Goal: Task Accomplishment & Management: Complete application form

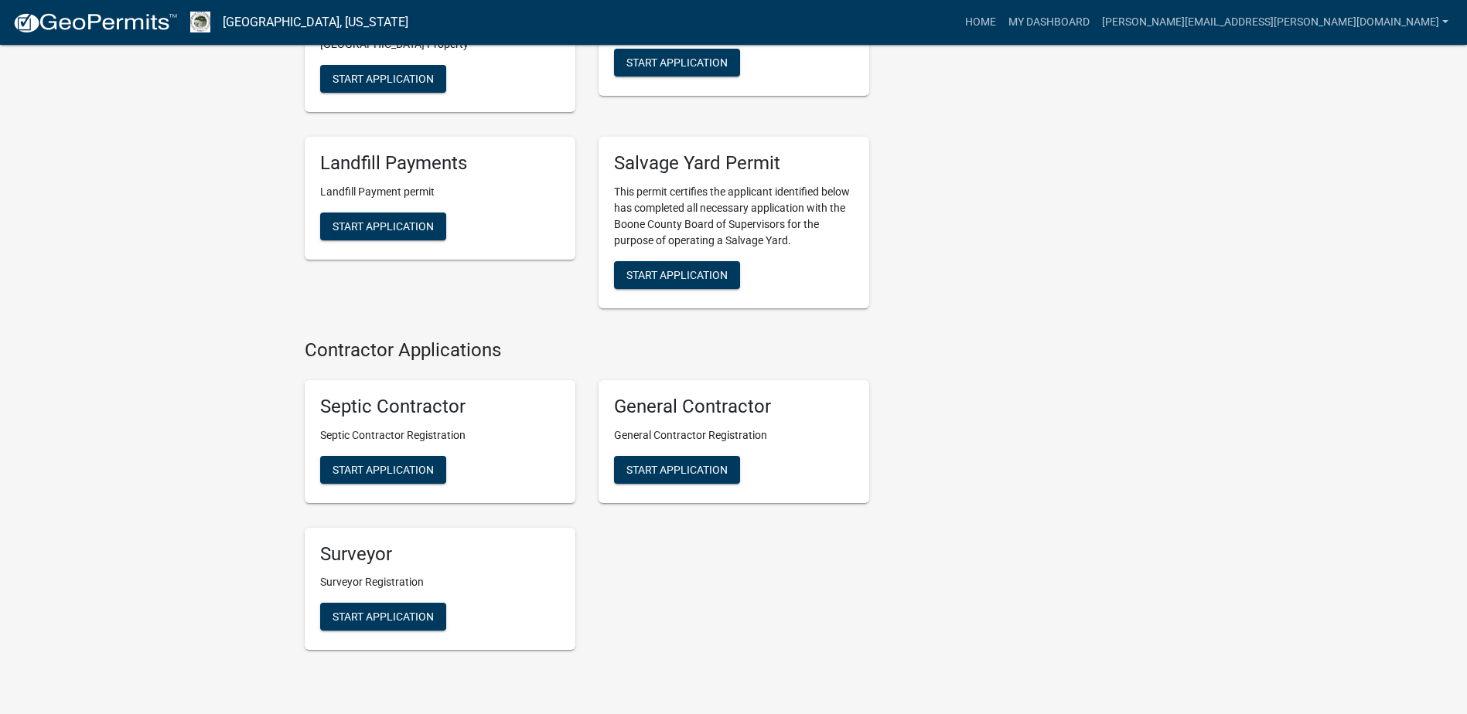
scroll to position [2865, 0]
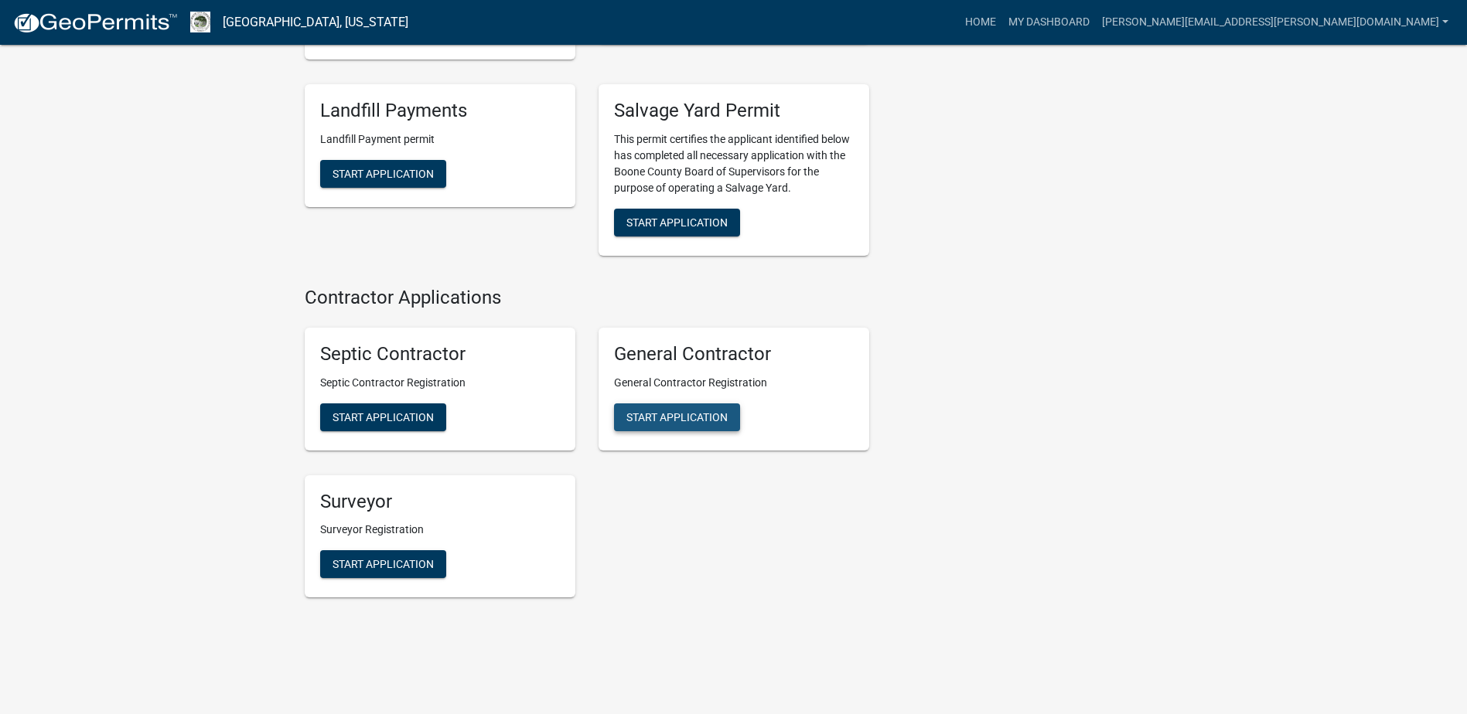
click at [676, 411] on span "Start Application" at bounding box center [676, 417] width 101 height 12
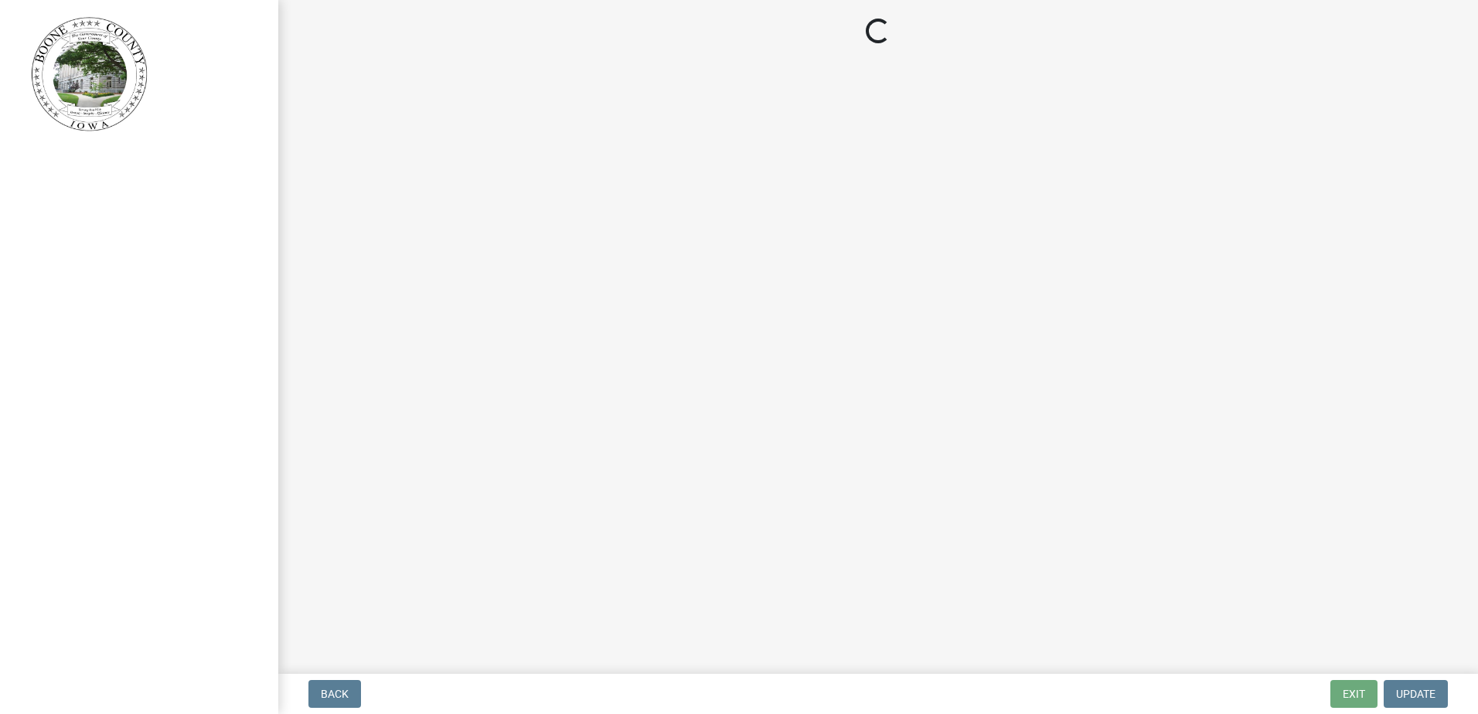
select select "Ia"
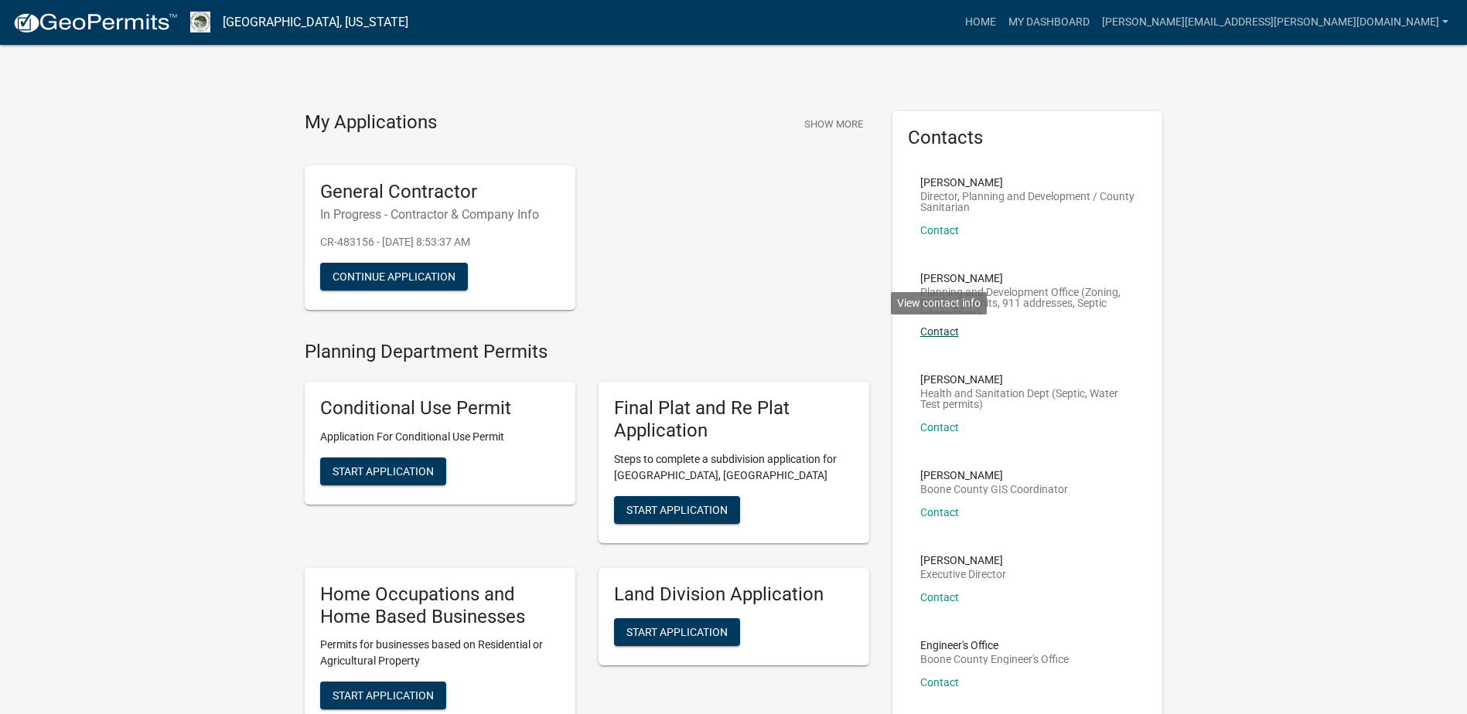
click at [948, 330] on link "Contact" at bounding box center [939, 331] width 39 height 12
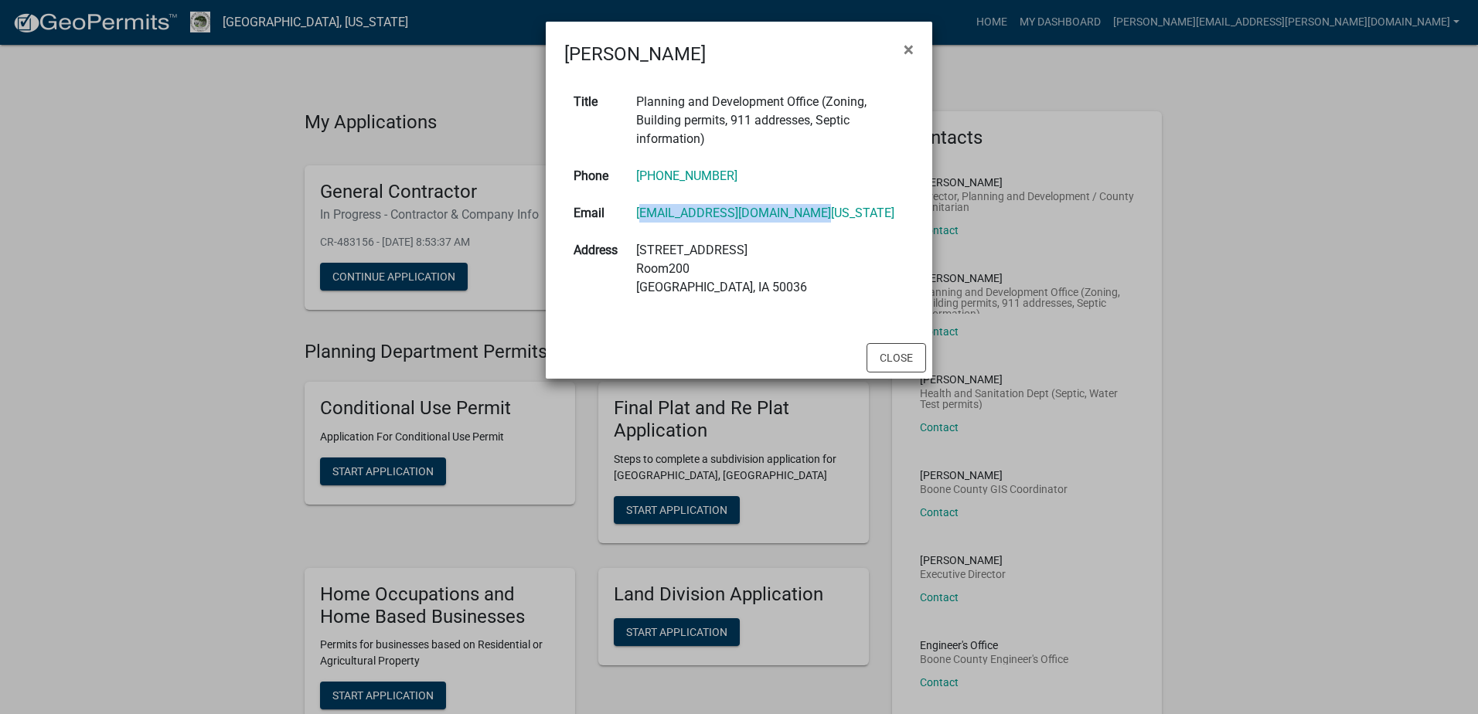
drag, startPoint x: 837, startPoint y: 213, endPoint x: 635, endPoint y: 215, distance: 201.8
click at [635, 215] on td "wandac@boonecounty.iowa.gov" at bounding box center [770, 213] width 287 height 37
drag, startPoint x: 635, startPoint y: 215, endPoint x: 649, endPoint y: 216, distance: 13.9
copy link "wandac@boonecounty.iowa.gov"
click at [905, 50] on span "×" at bounding box center [909, 50] width 10 height 22
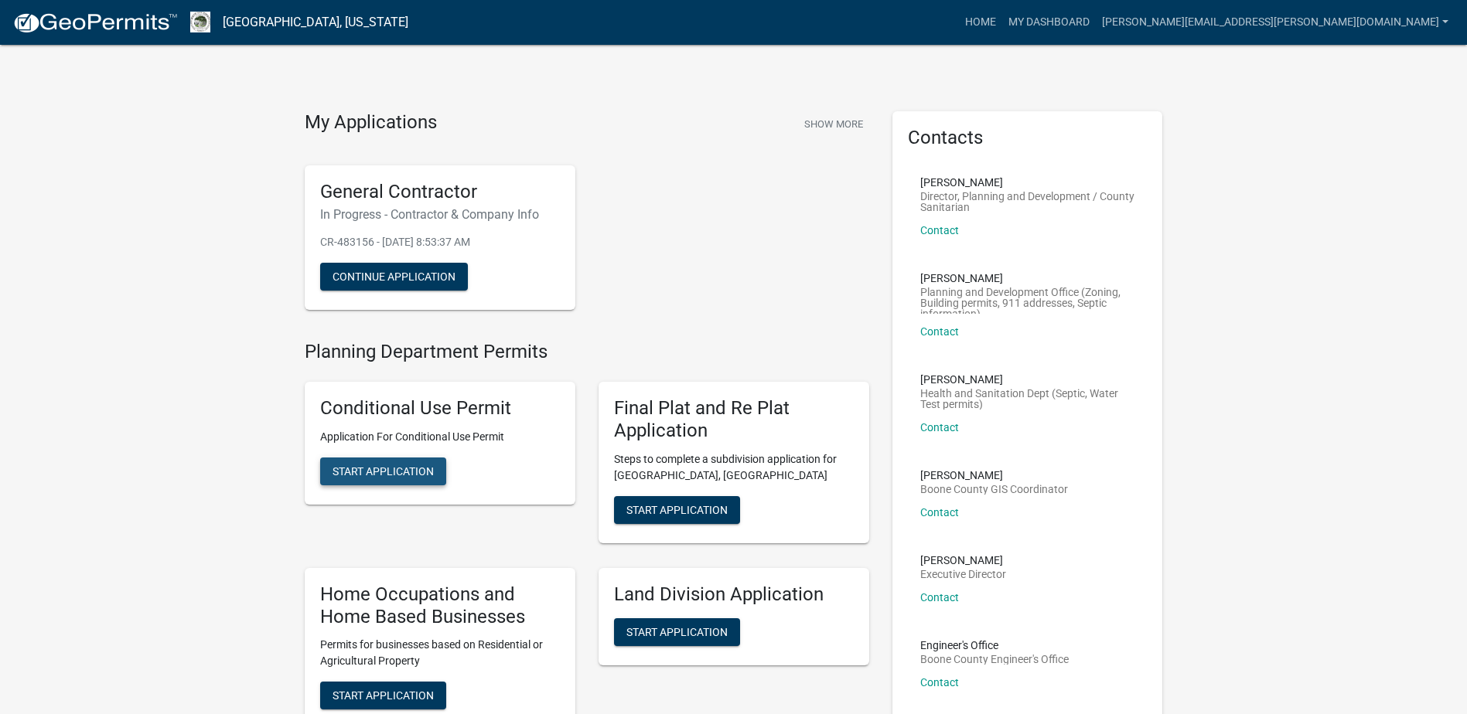
click at [421, 471] on span "Start Application" at bounding box center [382, 471] width 101 height 12
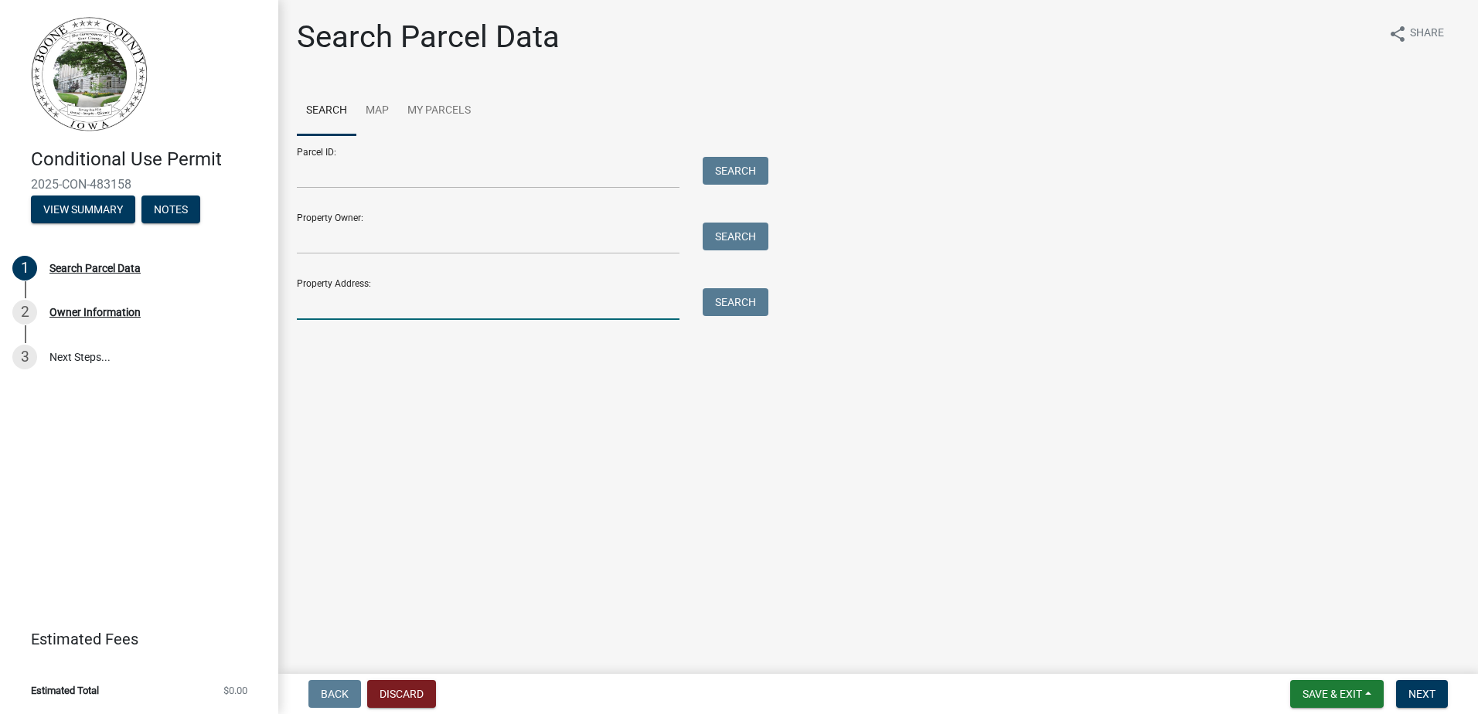
click at [348, 303] on input "Property Address:" at bounding box center [488, 304] width 383 height 32
paste input "702 E. Third St"
type input "702 E. Third St"
drag, startPoint x: 748, startPoint y: 307, endPoint x: 771, endPoint y: 301, distance: 23.3
click at [750, 307] on button "Search" at bounding box center [736, 302] width 66 height 28
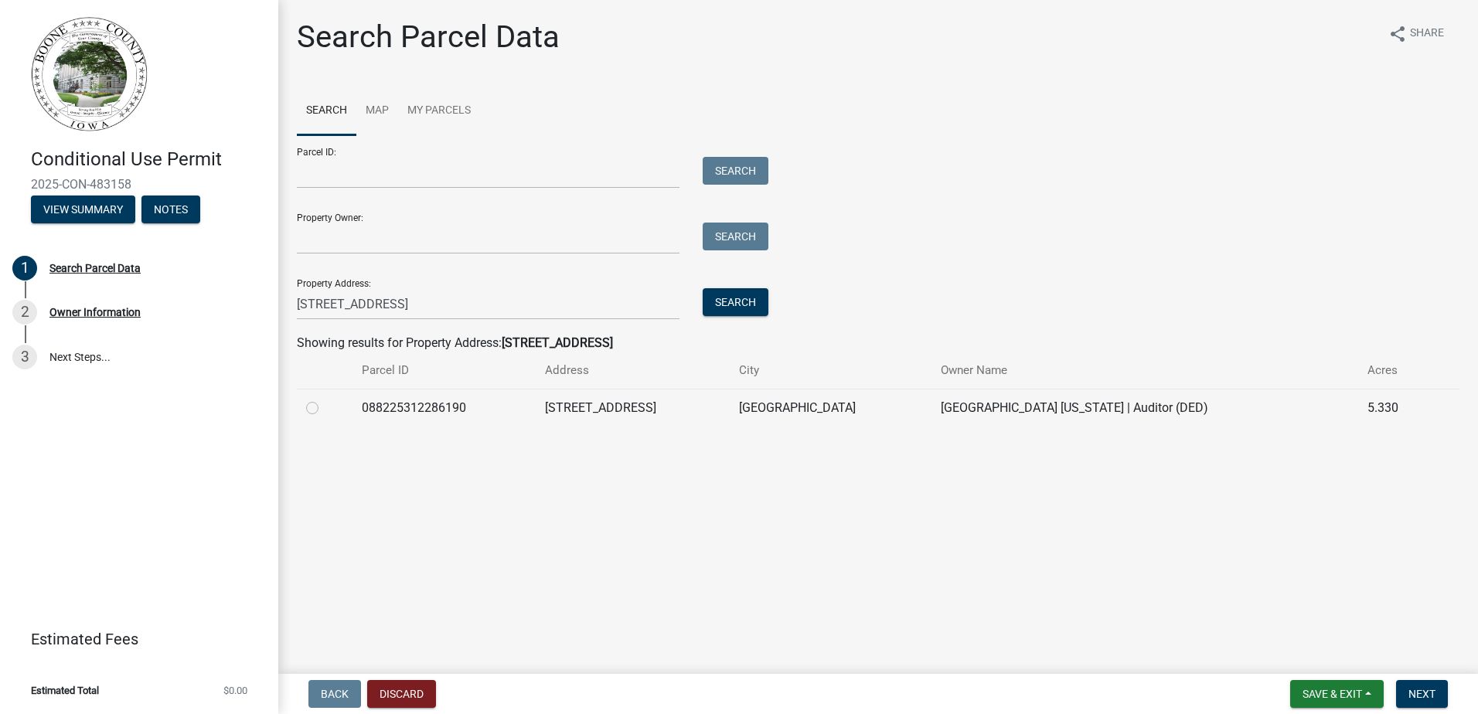
click at [325, 399] on label at bounding box center [325, 399] width 0 height 0
click at [325, 409] on input "radio" at bounding box center [330, 404] width 10 height 10
radio input "true"
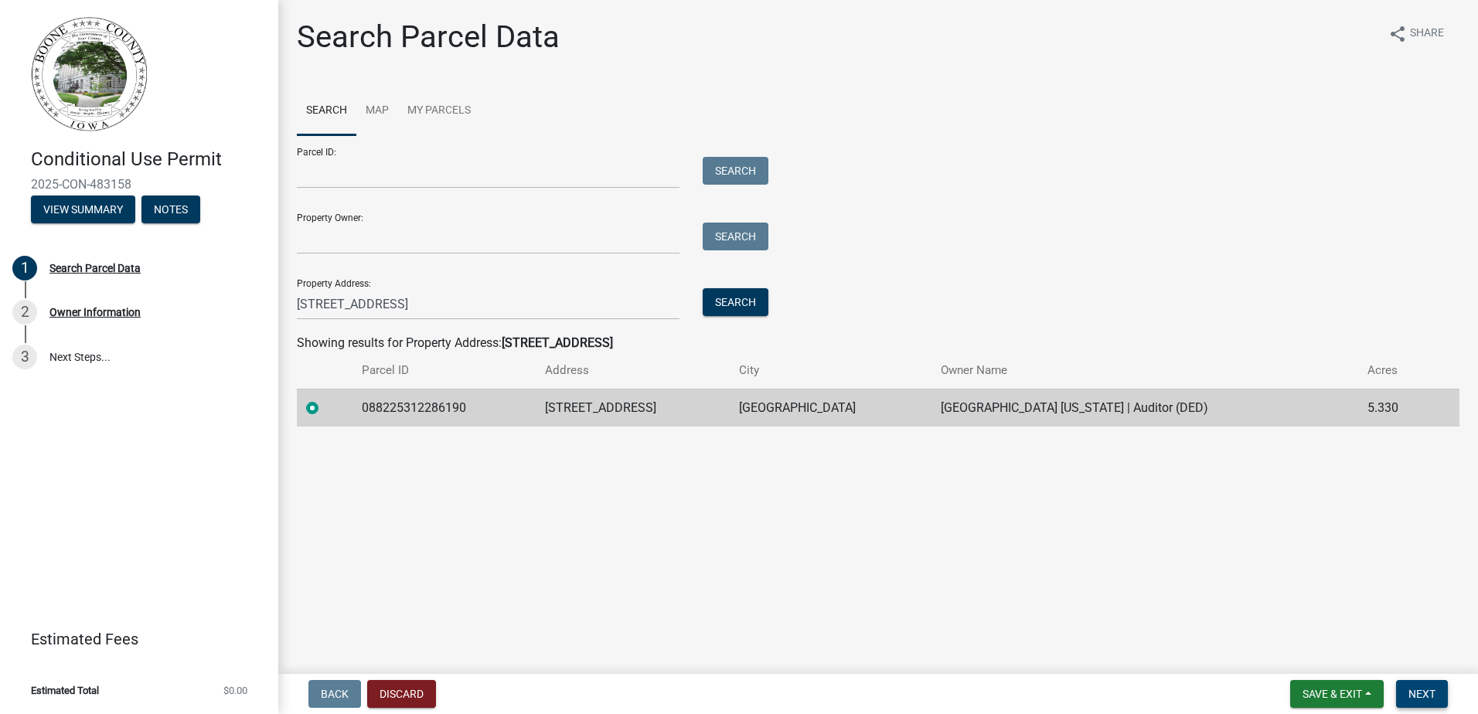
click at [1423, 693] on span "Next" at bounding box center [1422, 694] width 27 height 12
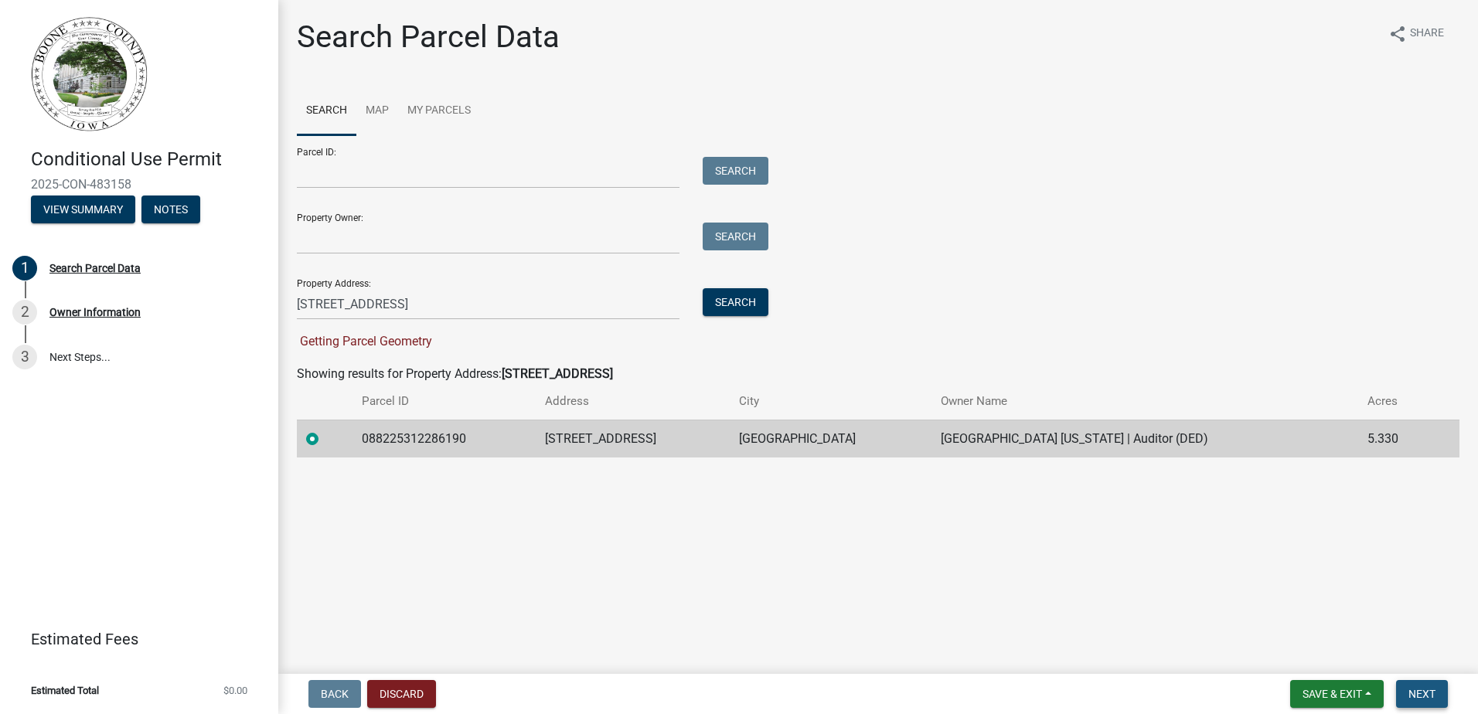
click at [1423, 694] on span "Next" at bounding box center [1422, 694] width 27 height 12
click at [383, 235] on input "Property Owner:" at bounding box center [488, 239] width 383 height 32
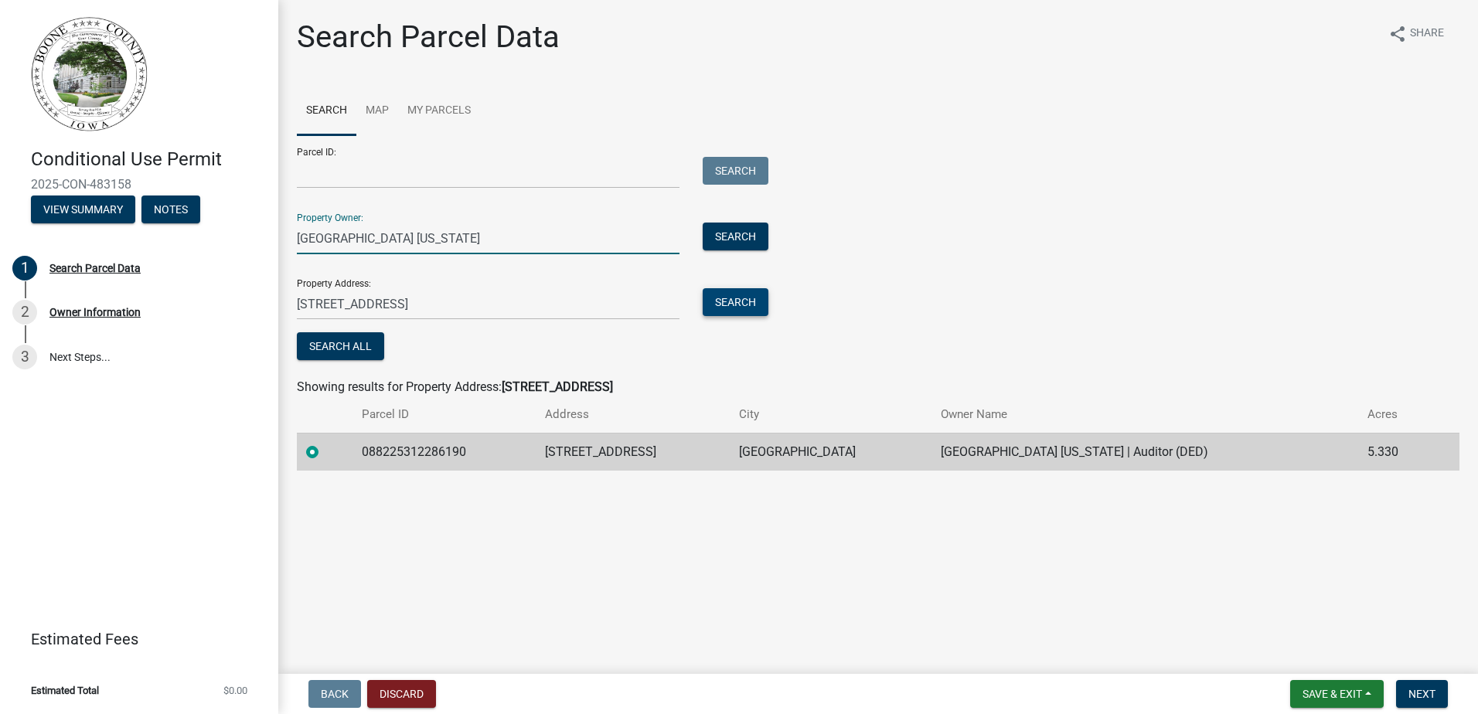
type input "Boone County Iowa"
click at [734, 298] on button "Search" at bounding box center [736, 302] width 66 height 28
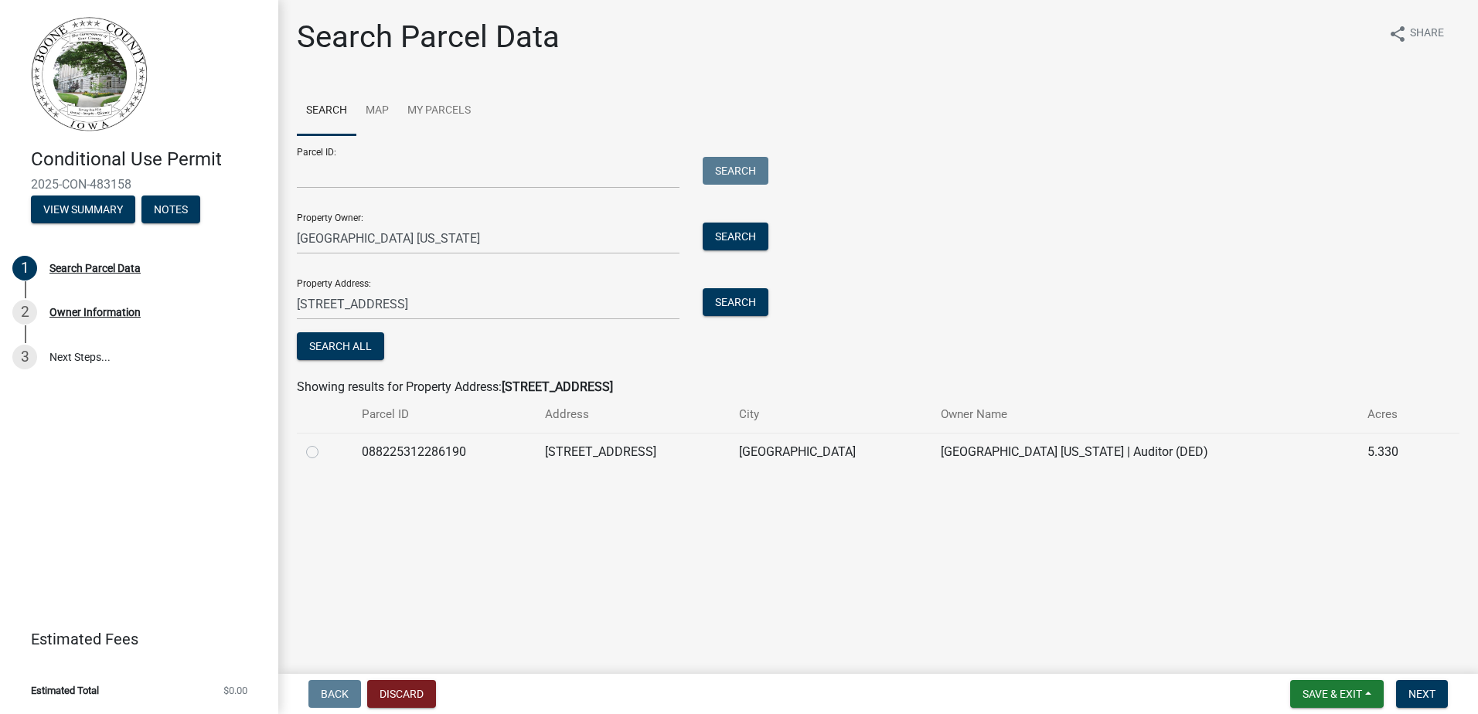
click at [325, 443] on label at bounding box center [325, 443] width 0 height 0
click at [325, 452] on input "radio" at bounding box center [330, 448] width 10 height 10
radio input "true"
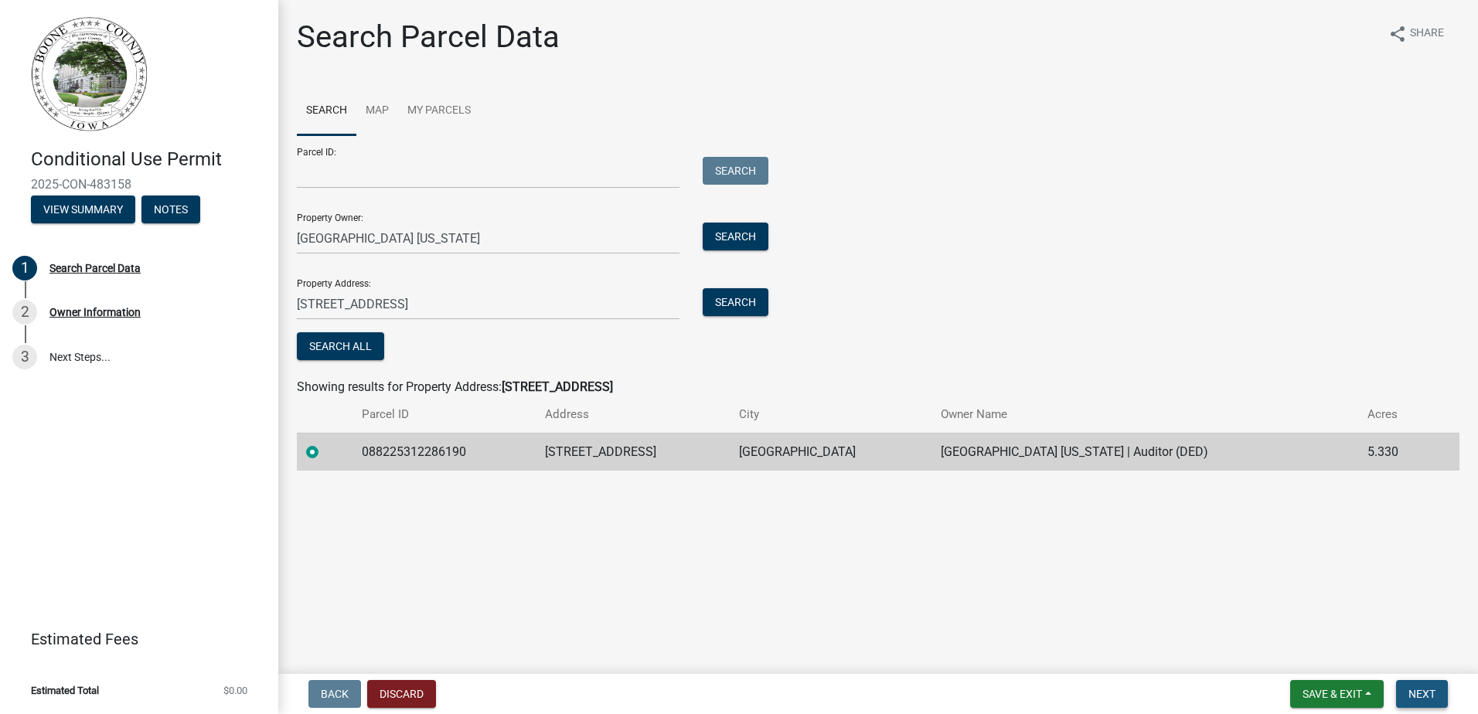
click at [1433, 696] on span "Next" at bounding box center [1422, 694] width 27 height 12
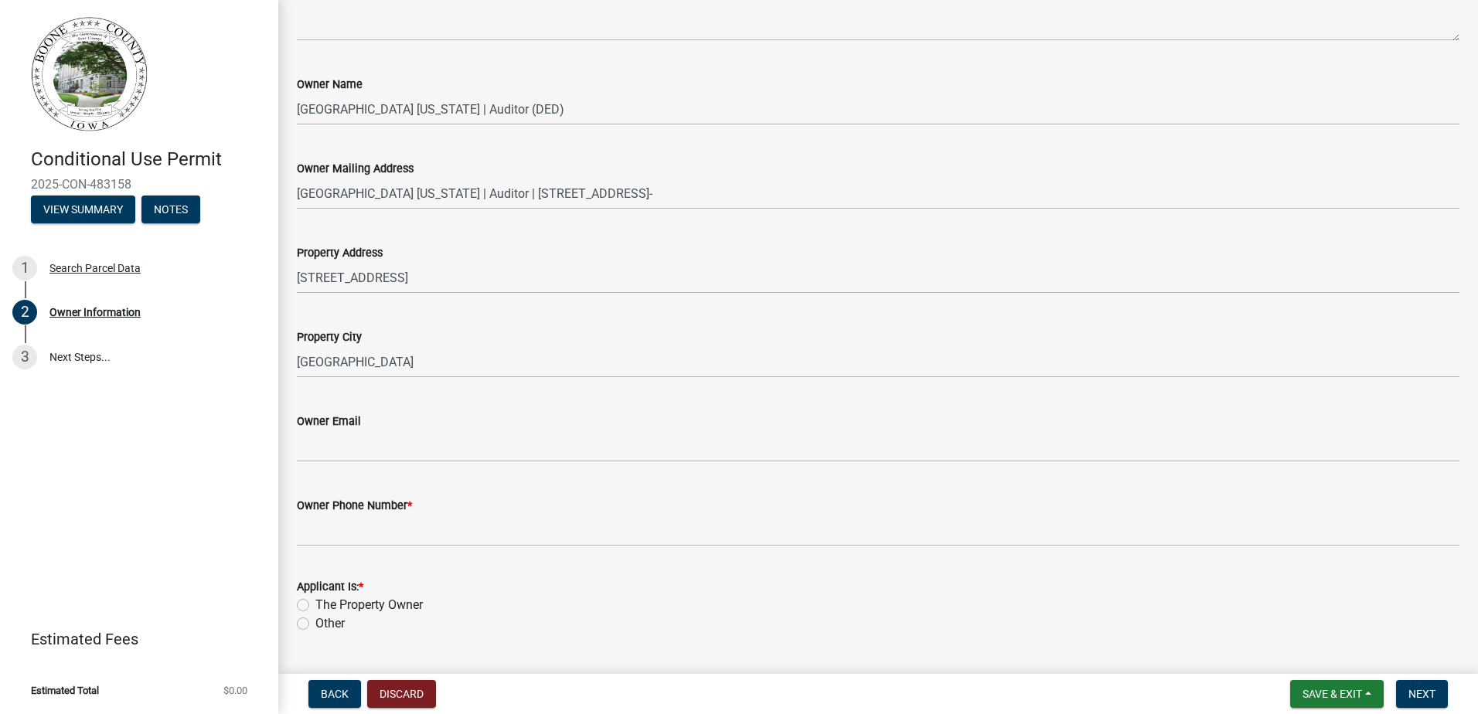
scroll to position [309, 0]
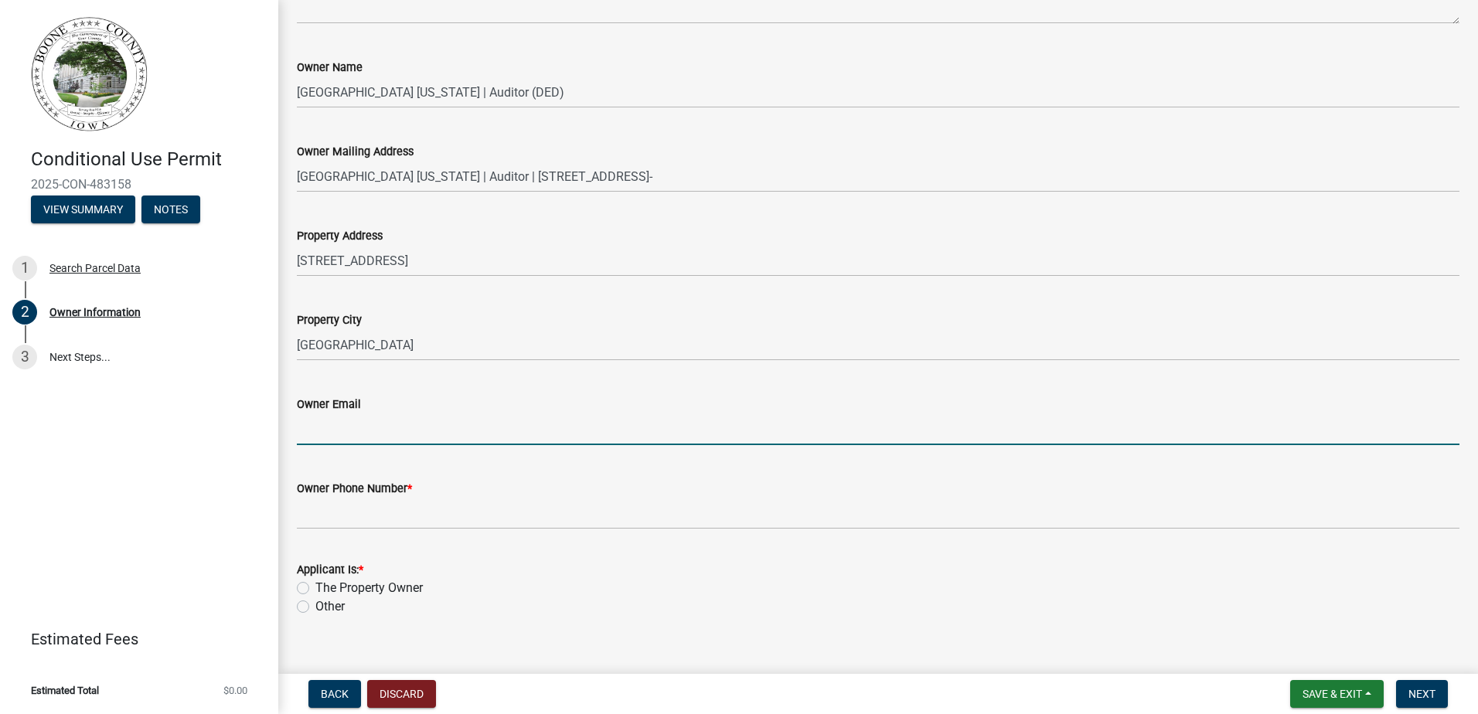
paste input "jbullock@boonecounty.iowa.gov"
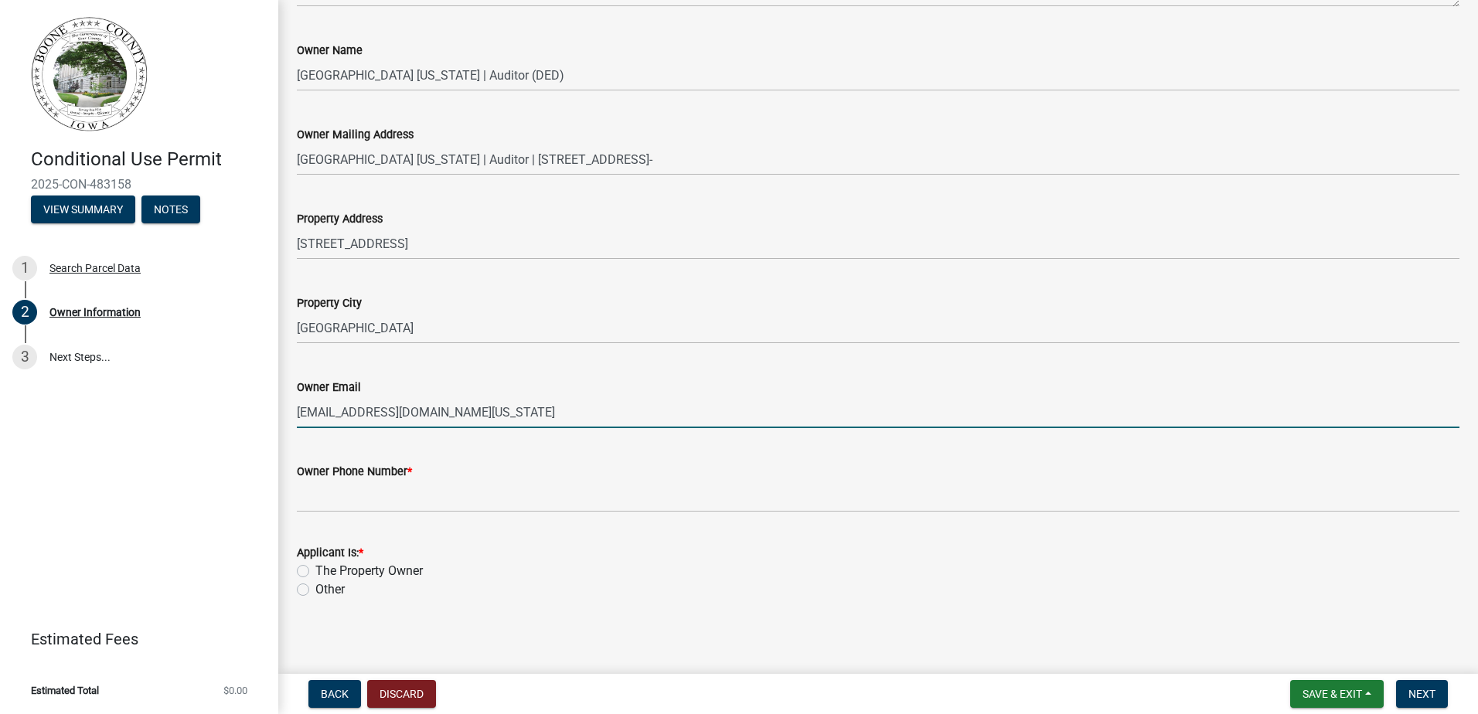
scroll to position [332, 0]
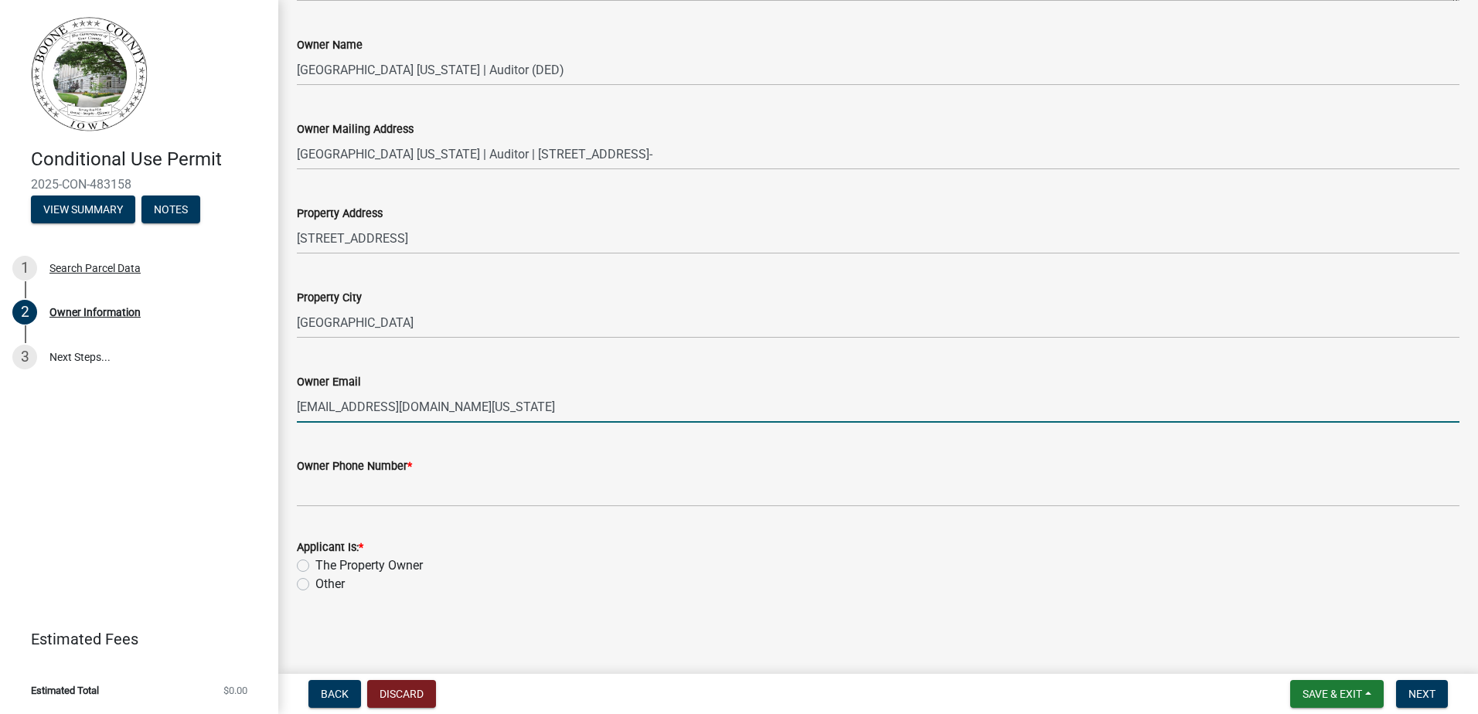
type input "jbullock@boonecounty.iowa.gov"
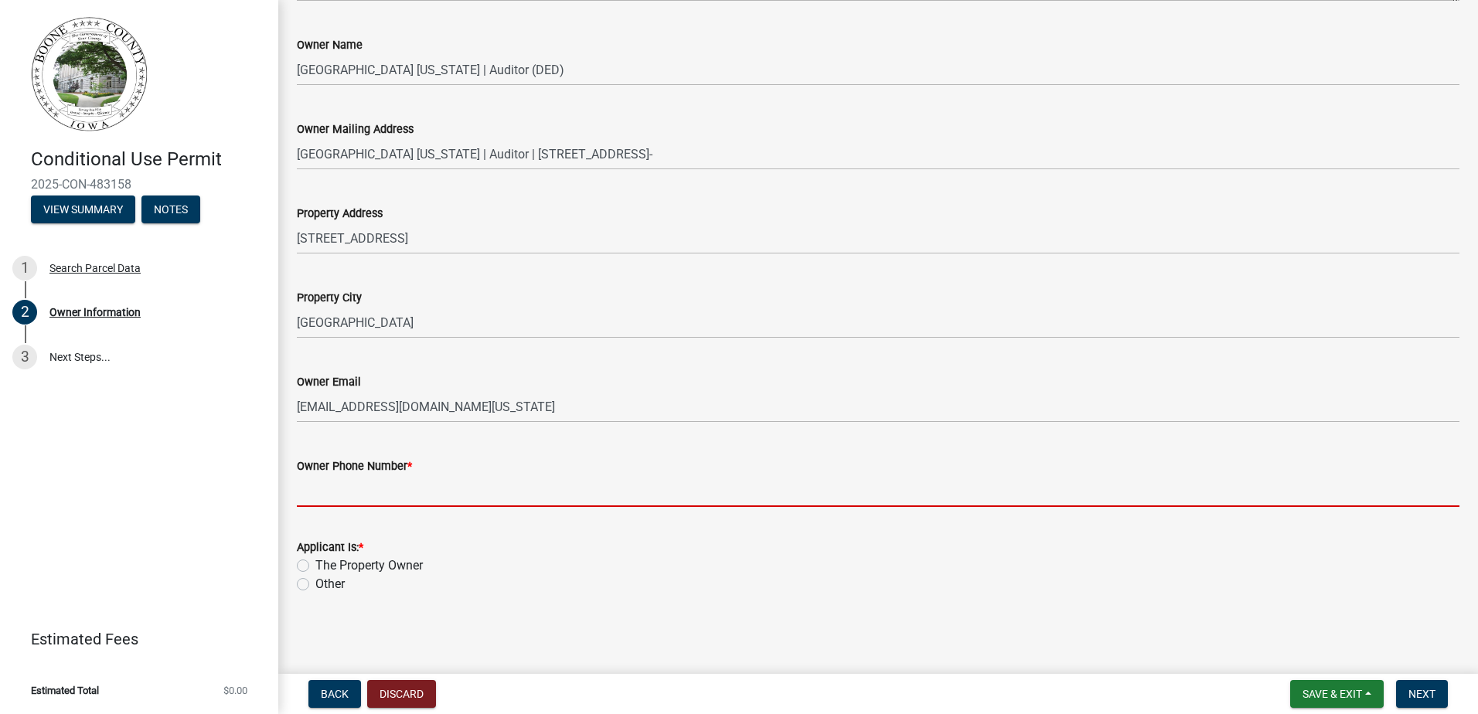
paste input "(515) 433-0530"
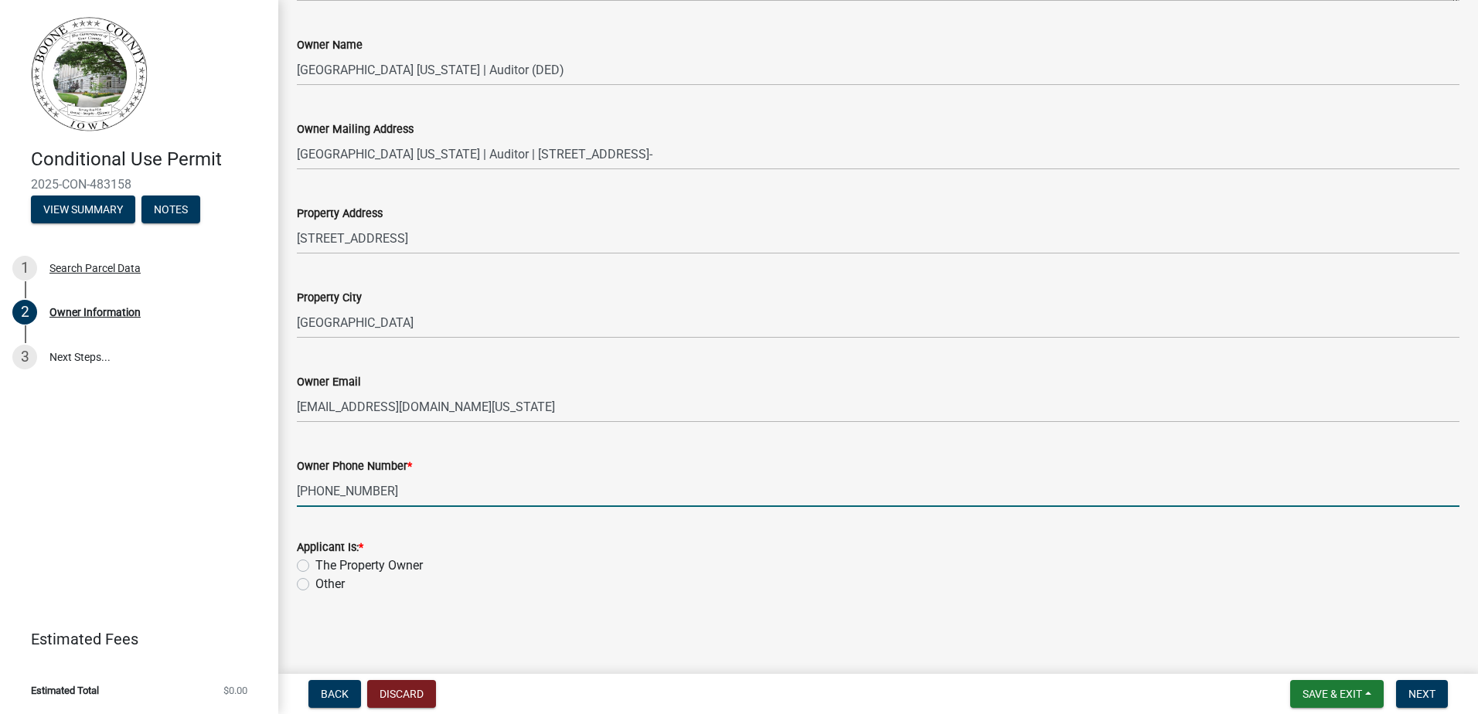
type input "(515) 433-0530"
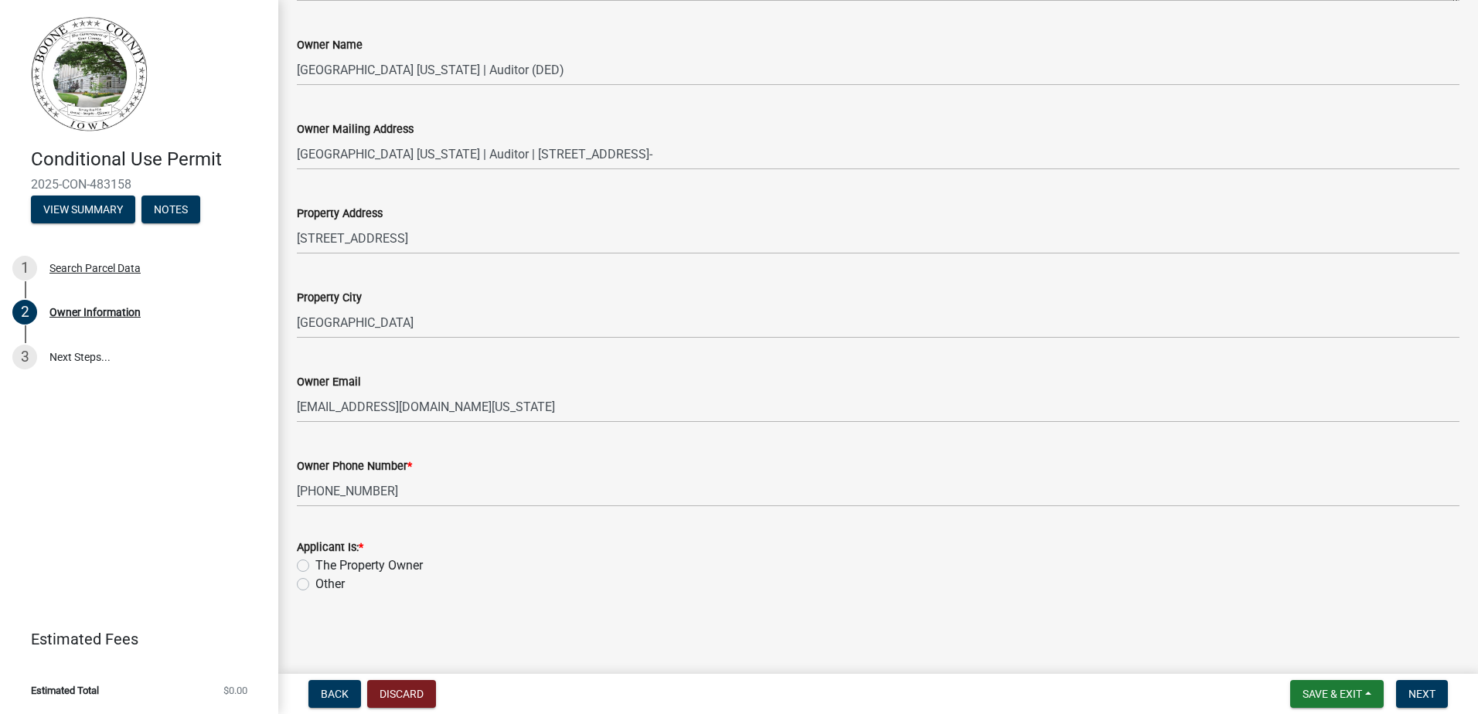
click at [315, 564] on label "The Property Owner" at bounding box center [368, 566] width 107 height 19
click at [315, 564] on input "The Property Owner" at bounding box center [320, 562] width 10 height 10
radio input "true"
click at [1406, 687] on button "Next" at bounding box center [1422, 694] width 52 height 28
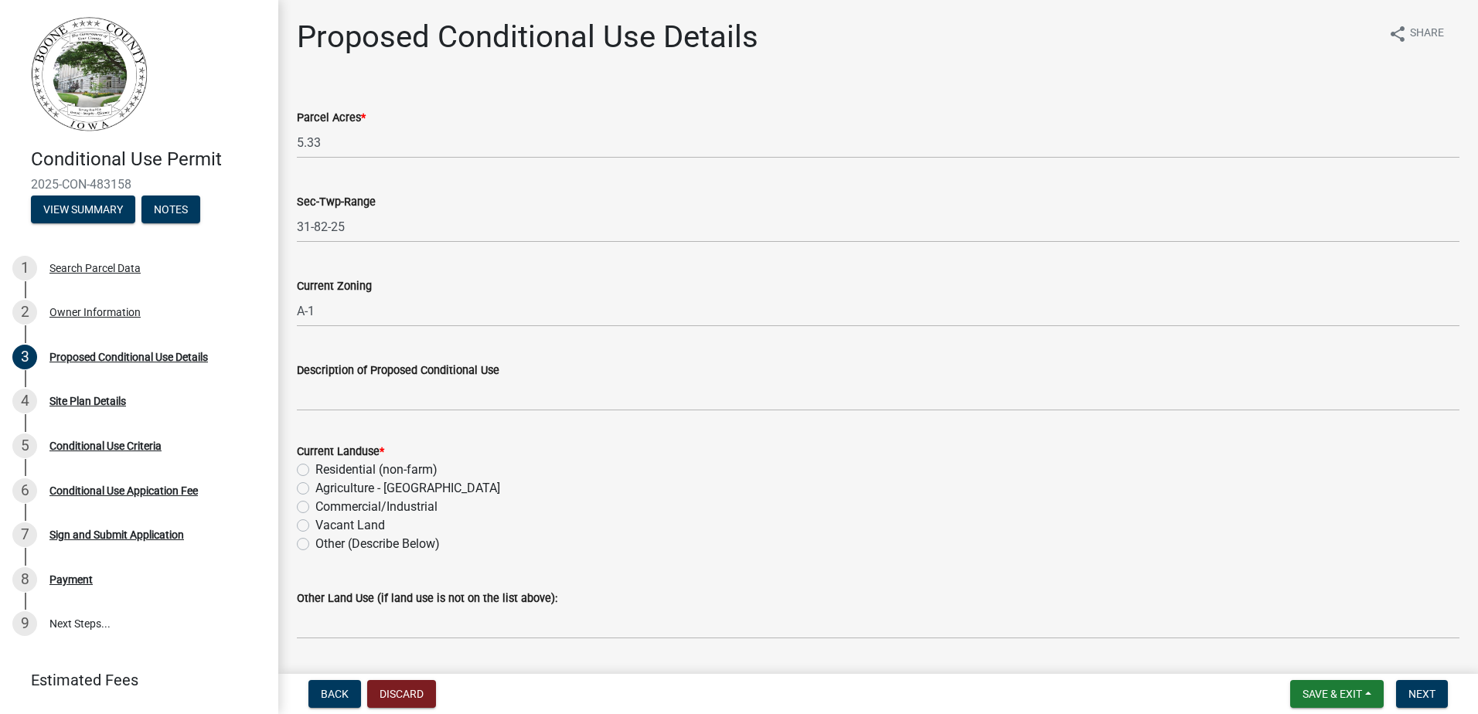
click at [315, 539] on label "Other (Describe Below)" at bounding box center [377, 544] width 124 height 19
click at [315, 539] on input "Other (Describe Below)" at bounding box center [320, 540] width 10 height 10
radio input "true"
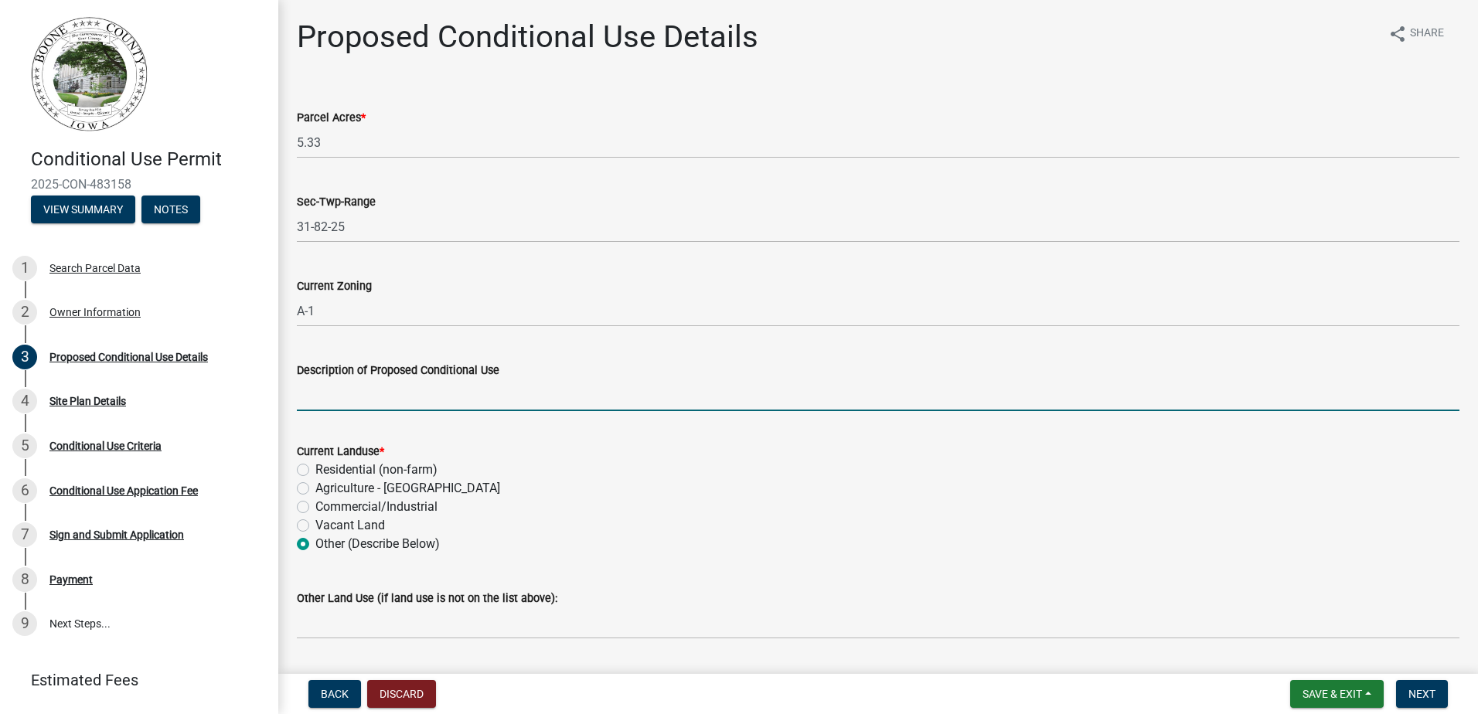
click at [342, 386] on input "Description of Proposed Conditional Use" at bounding box center [878, 396] width 1163 height 32
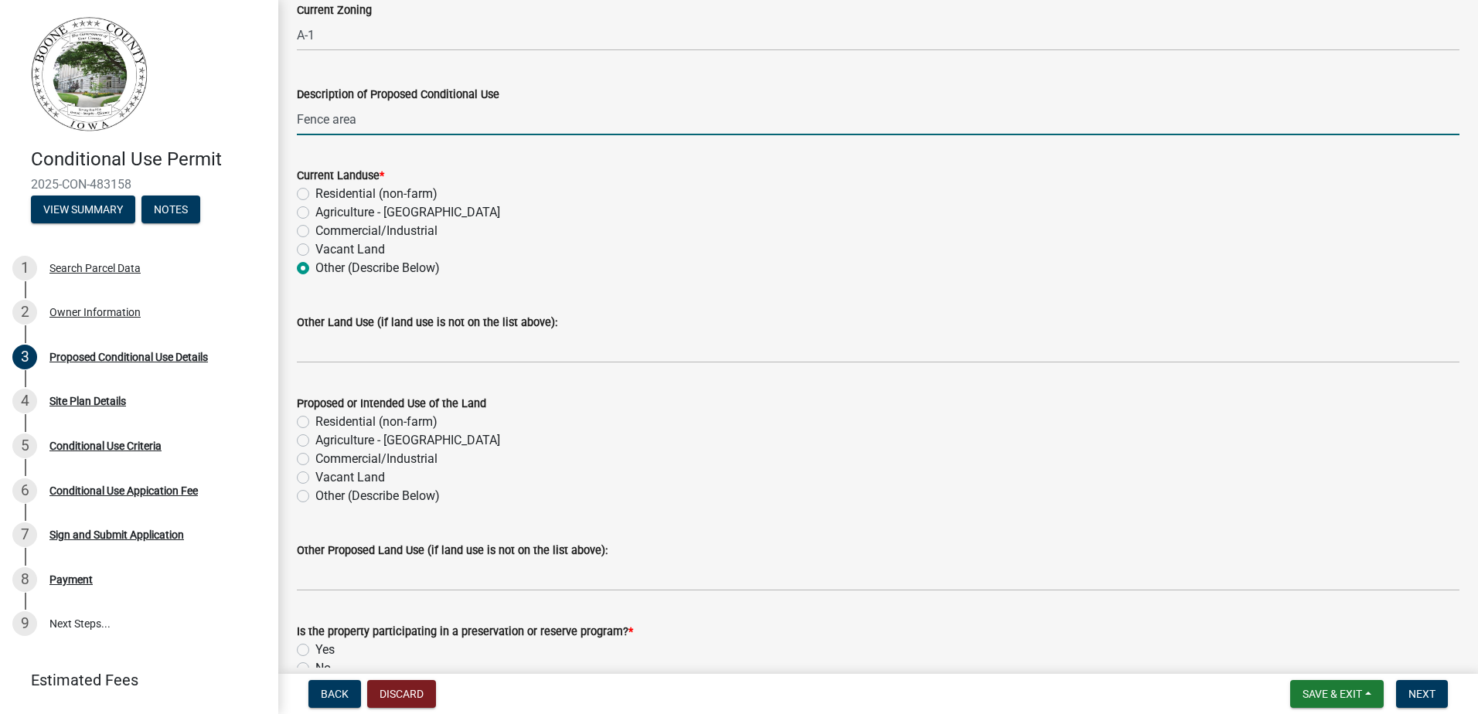
scroll to position [309, 0]
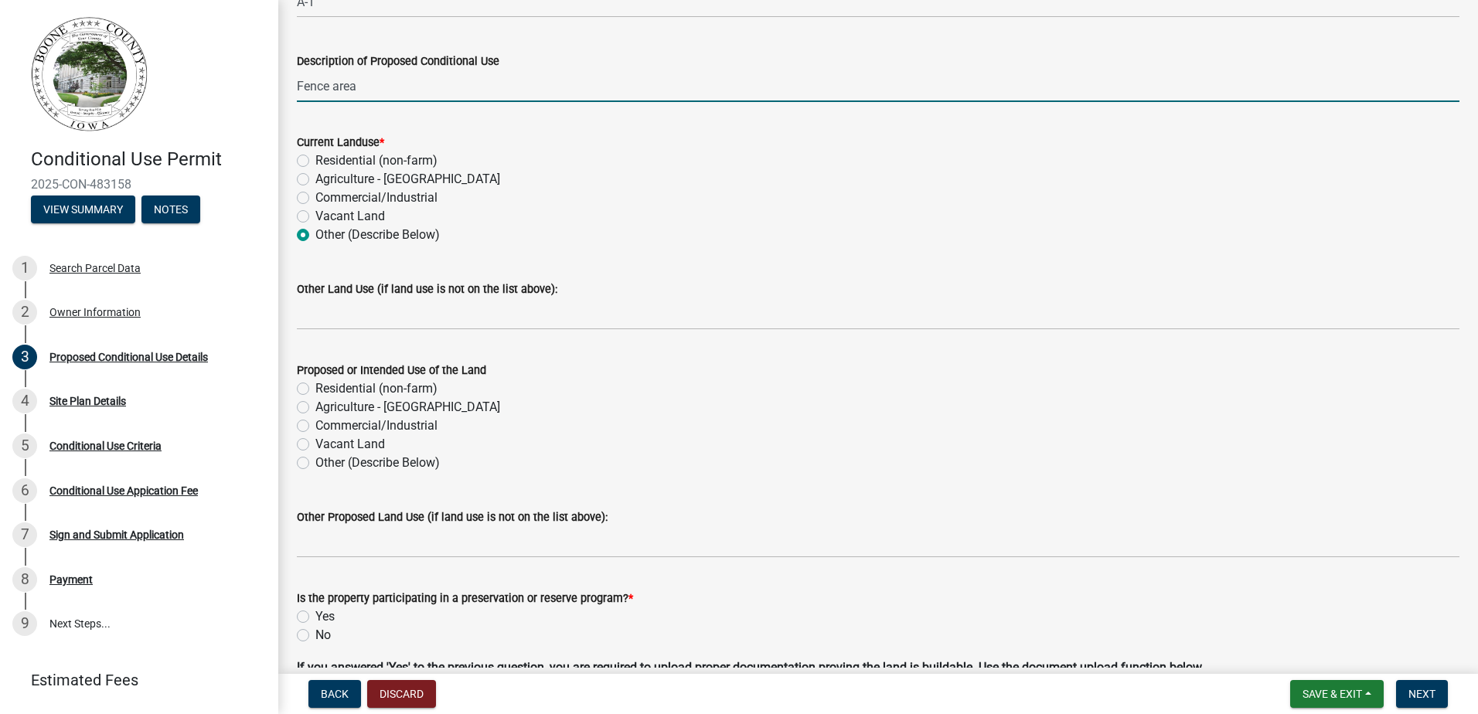
type input "Fence area"
click at [315, 464] on label "Other (Describe Below)" at bounding box center [377, 463] width 124 height 19
click at [315, 464] on input "Other (Describe Below)" at bounding box center [320, 459] width 10 height 10
radio input "true"
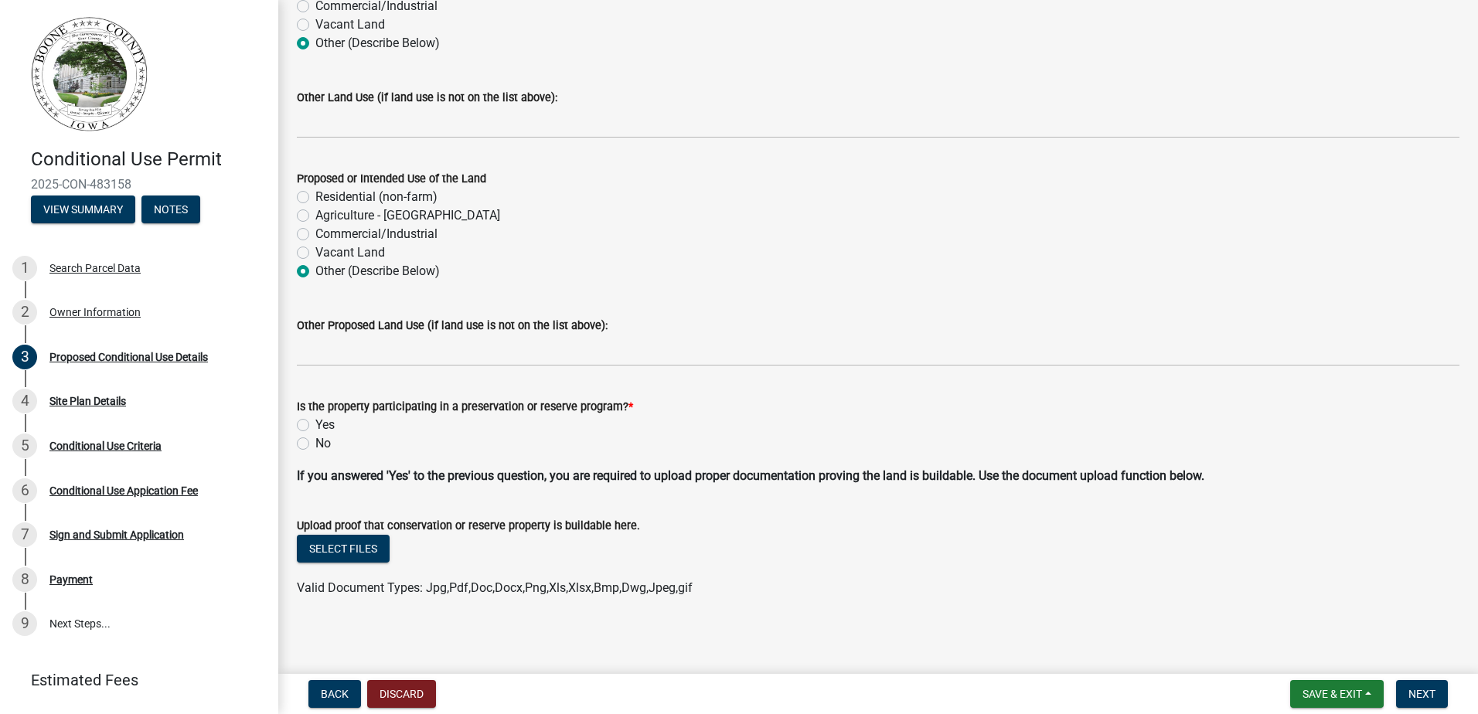
scroll to position [505, 0]
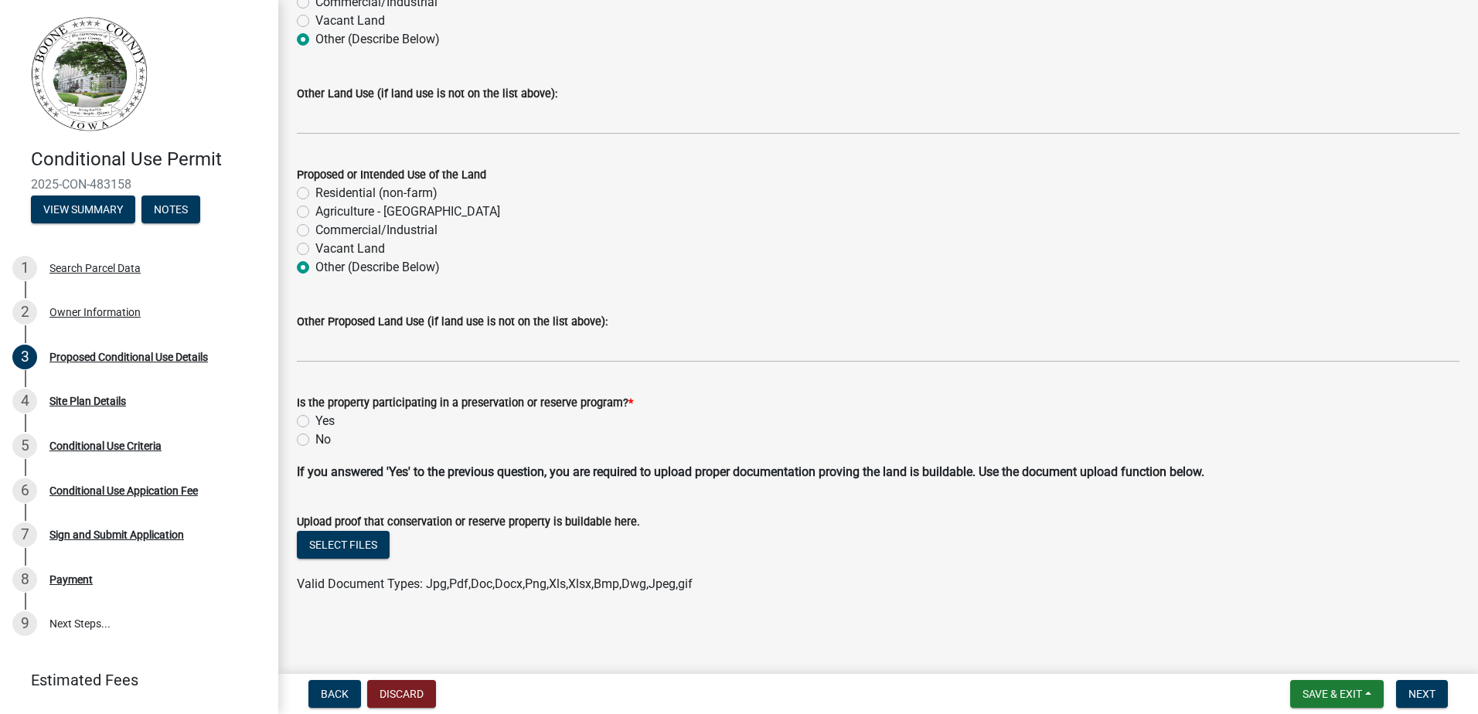
click at [315, 436] on label "No" at bounding box center [322, 440] width 15 height 19
click at [315, 436] on input "No" at bounding box center [320, 436] width 10 height 10
radio input "true"
click at [1410, 692] on span "Next" at bounding box center [1422, 694] width 27 height 12
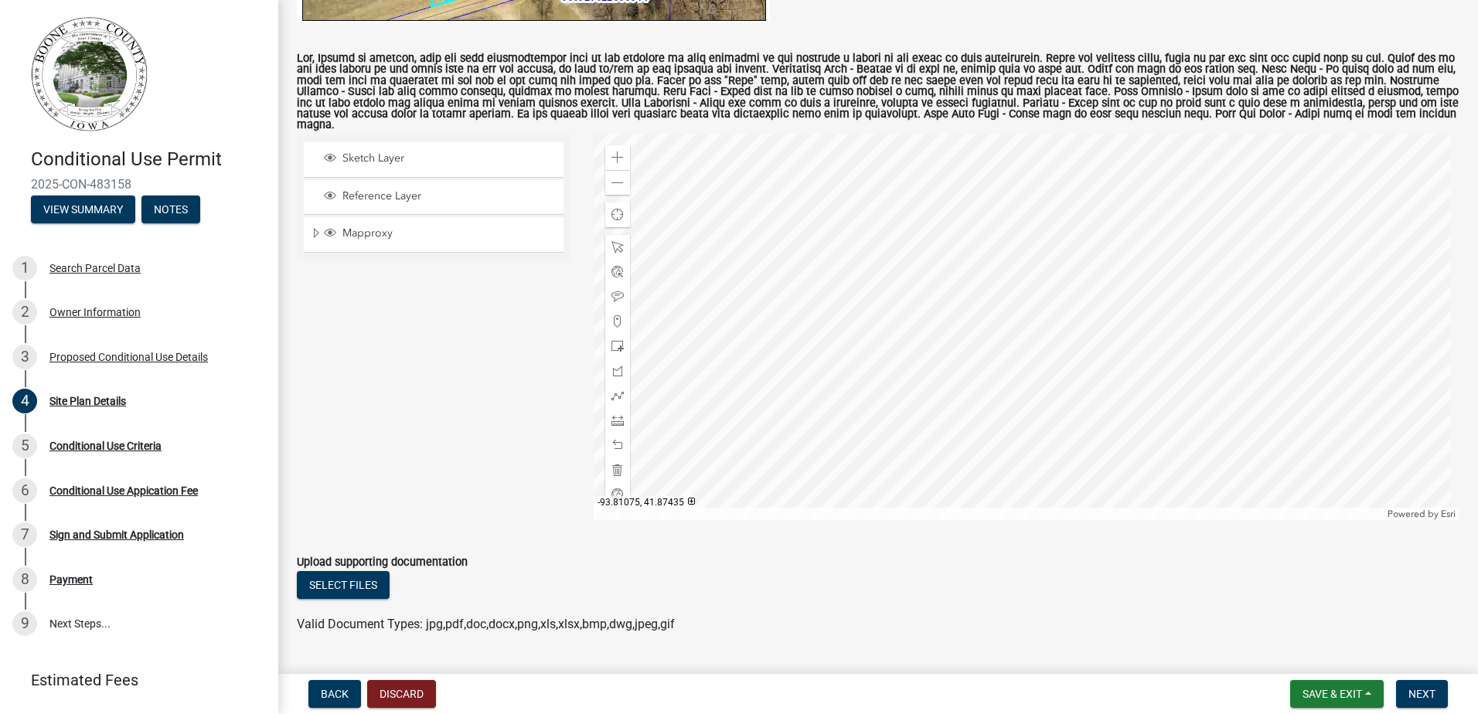
scroll to position [737, 0]
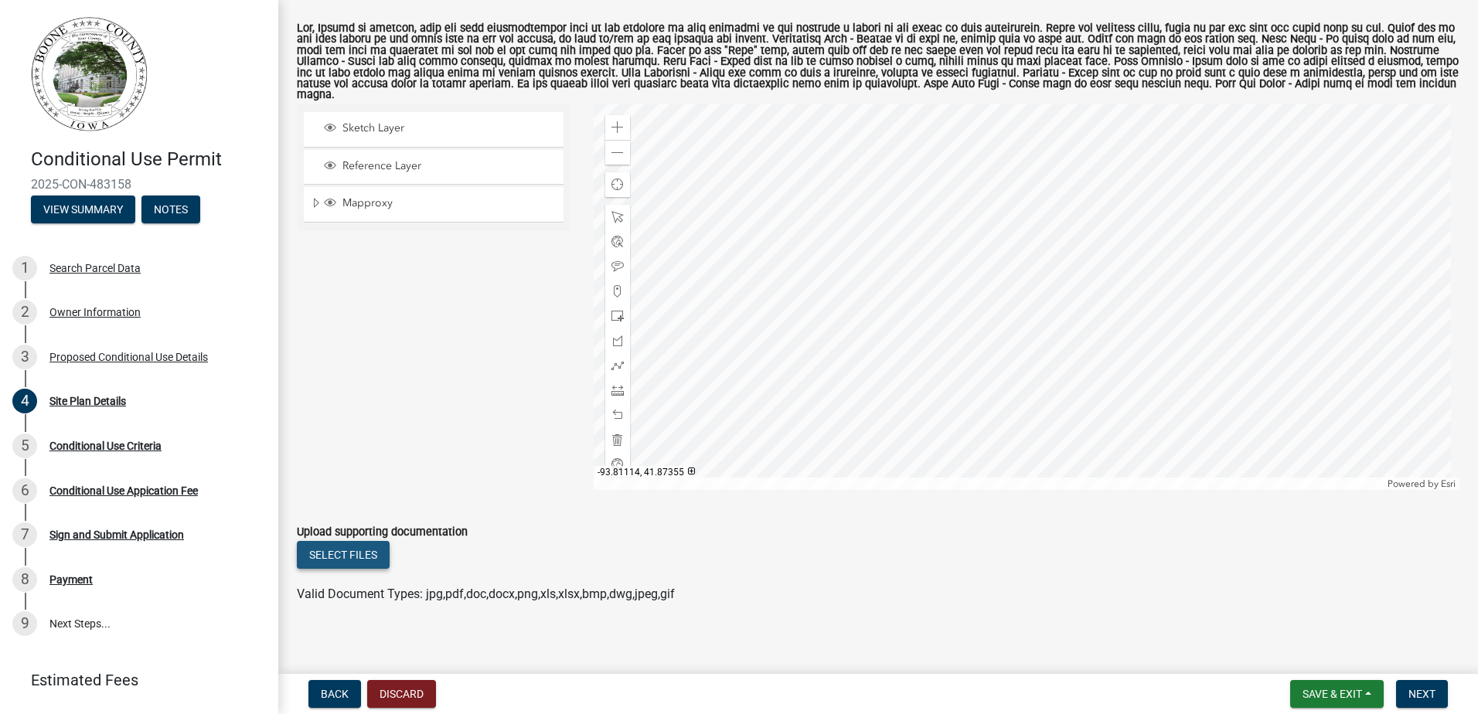
click at [360, 547] on button "Select files" at bounding box center [343, 555] width 93 height 28
click at [383, 548] on button "Select files" at bounding box center [343, 555] width 93 height 28
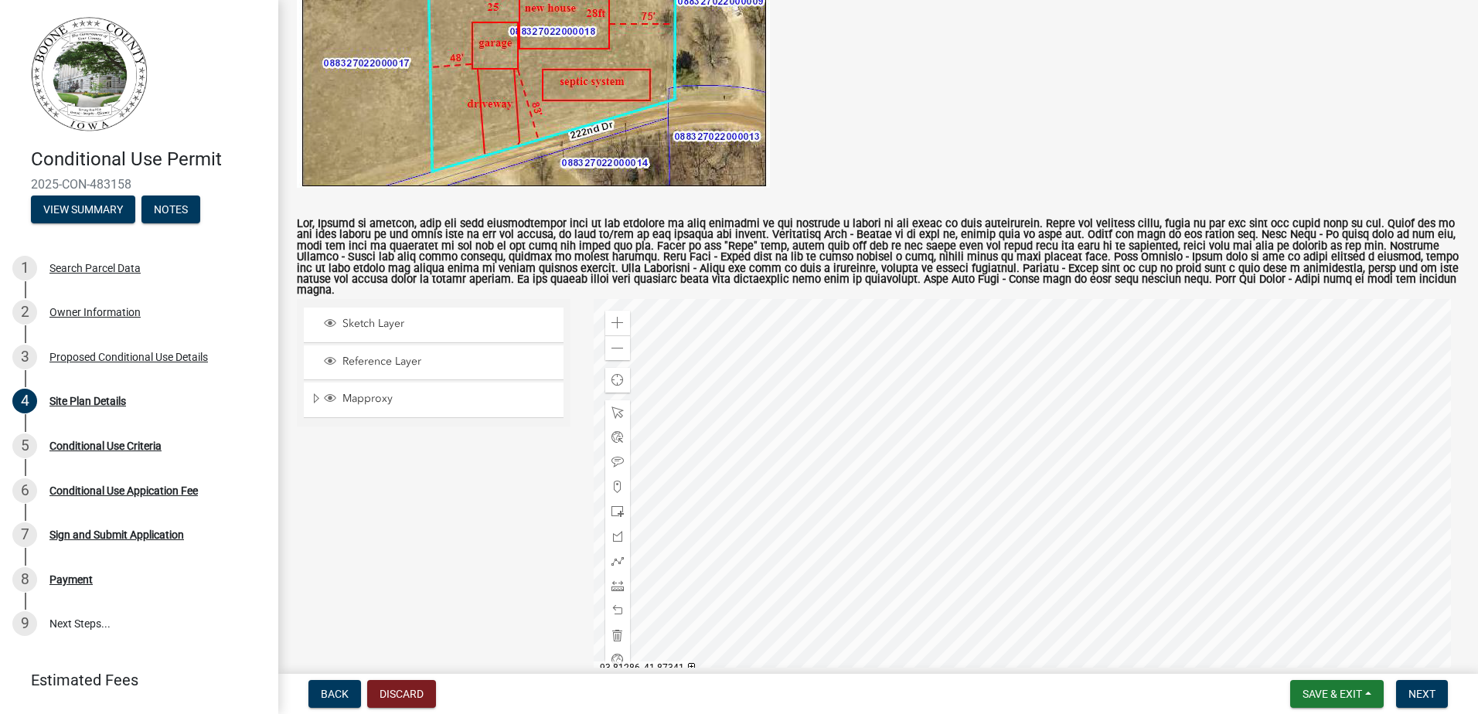
scroll to position [793, 0]
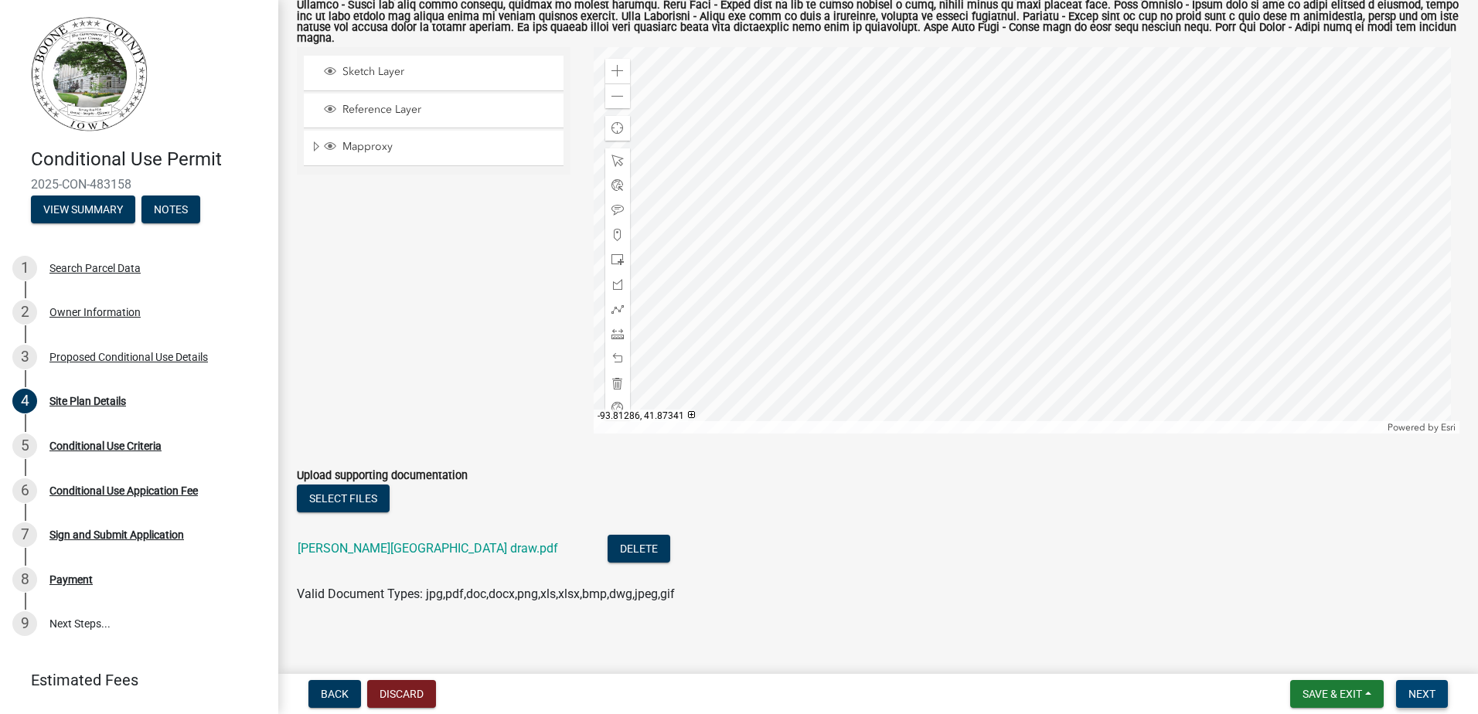
click at [1426, 690] on span "Next" at bounding box center [1422, 694] width 27 height 12
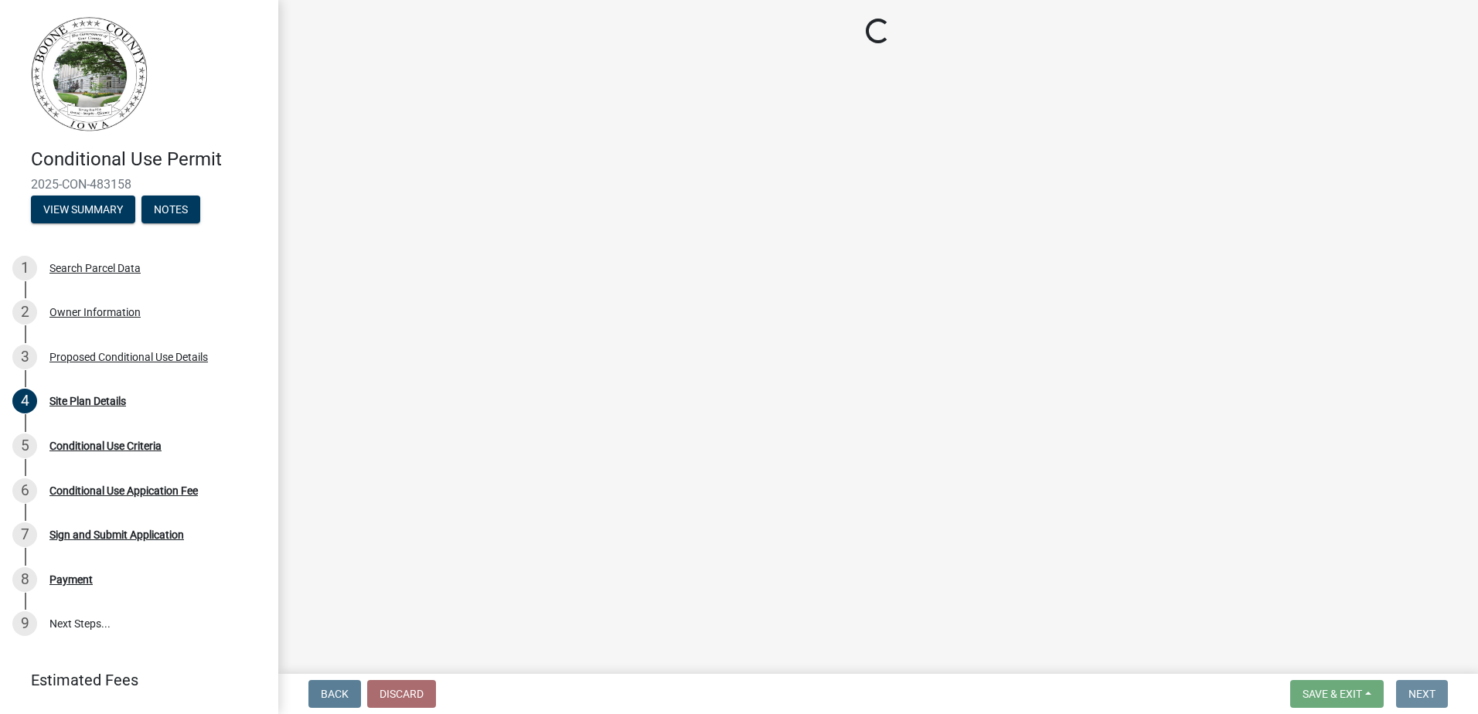
scroll to position [0, 0]
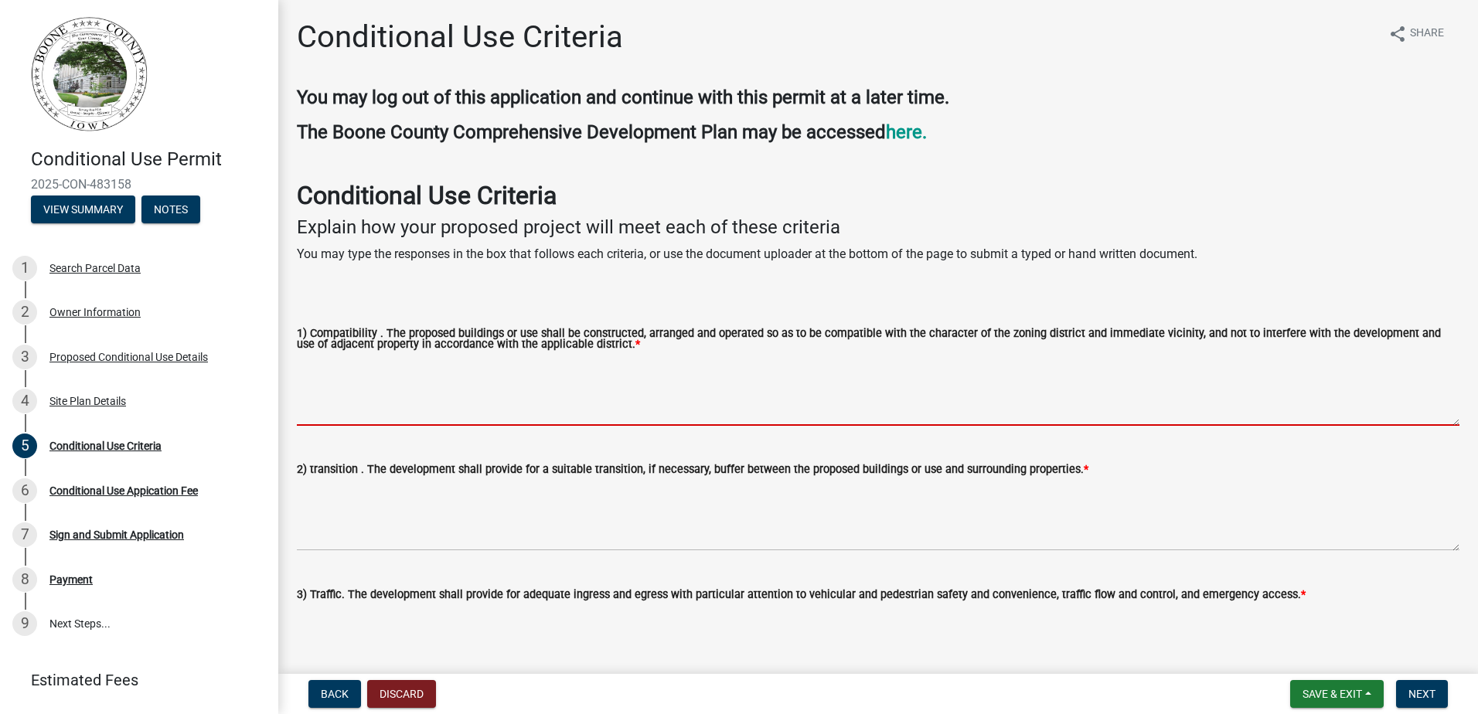
click at [404, 407] on textarea "1) Compatibility . The proposed buildings or use shall be constructed, arranged…" at bounding box center [878, 389] width 1163 height 73
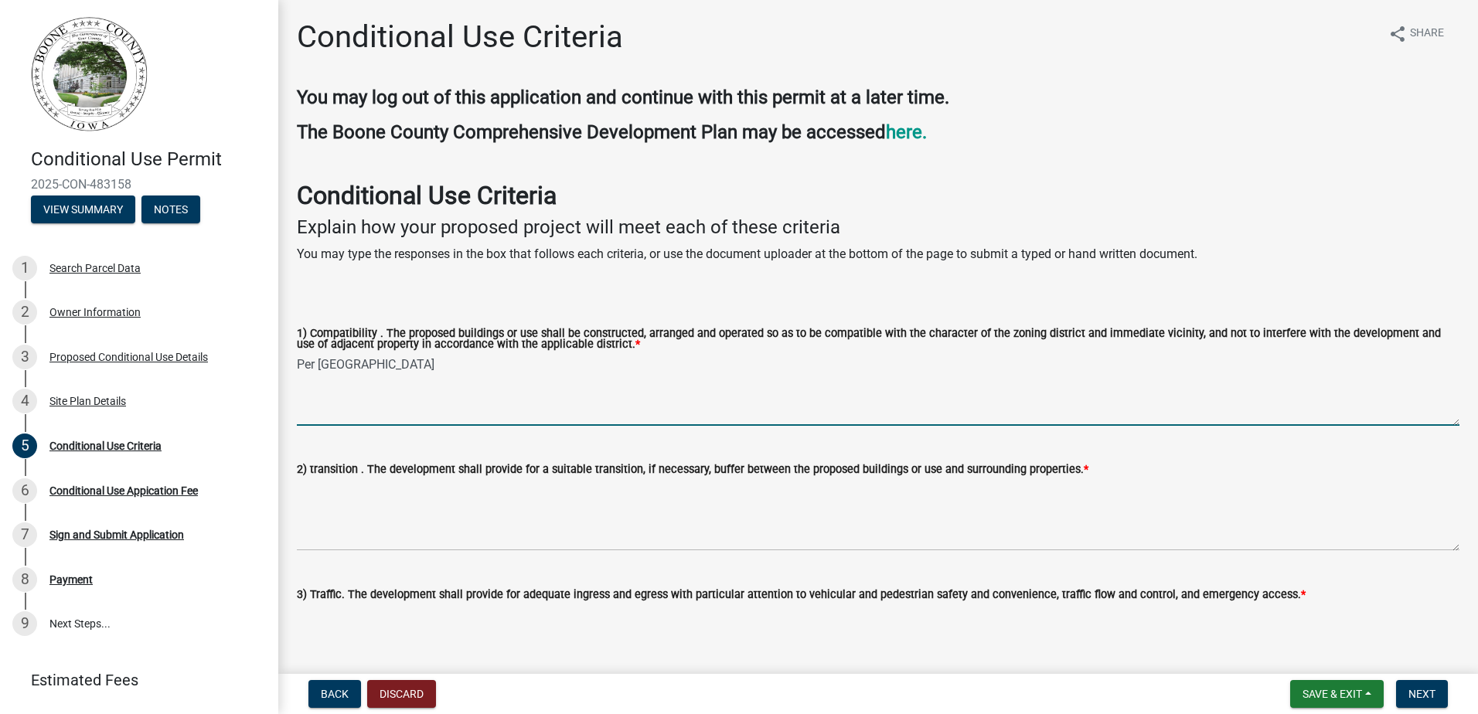
type textarea "Per Boone County"
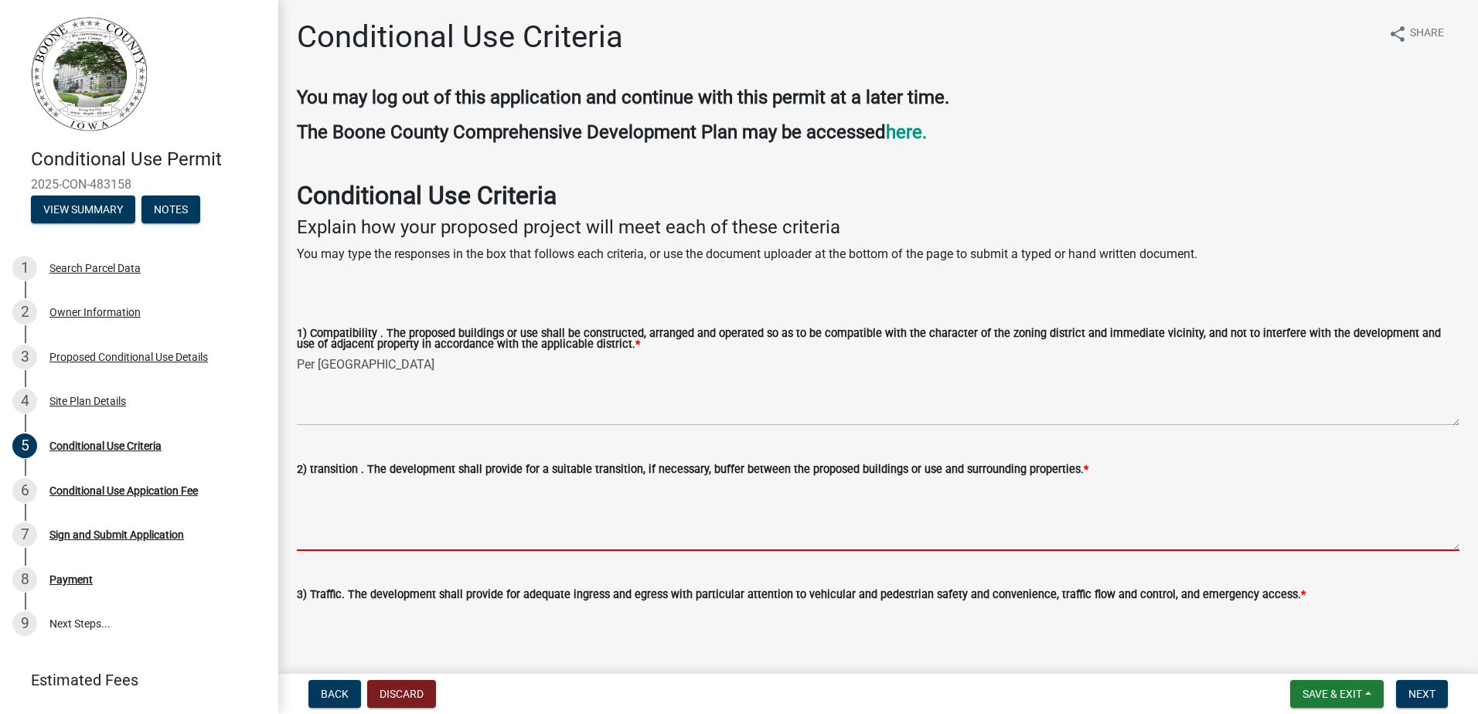
click at [394, 509] on textarea "2) transition . The development shall provide for a suitable transition, if nec…" at bounding box center [878, 515] width 1163 height 73
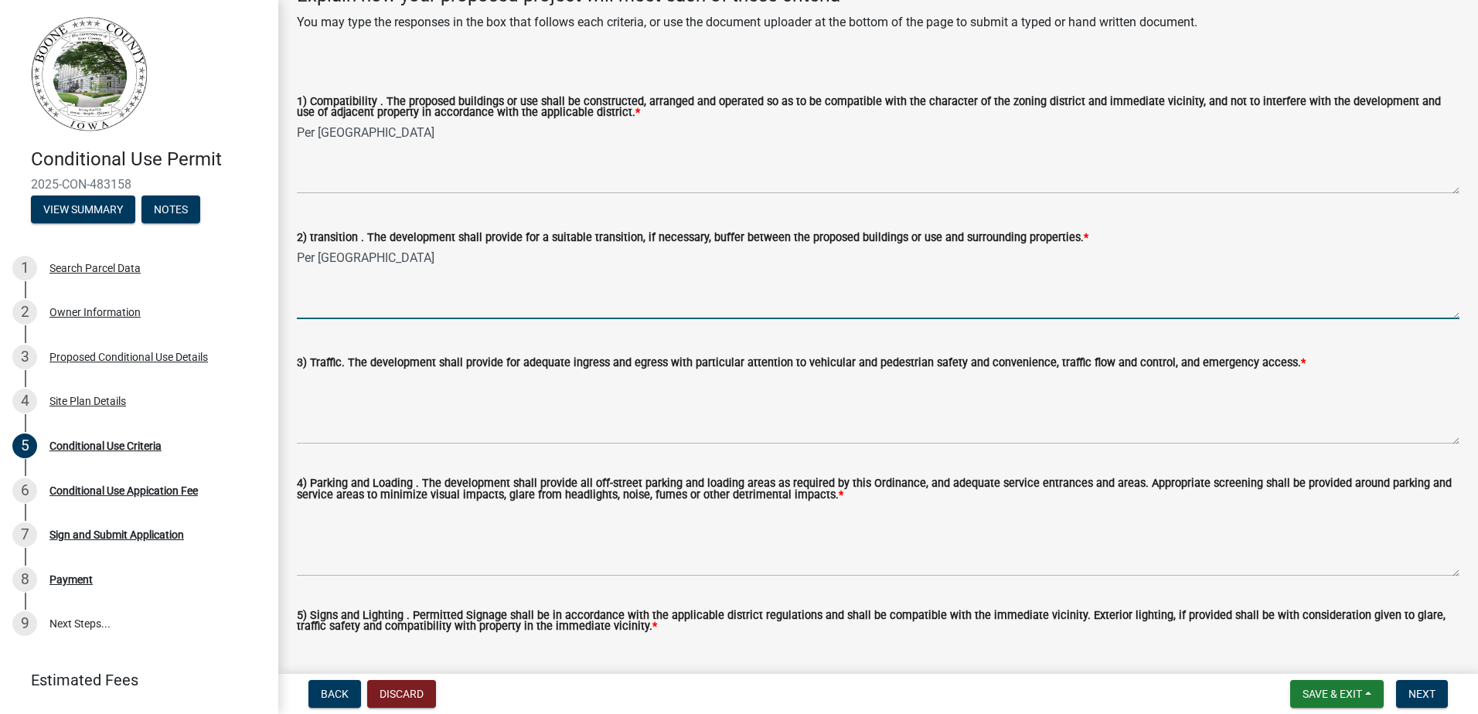
scroll to position [593, 0]
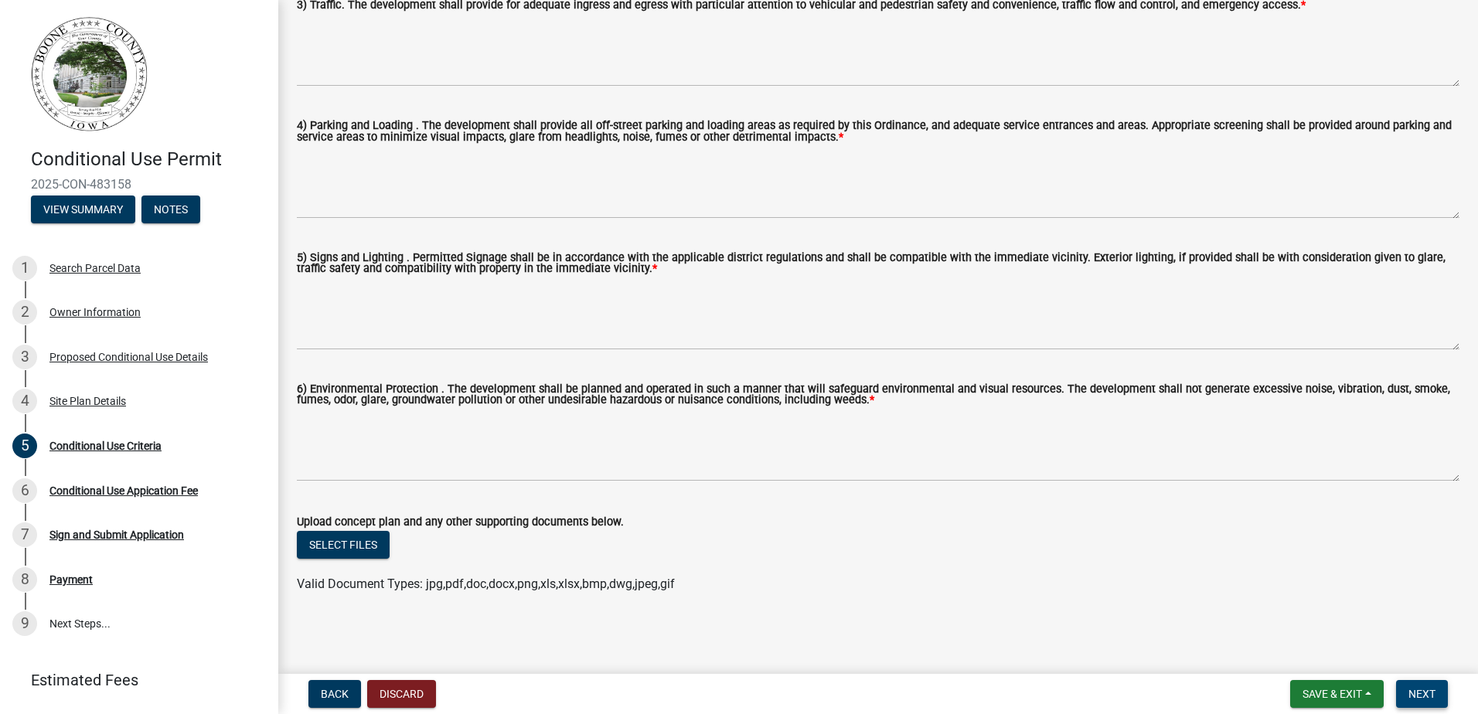
type textarea "Per Boone County"
click at [1403, 692] on button "Next" at bounding box center [1422, 694] width 52 height 28
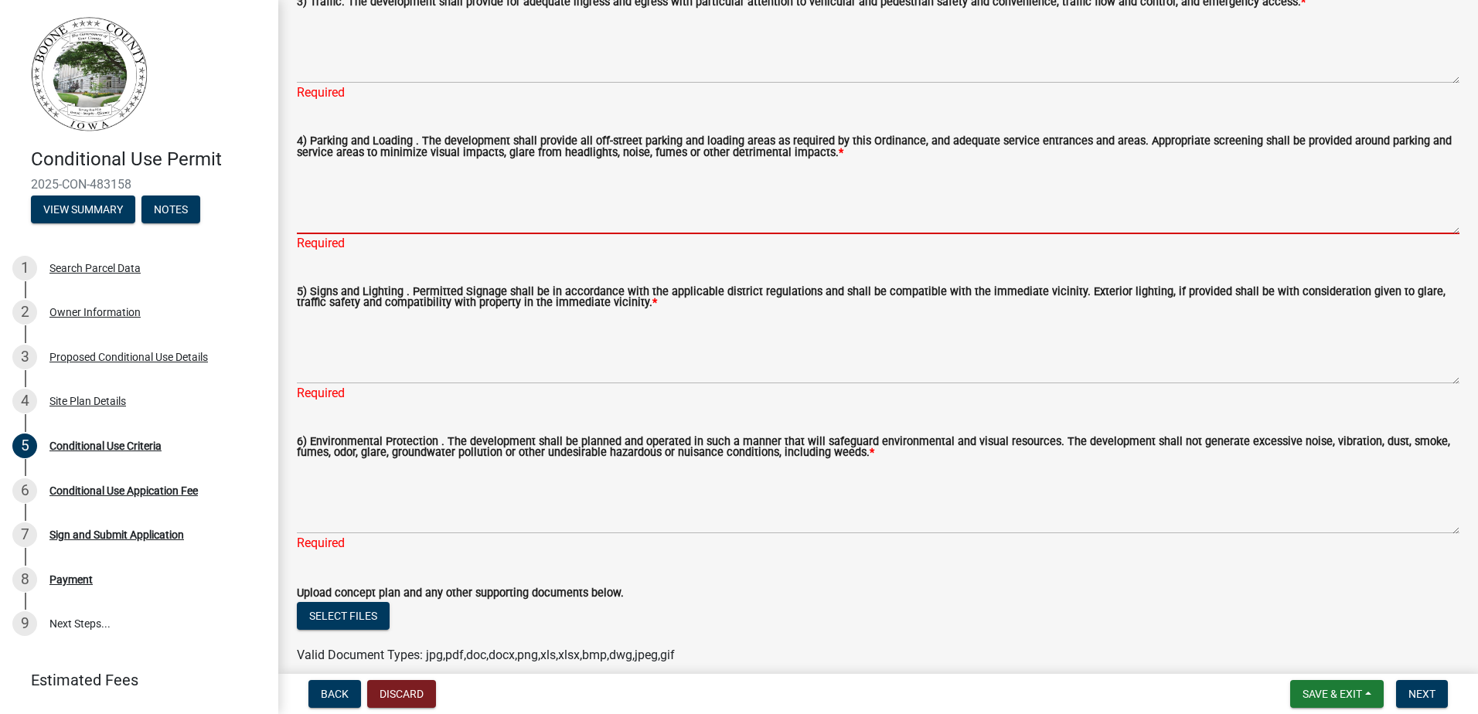
click at [389, 221] on textarea "4) Parking and Loading . The development shall provide all off-street parking a…" at bounding box center [878, 198] width 1163 height 73
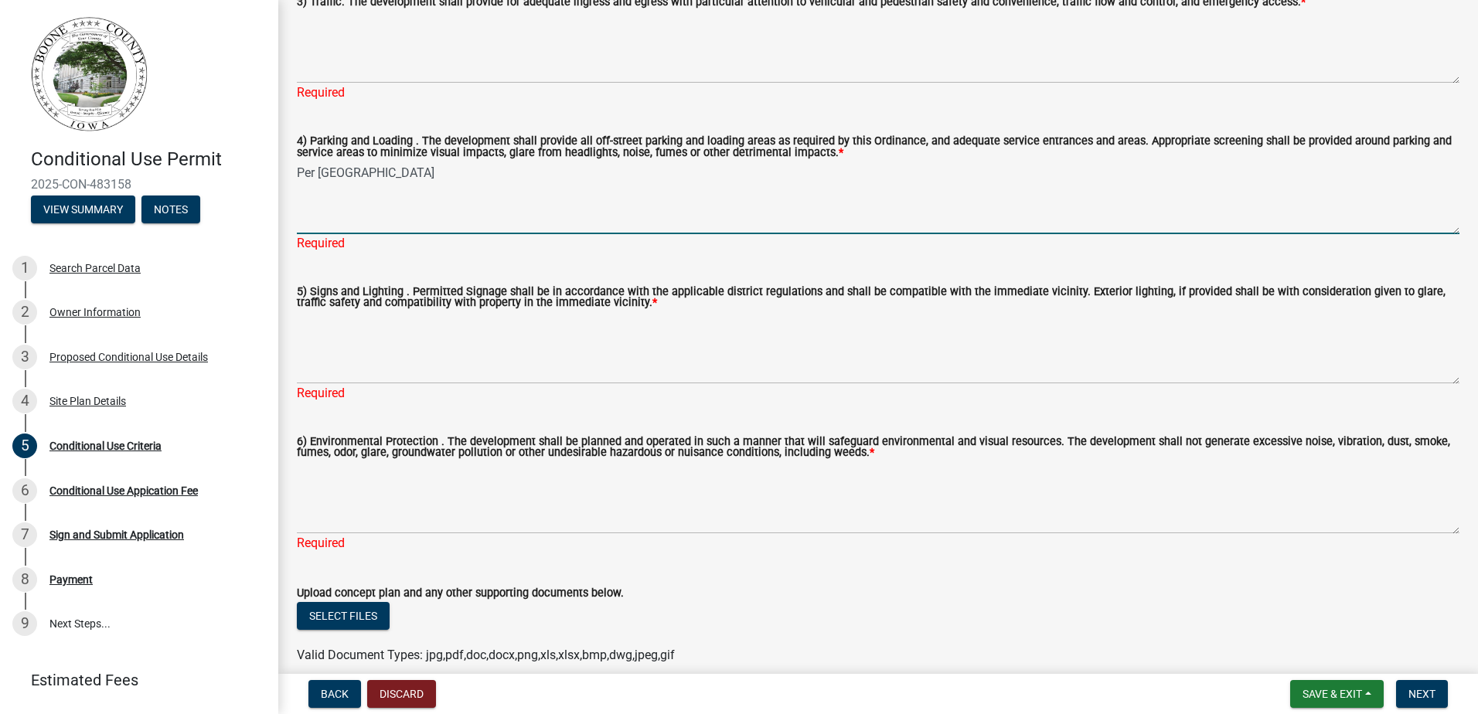
type textarea "Per Boone County"
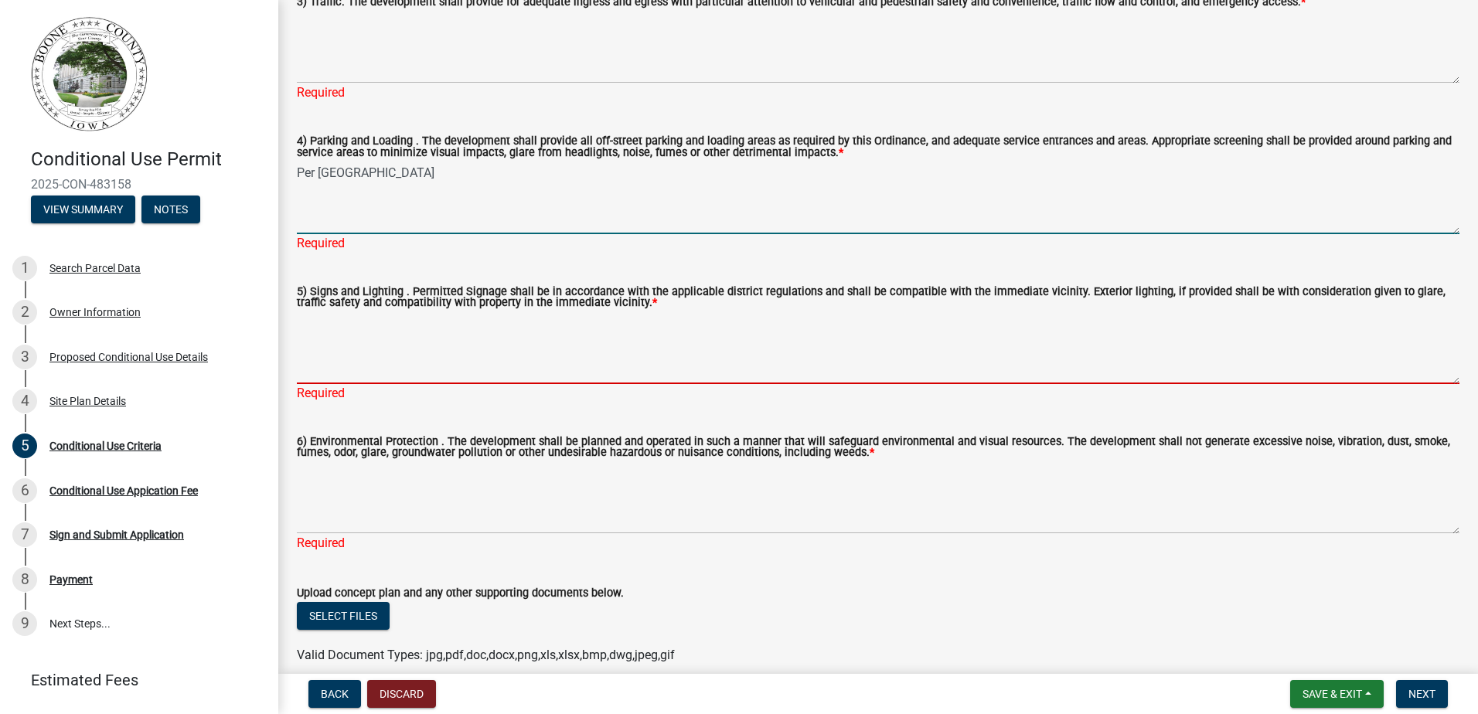
drag, startPoint x: 408, startPoint y: 347, endPoint x: 414, endPoint y: 263, distance: 84.4
click at [408, 347] on textarea "5) Signs and Lighting . Permitted Signage shall be in accordance with the appli…" at bounding box center [878, 348] width 1163 height 73
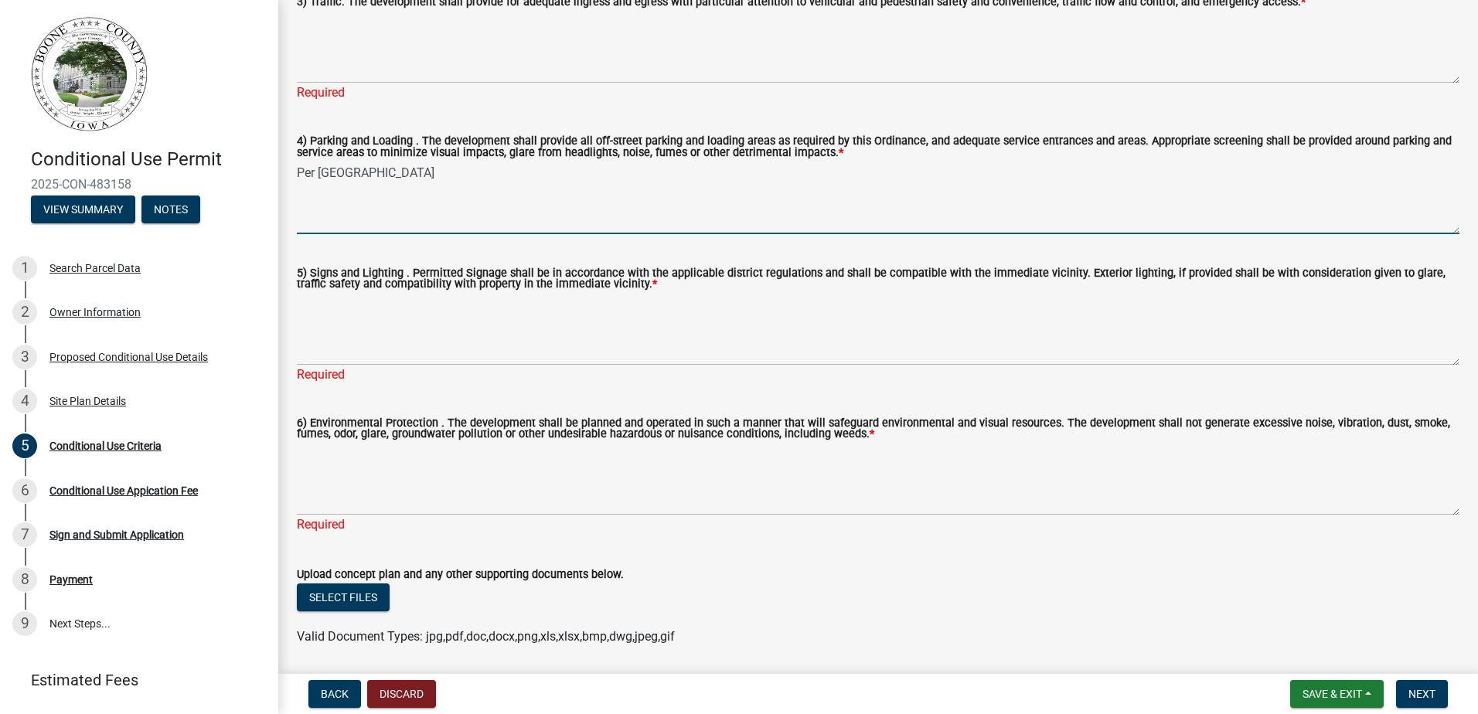
drag, startPoint x: 428, startPoint y: 178, endPoint x: 269, endPoint y: 163, distance: 159.9
click at [269, 163] on div "Conditional Use Permit 2025-CON-483158 View Summary Notes 1 Search Parcel Data …" at bounding box center [739, 357] width 1478 height 714
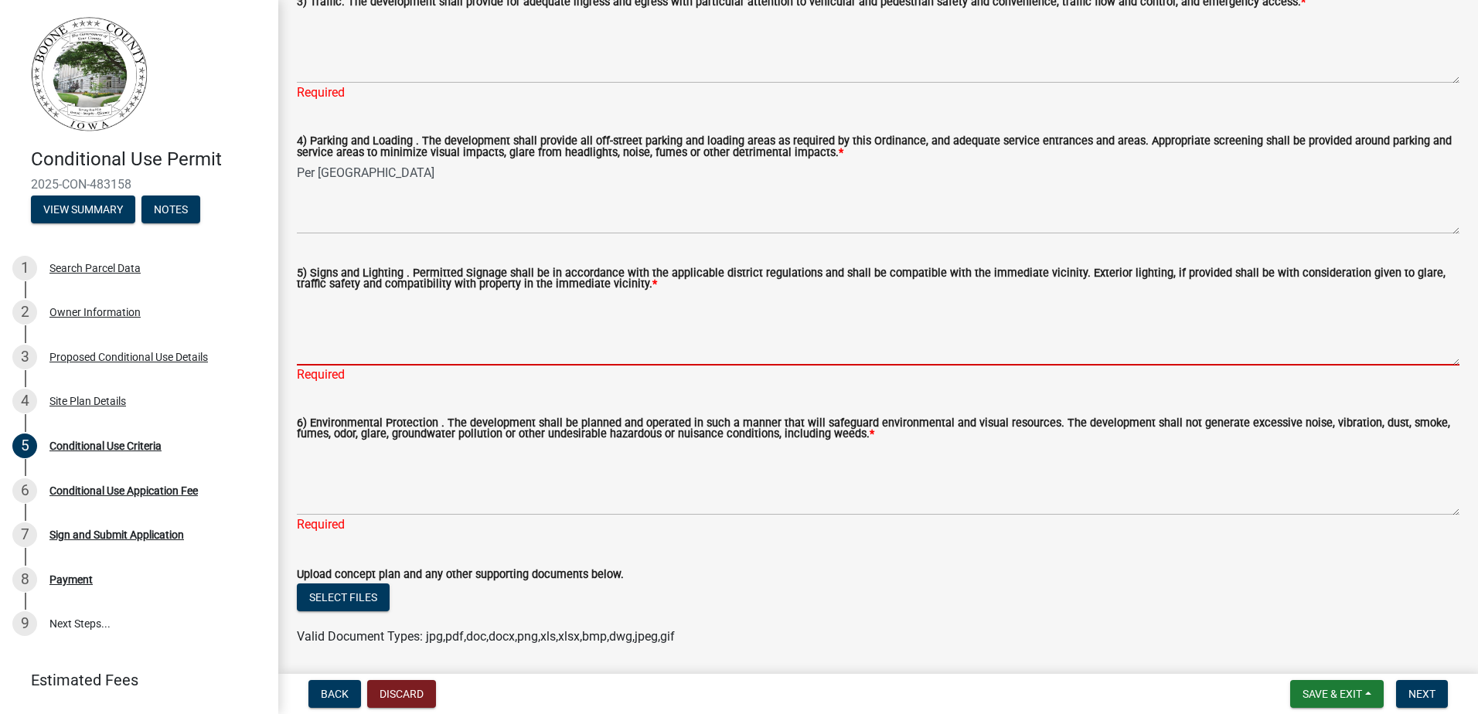
click at [312, 349] on textarea "5) Signs and Lighting . Permitted Signage shall be in accordance with the appli…" at bounding box center [878, 329] width 1163 height 73
paste textarea "Per Boone County"
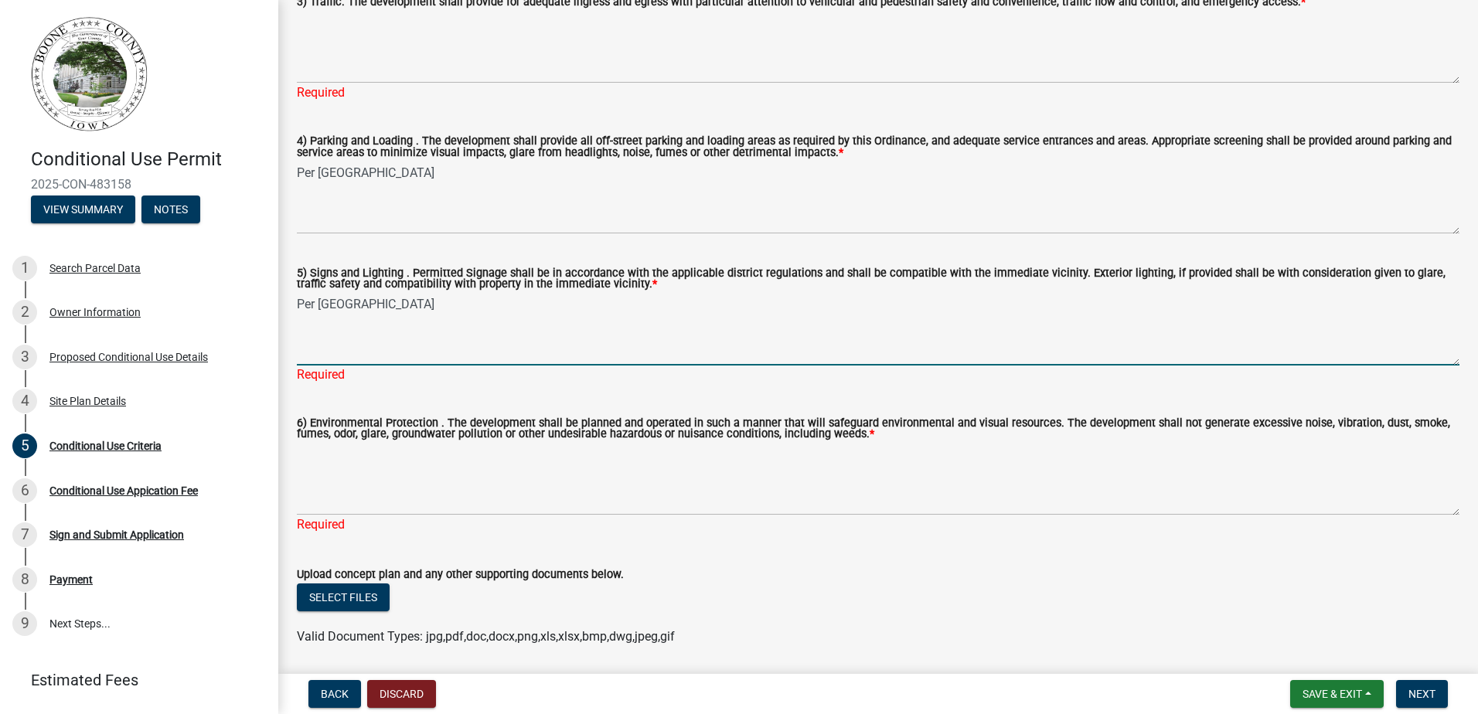
type textarea "Per Boone County"
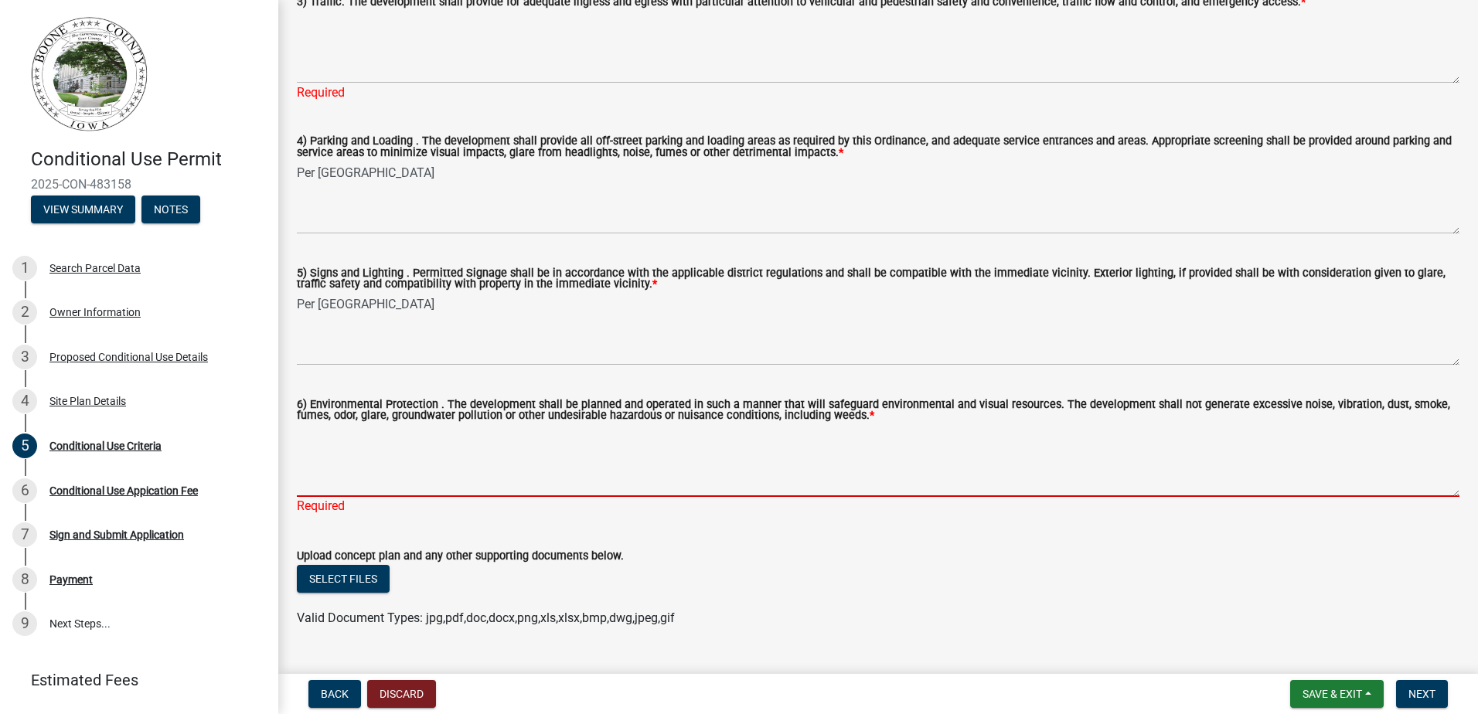
click at [338, 497] on textarea "6) Environmental Protection . The development shall be planned and operated in …" at bounding box center [878, 460] width 1163 height 73
paste textarea "Per Boone County"
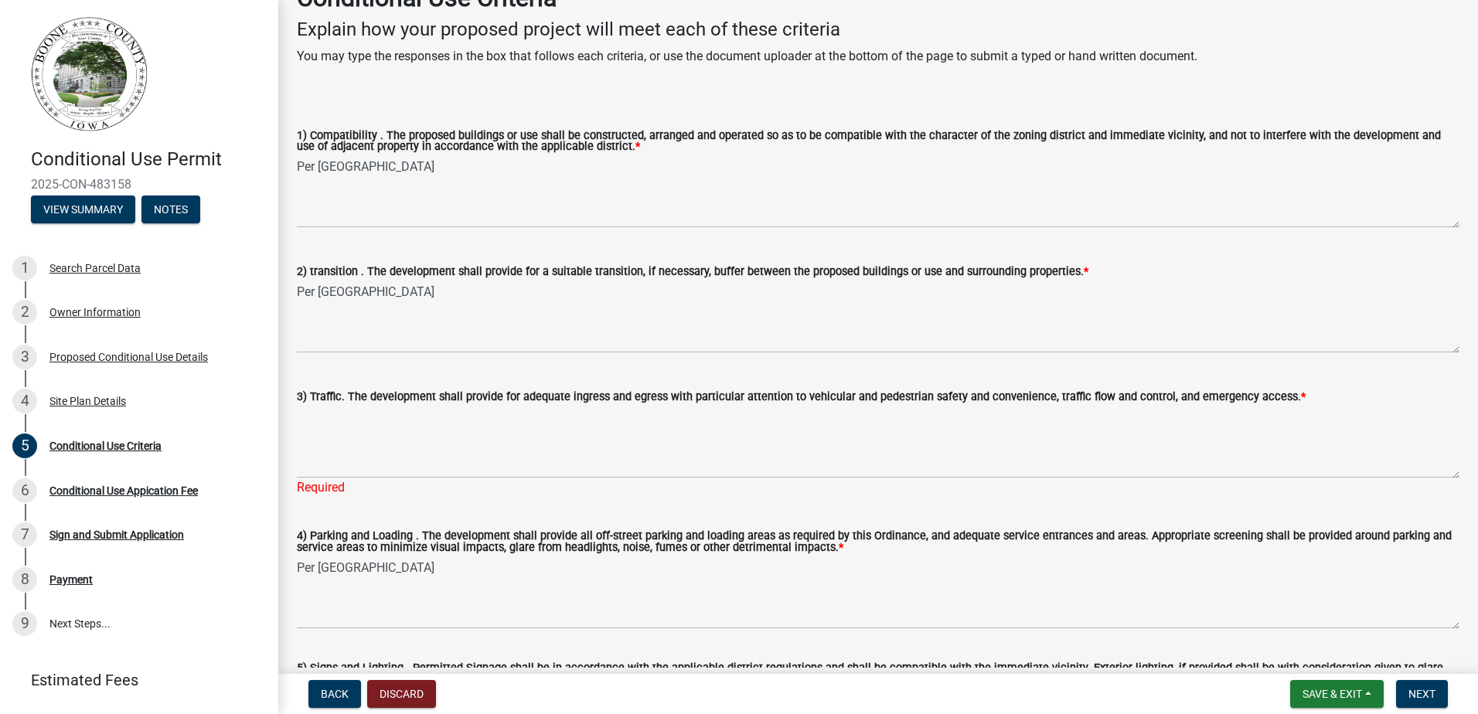
scroll to position [166, 0]
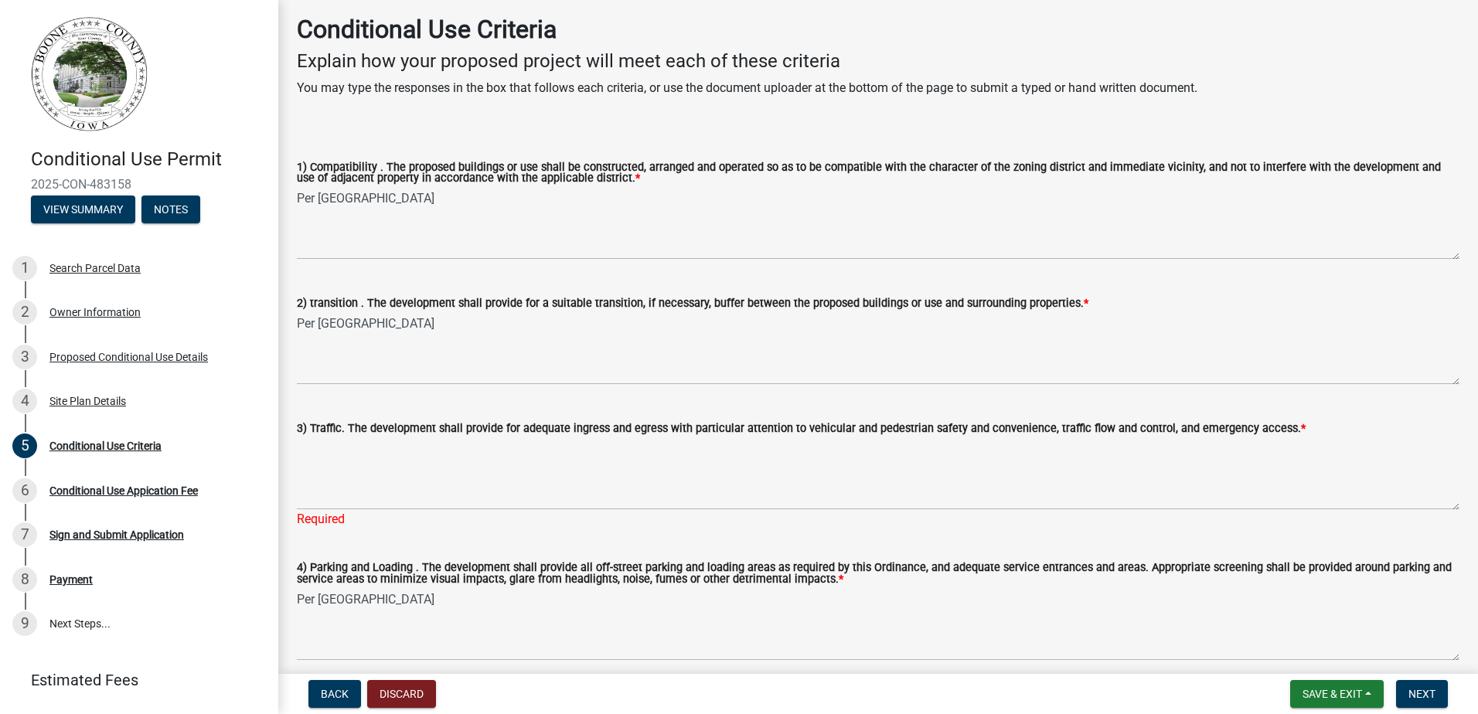
type textarea "Per Boone County"
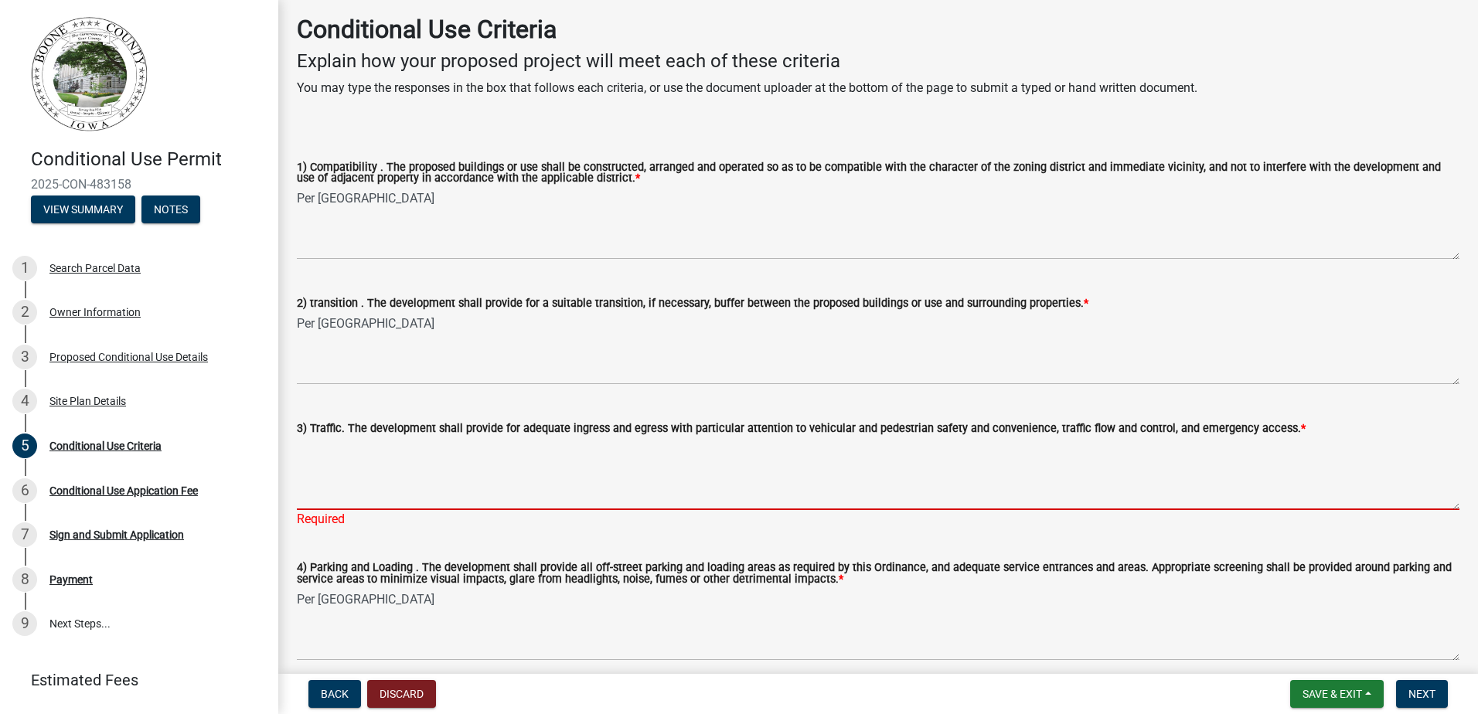
click at [334, 486] on textarea "3) Traffic. The development shall provide for adequate ingress and egress with …" at bounding box center [878, 474] width 1163 height 73
paste textarea "Per Boone County"
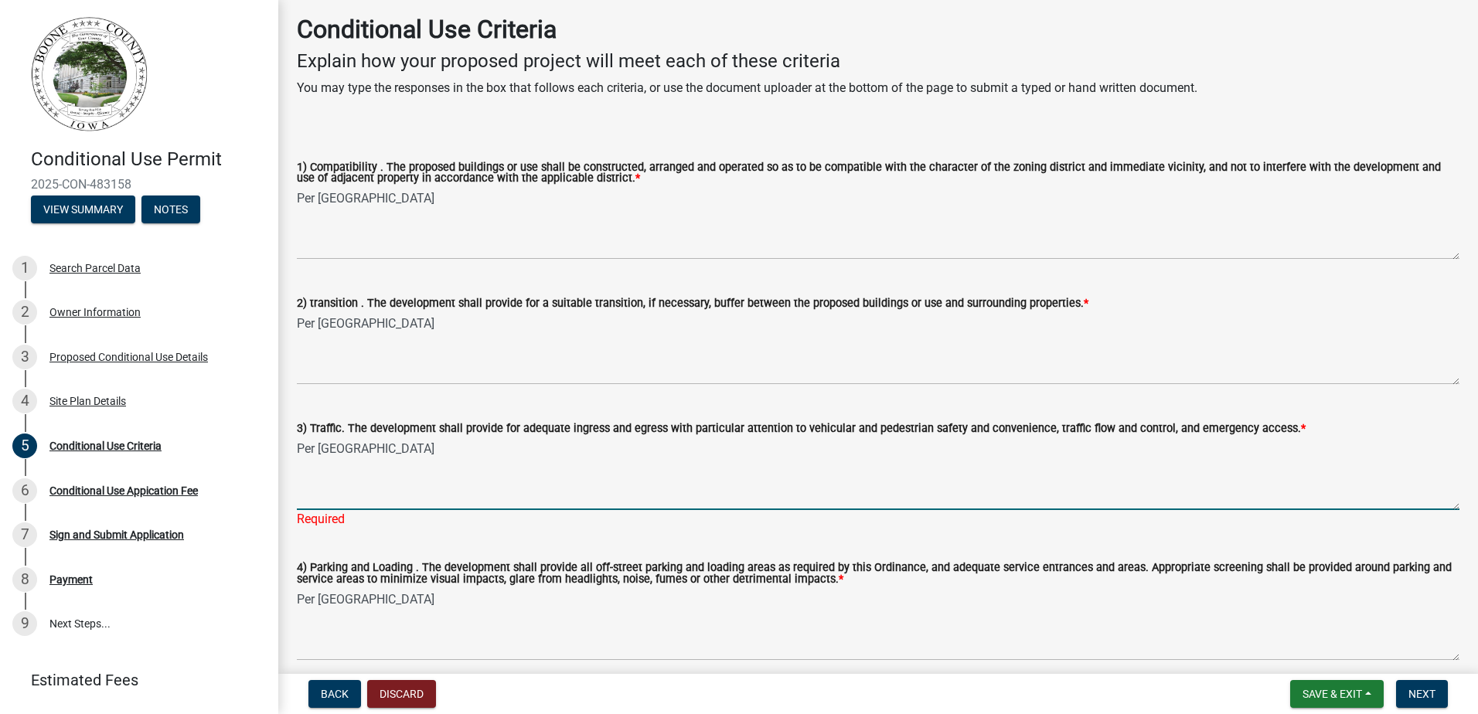
scroll to position [612, 0]
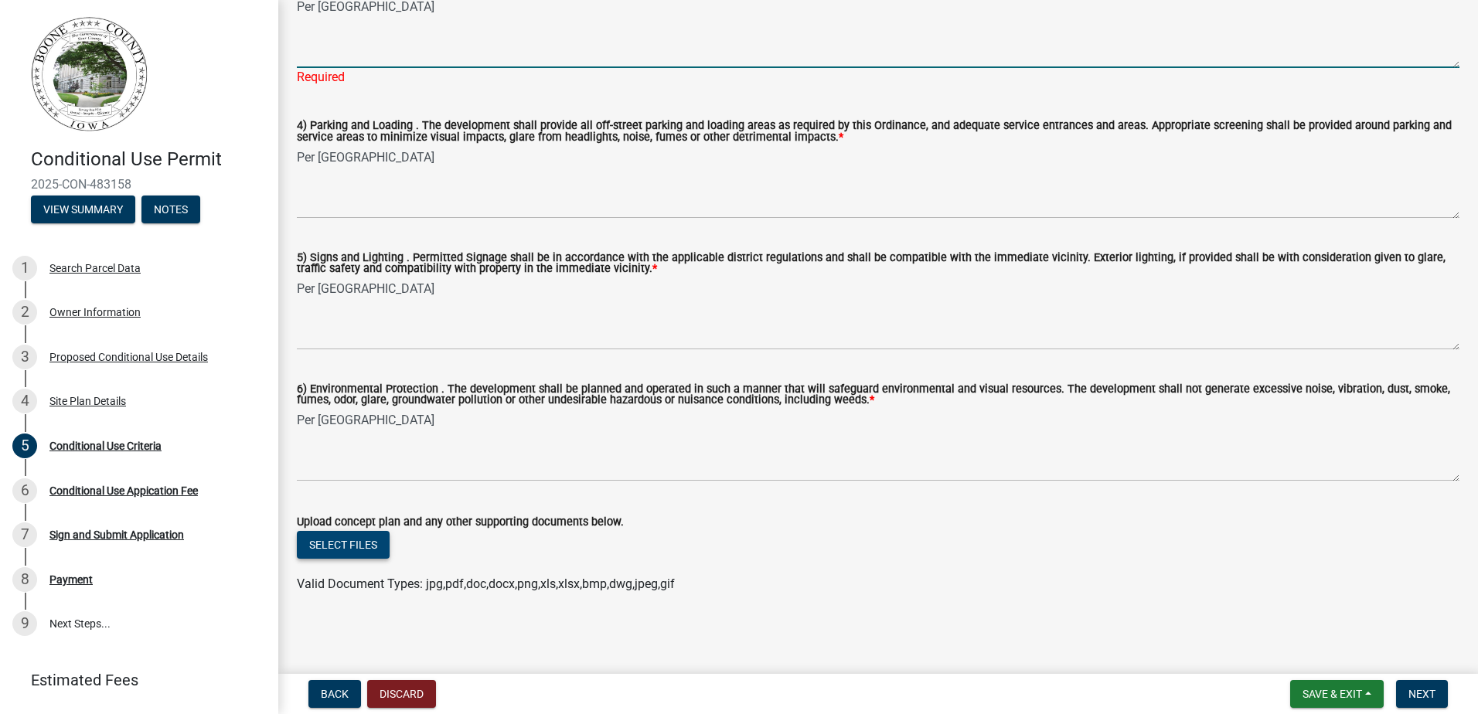
type textarea "Per Boone County"
click at [366, 545] on button "Select files" at bounding box center [343, 545] width 93 height 28
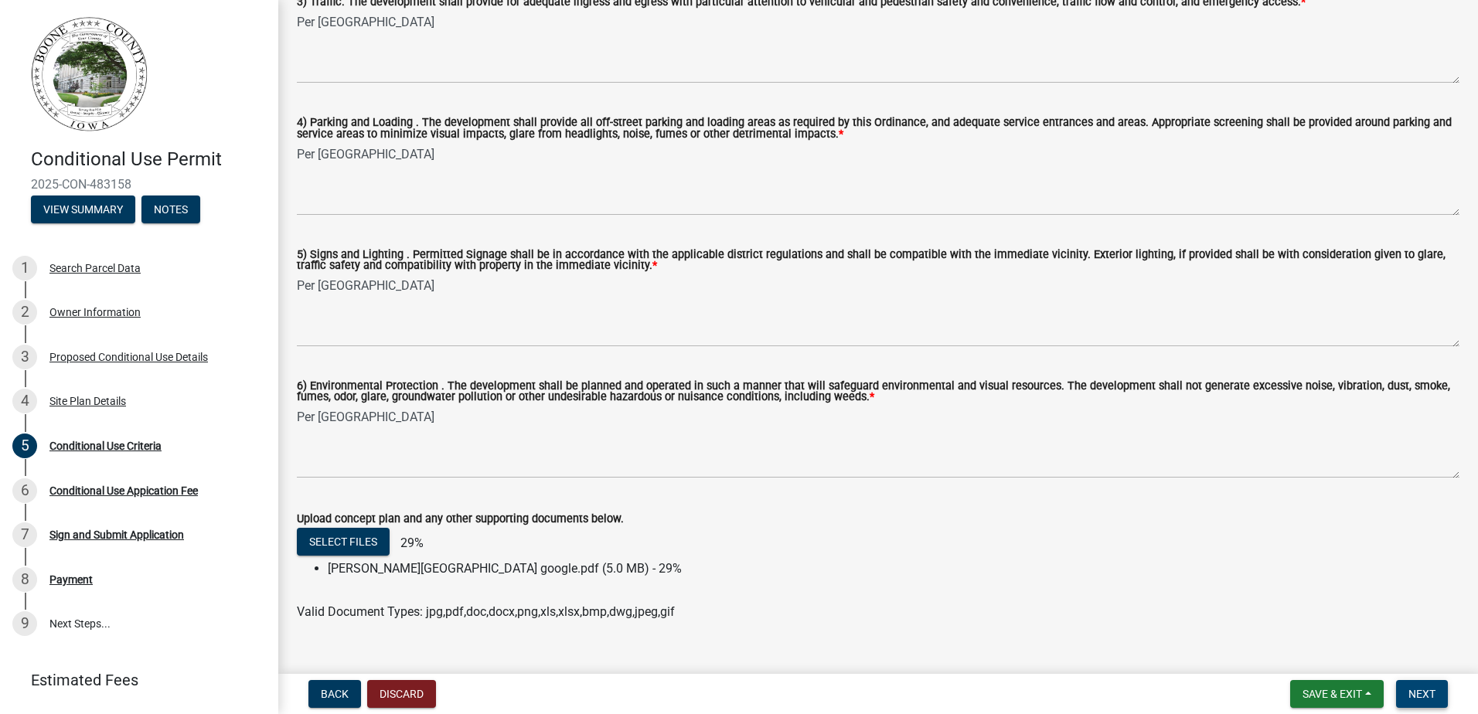
click at [1431, 689] on span "Next" at bounding box center [1422, 694] width 27 height 12
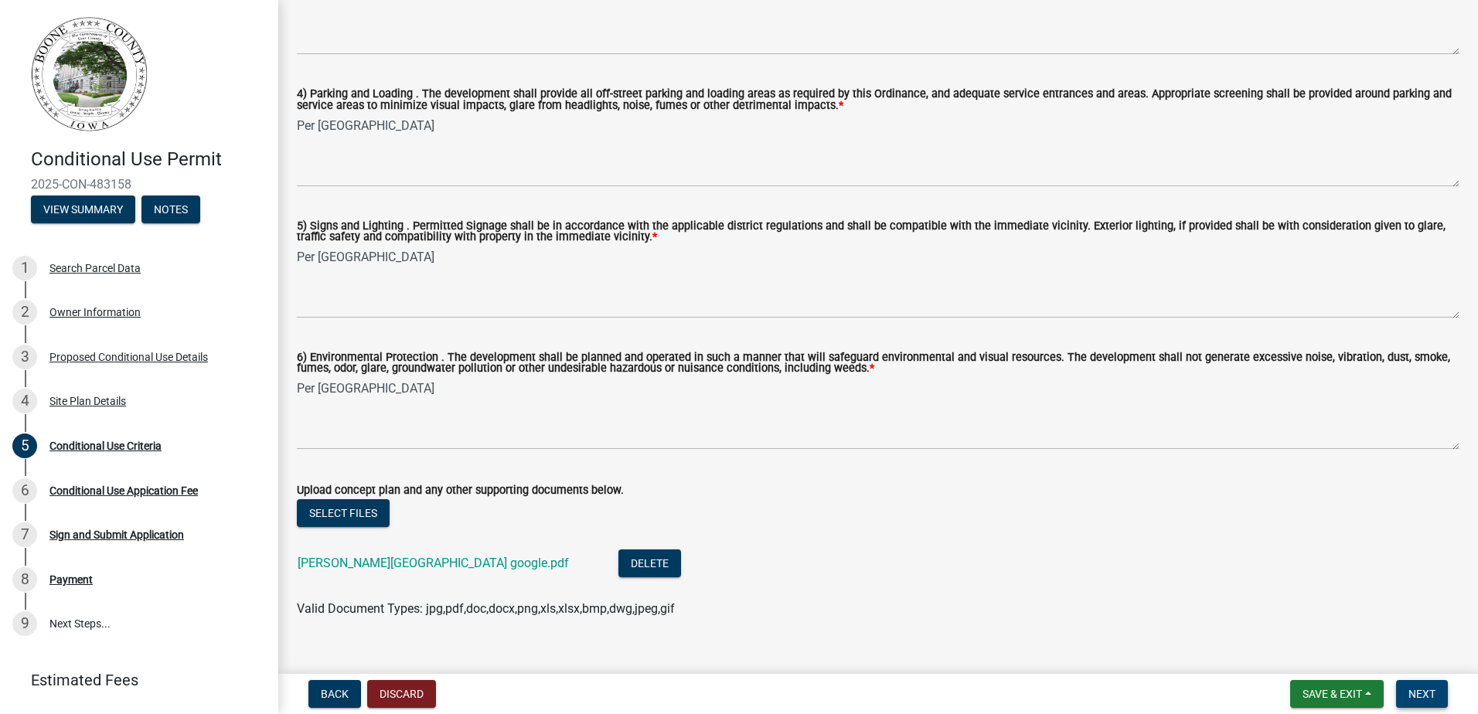
scroll to position [649, 0]
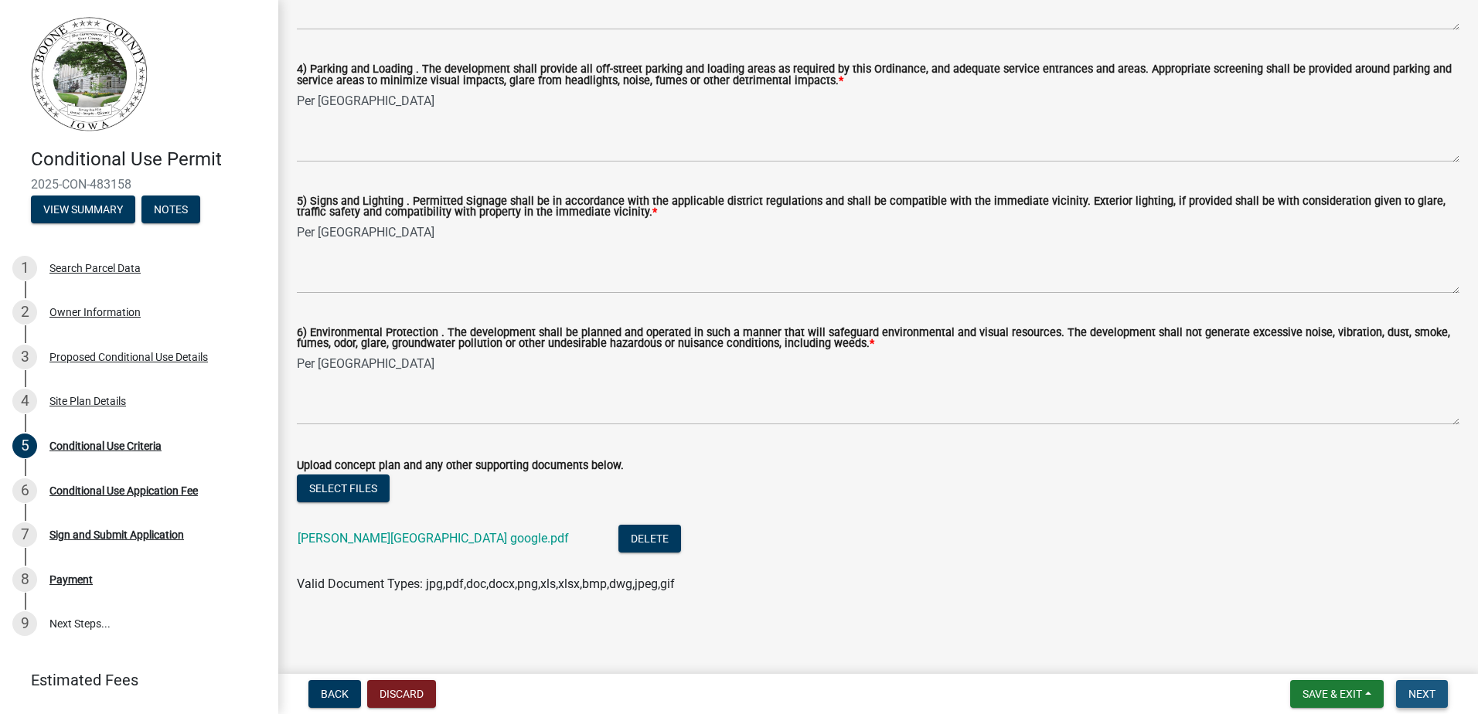
drag, startPoint x: 1431, startPoint y: 695, endPoint x: 1378, endPoint y: 513, distance: 190.1
click at [1429, 695] on span "Next" at bounding box center [1422, 694] width 27 height 12
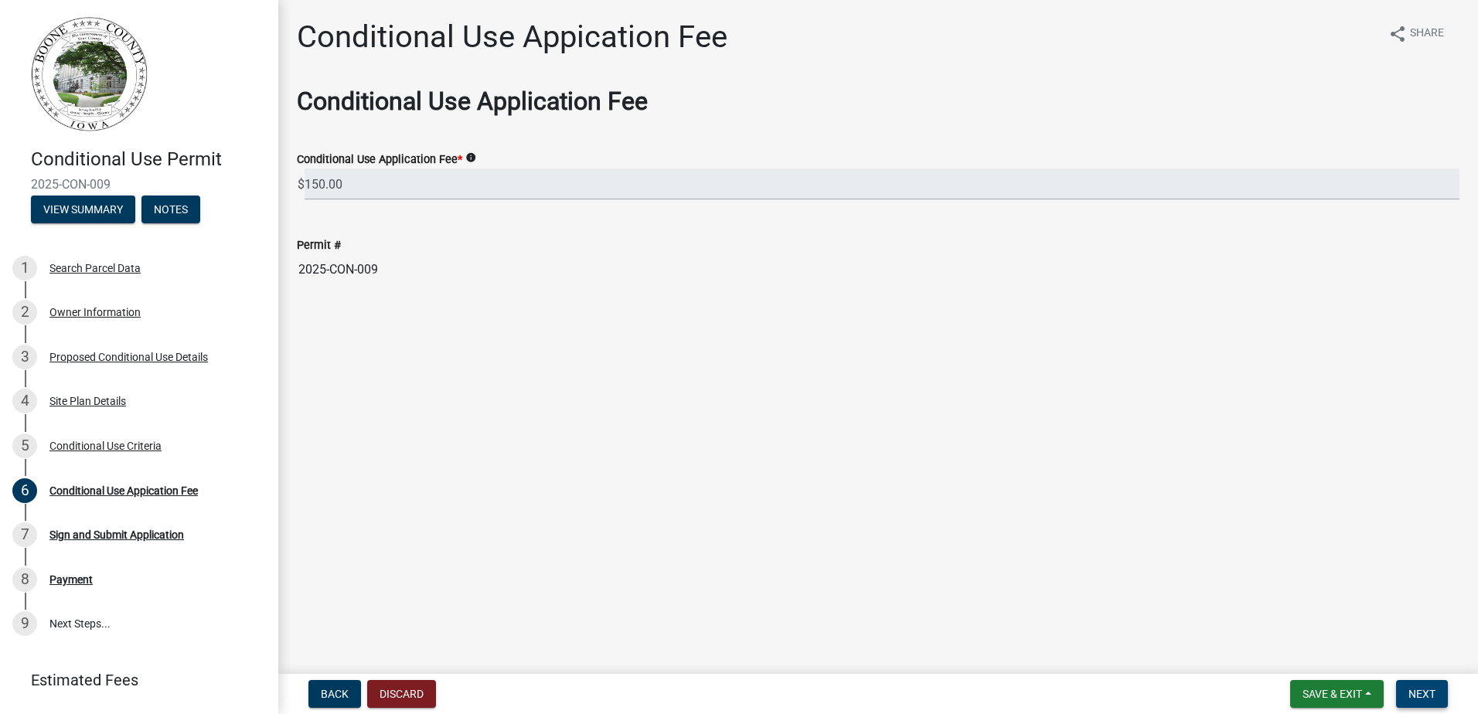
click at [1417, 690] on span "Next" at bounding box center [1422, 694] width 27 height 12
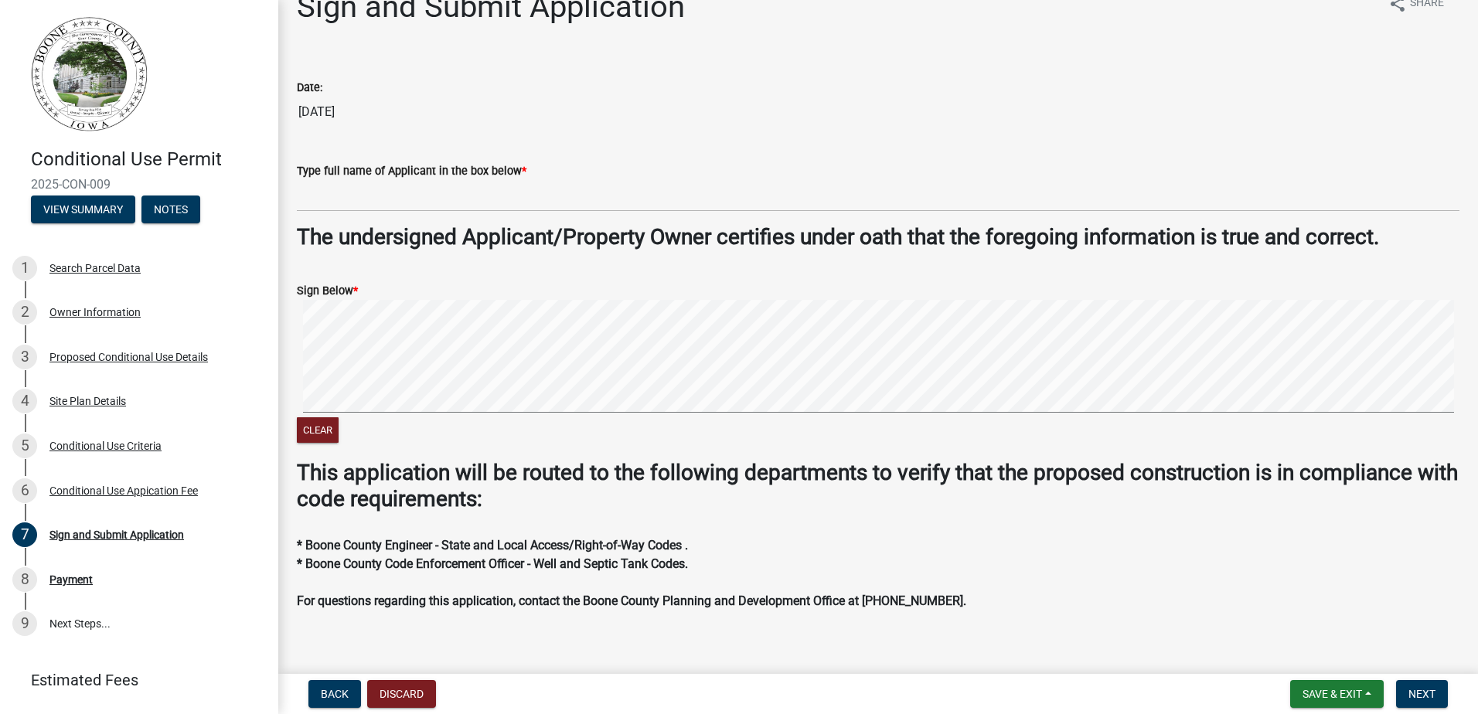
scroll to position [46, 0]
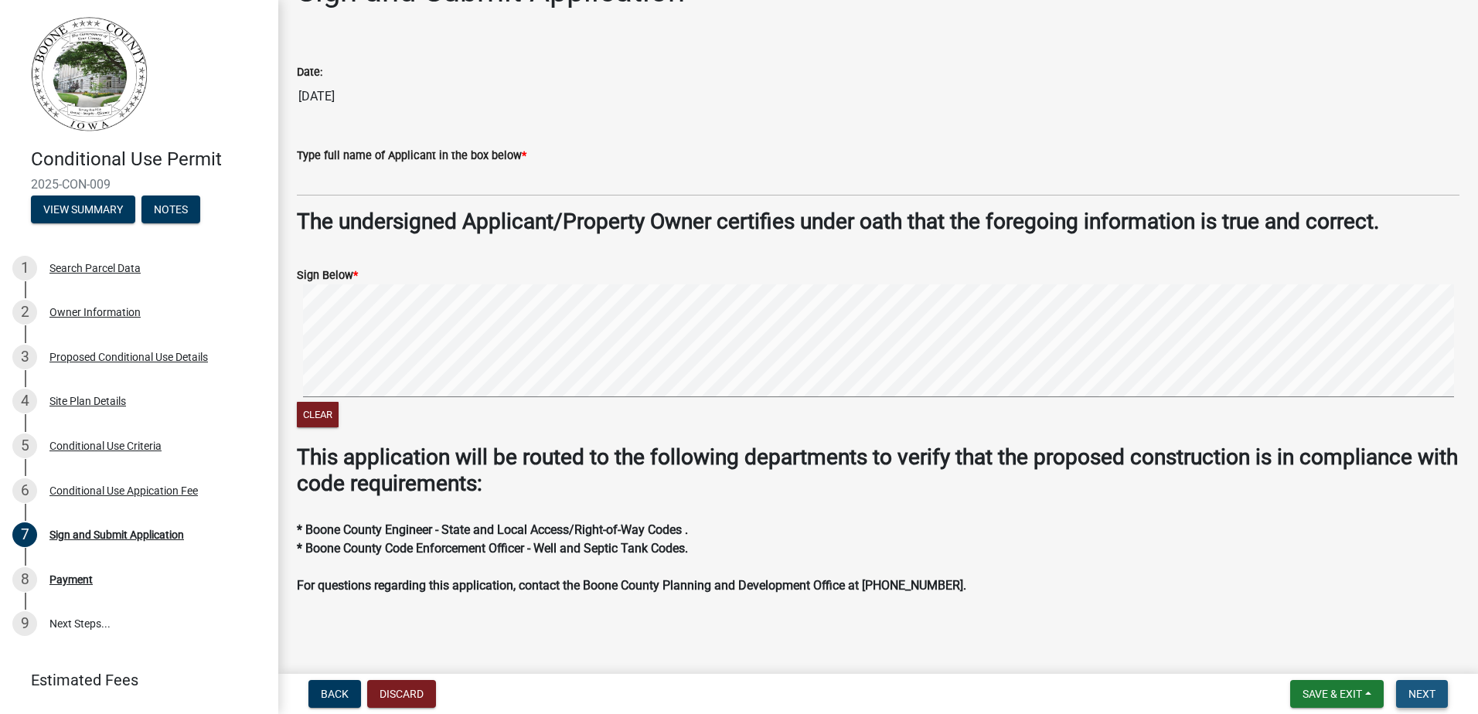
click at [1427, 690] on span "Next" at bounding box center [1422, 694] width 27 height 12
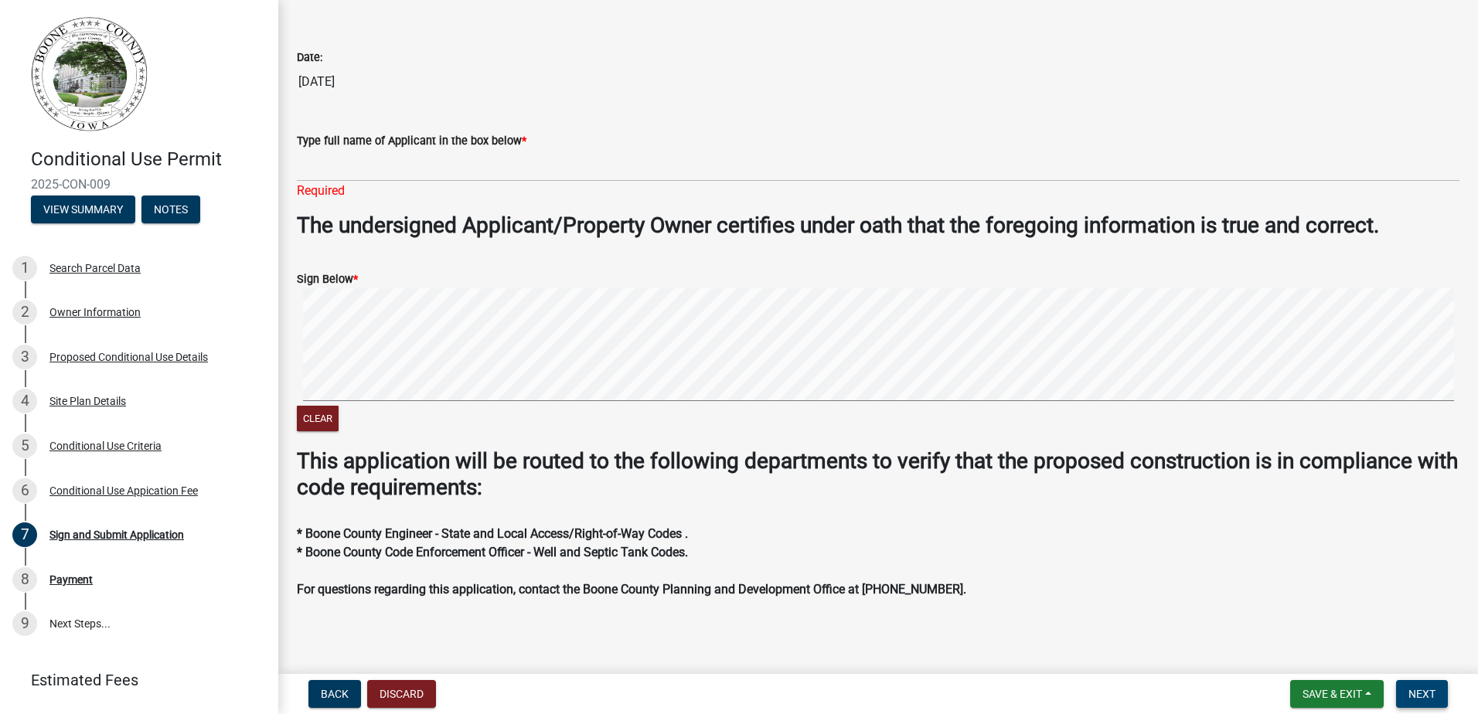
scroll to position [64, 0]
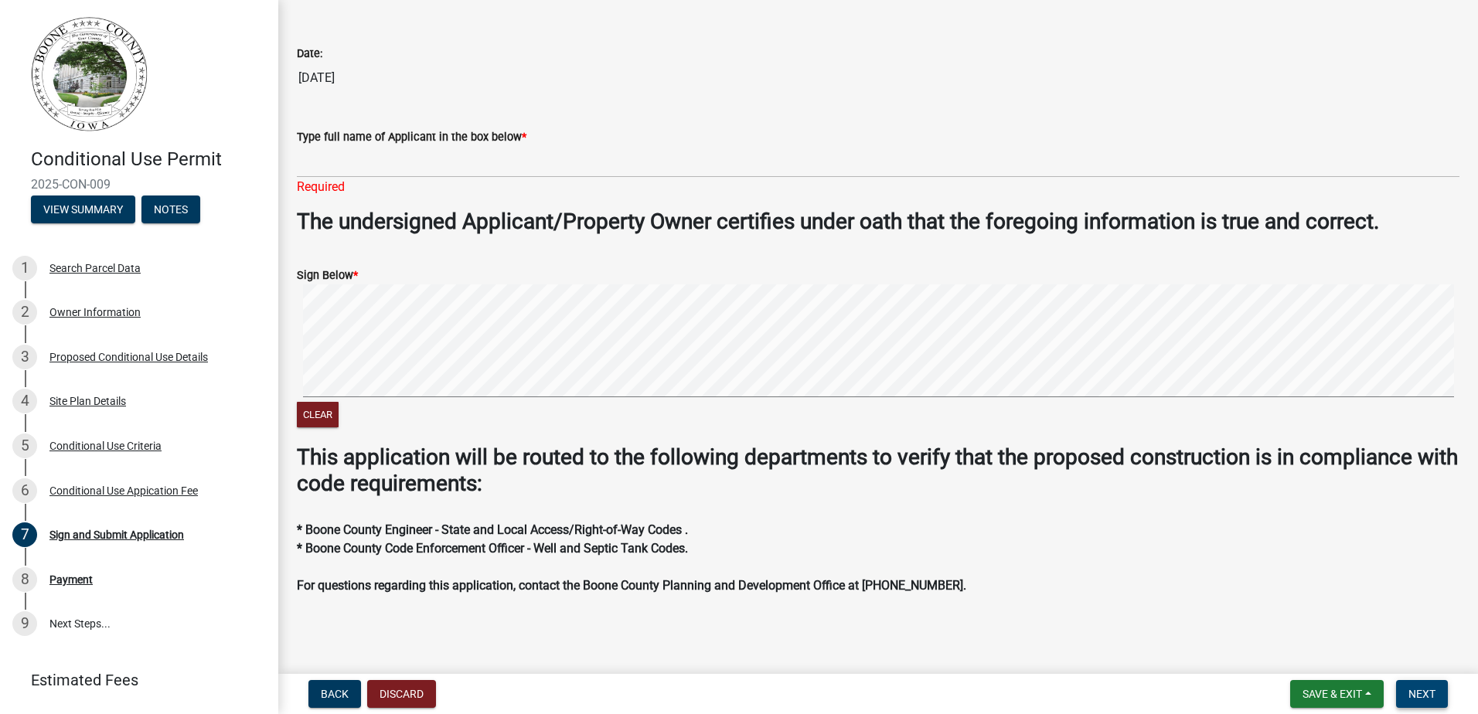
click at [1416, 693] on span "Next" at bounding box center [1422, 694] width 27 height 12
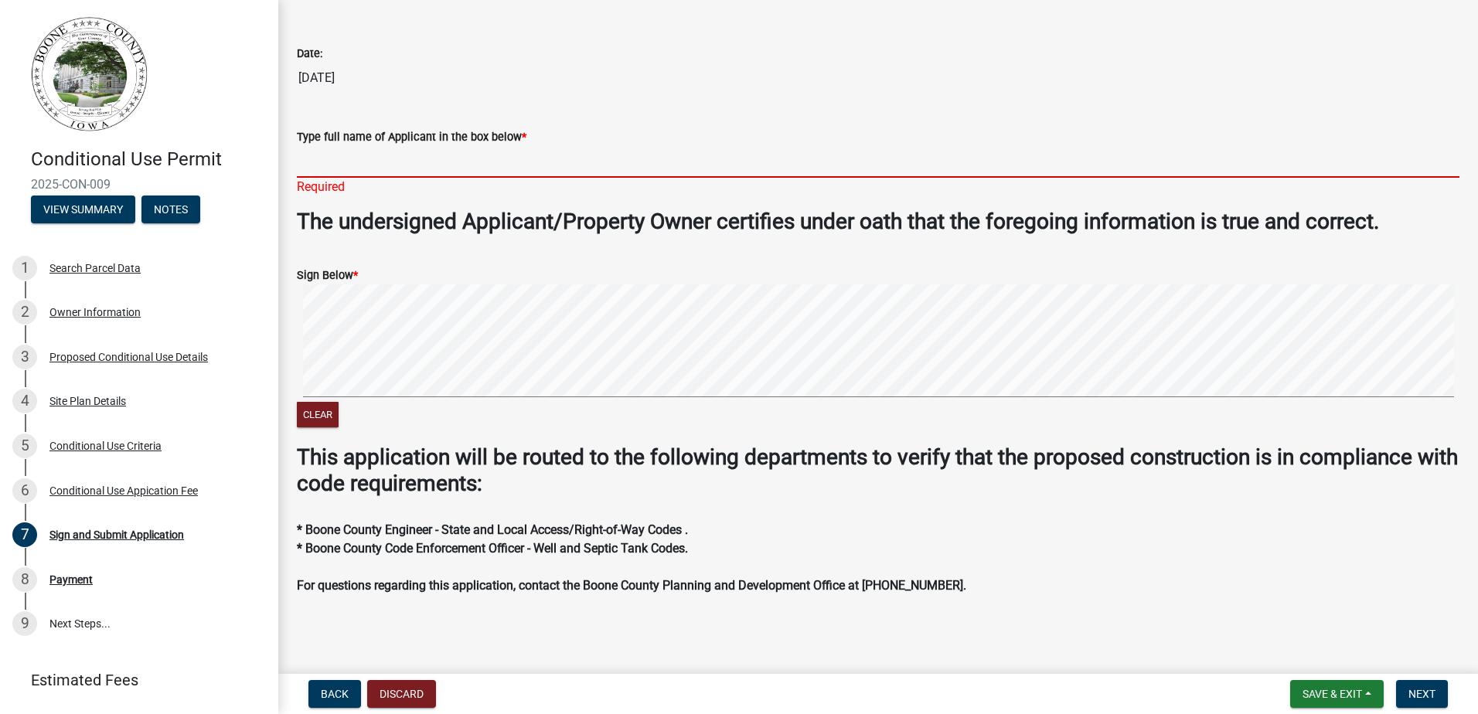
click at [482, 170] on input "Type full name of Applicant in the box below *" at bounding box center [878, 162] width 1163 height 32
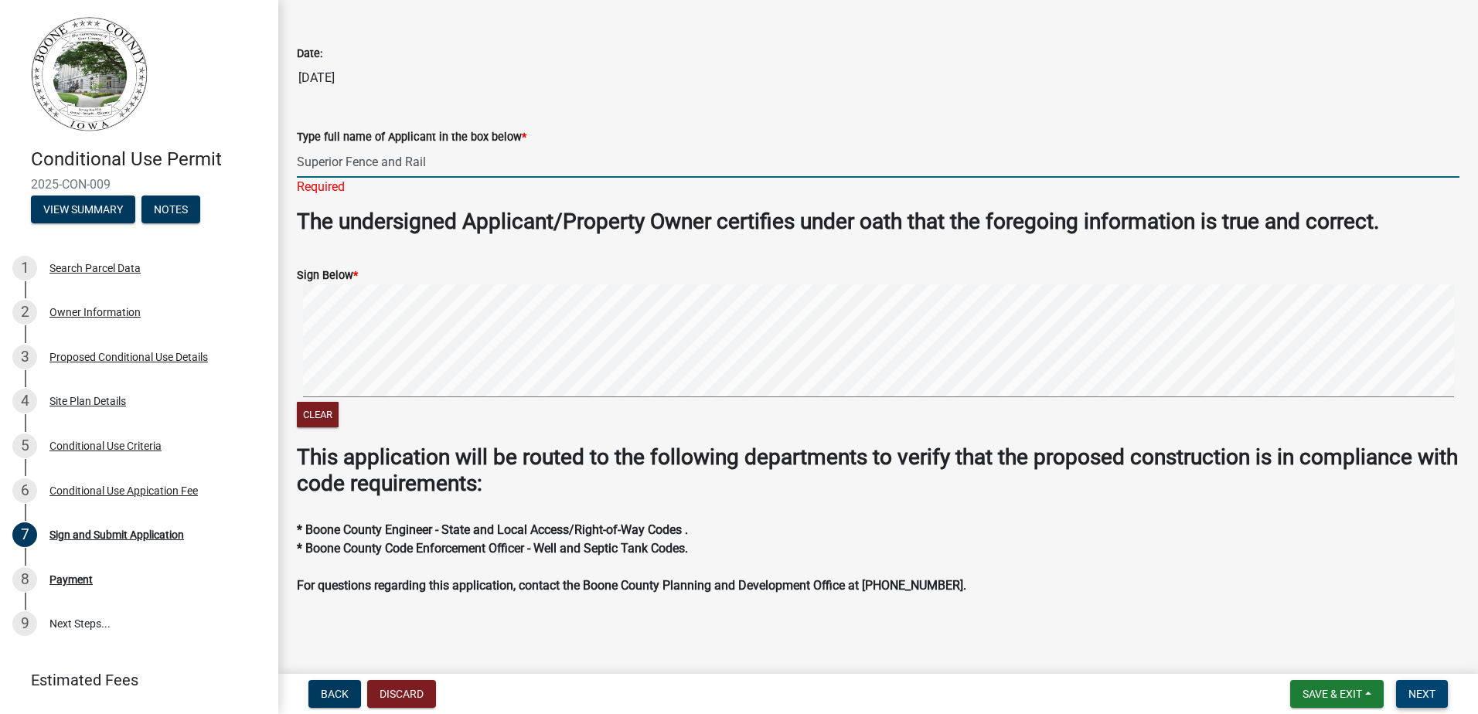
type input "Superior Fence and Rail"
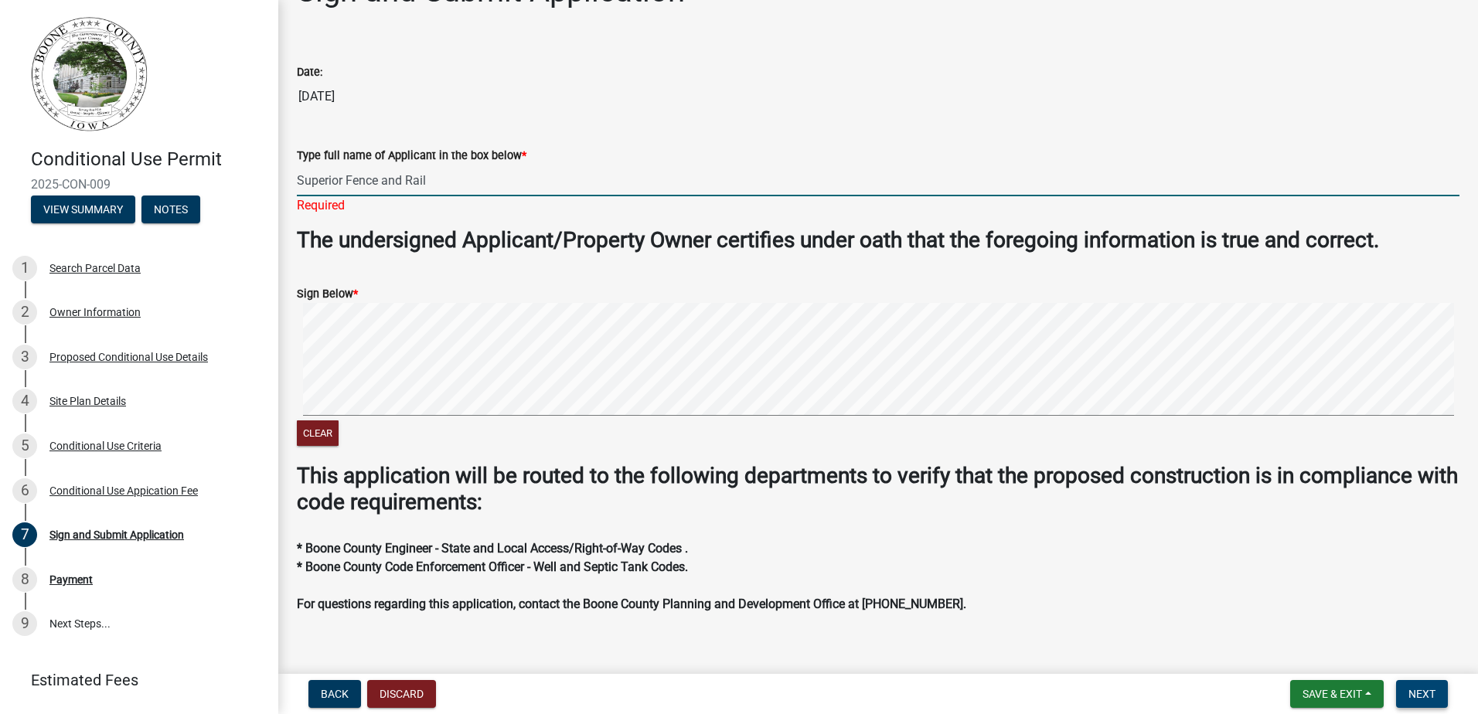
click at [1433, 689] on span "Next" at bounding box center [1422, 694] width 27 height 12
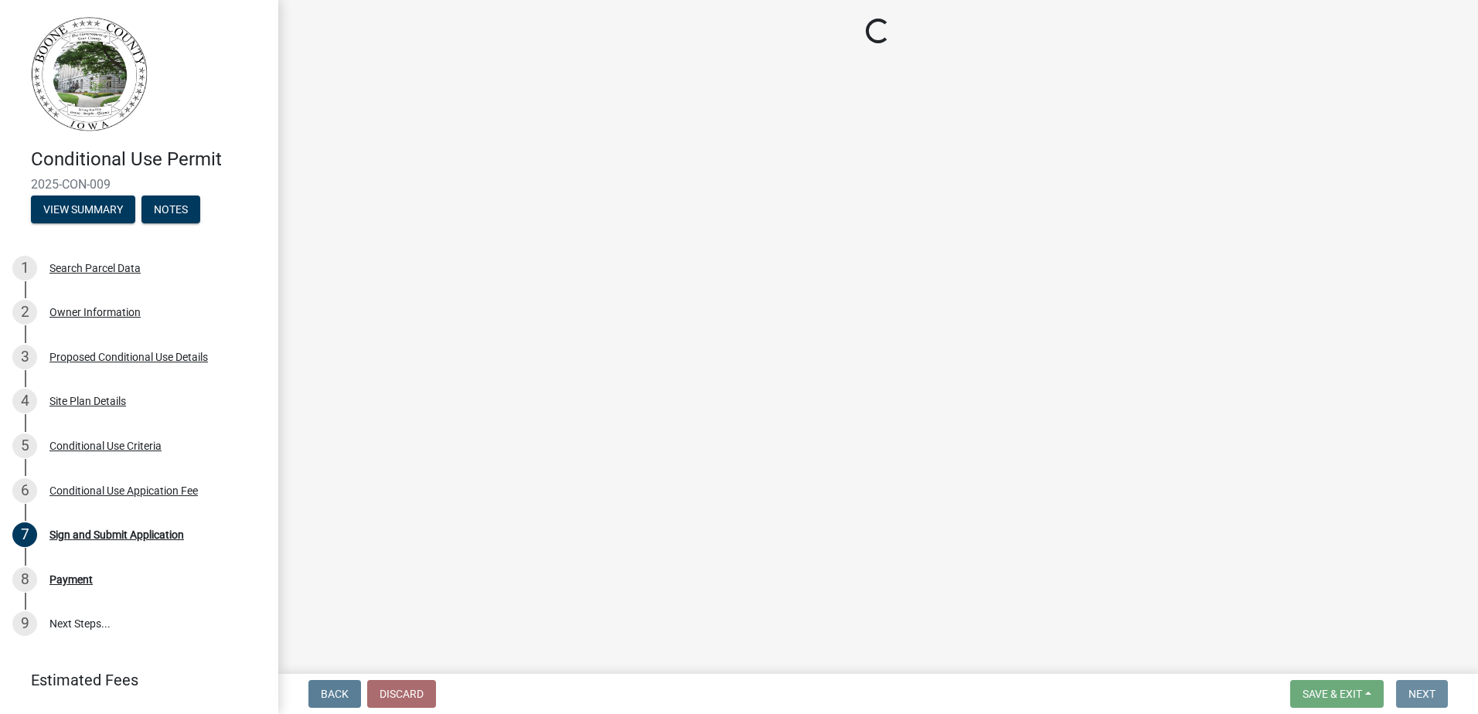
scroll to position [0, 0]
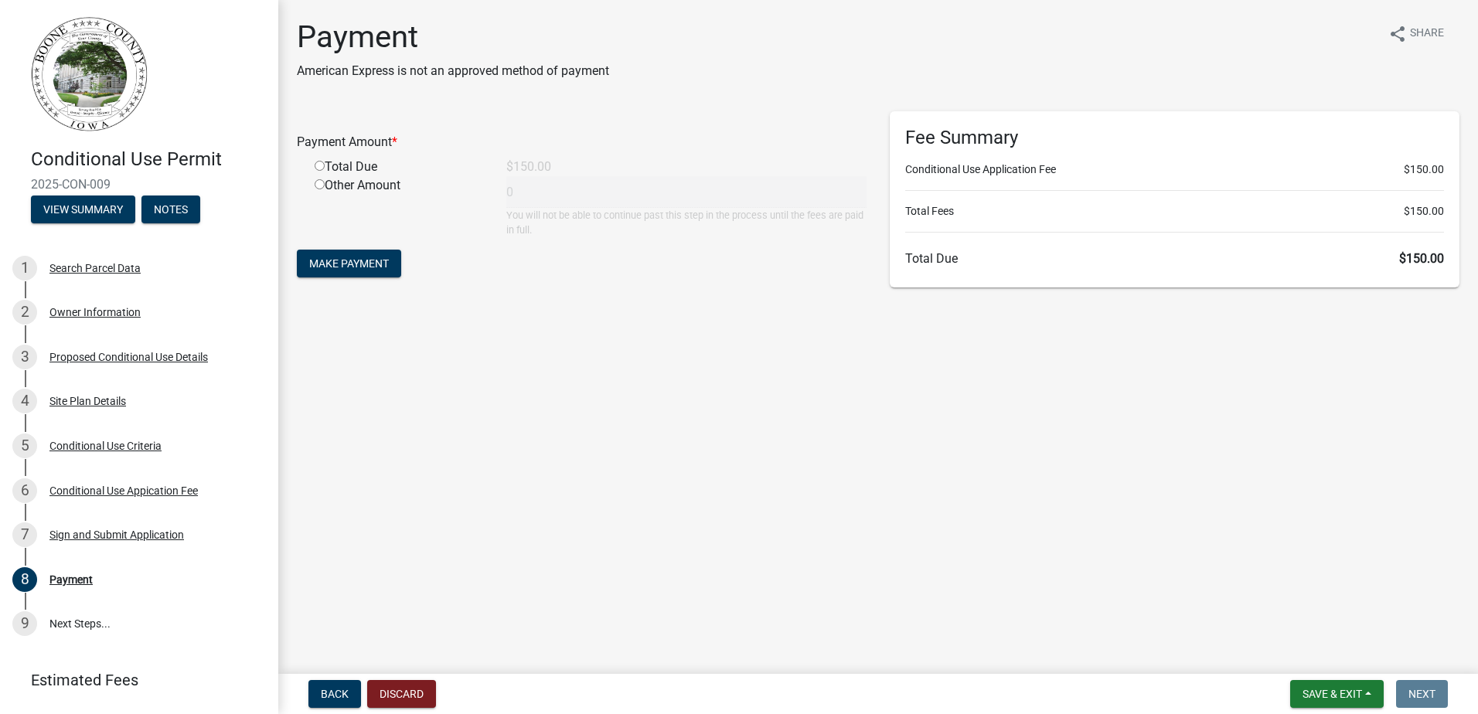
click at [473, 520] on main "Payment American Express is not an approved method of payment share Share Payme…" at bounding box center [878, 334] width 1200 height 668
click at [319, 162] on input "radio" at bounding box center [320, 166] width 10 height 10
radio input "true"
type input "150"
click at [358, 262] on span "Make Payment" at bounding box center [349, 263] width 80 height 12
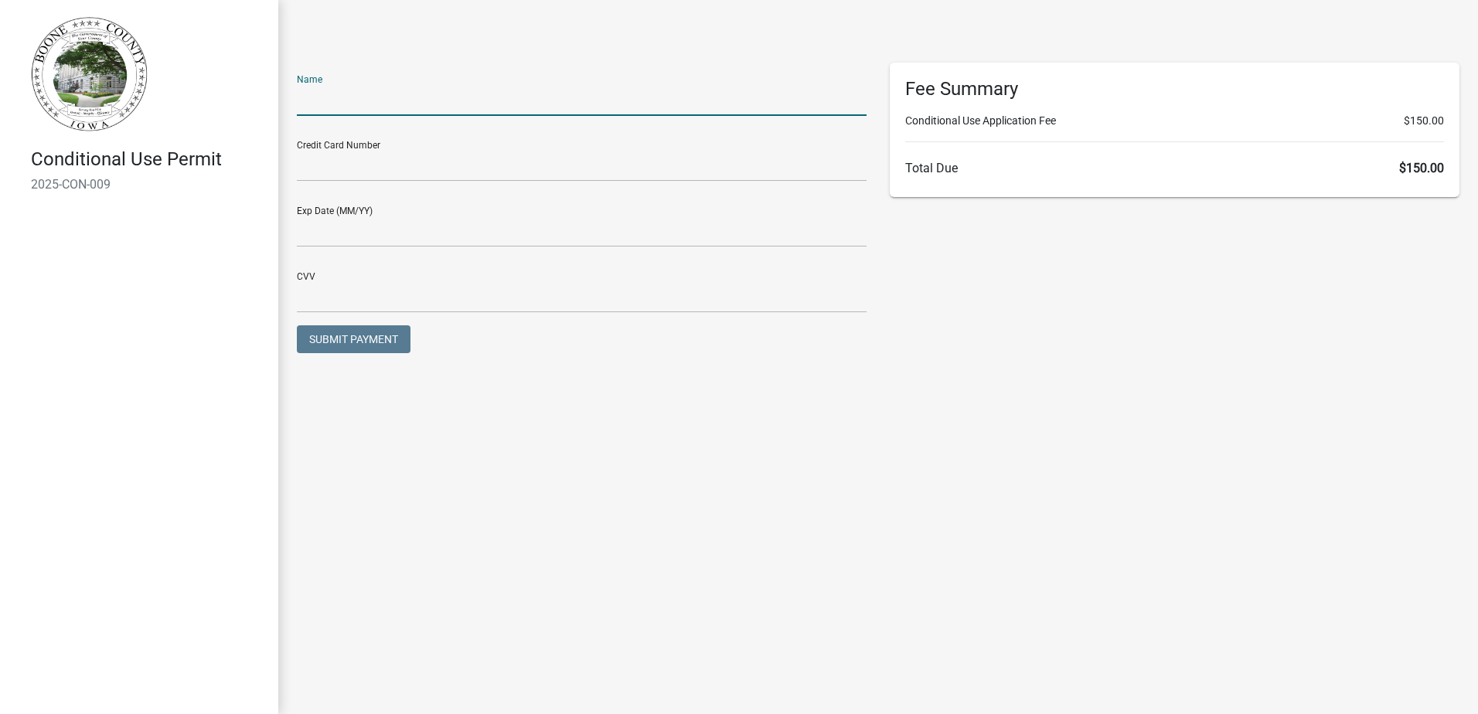
click at [349, 94] on input "text" at bounding box center [582, 100] width 570 height 32
type input "Chad Watson"
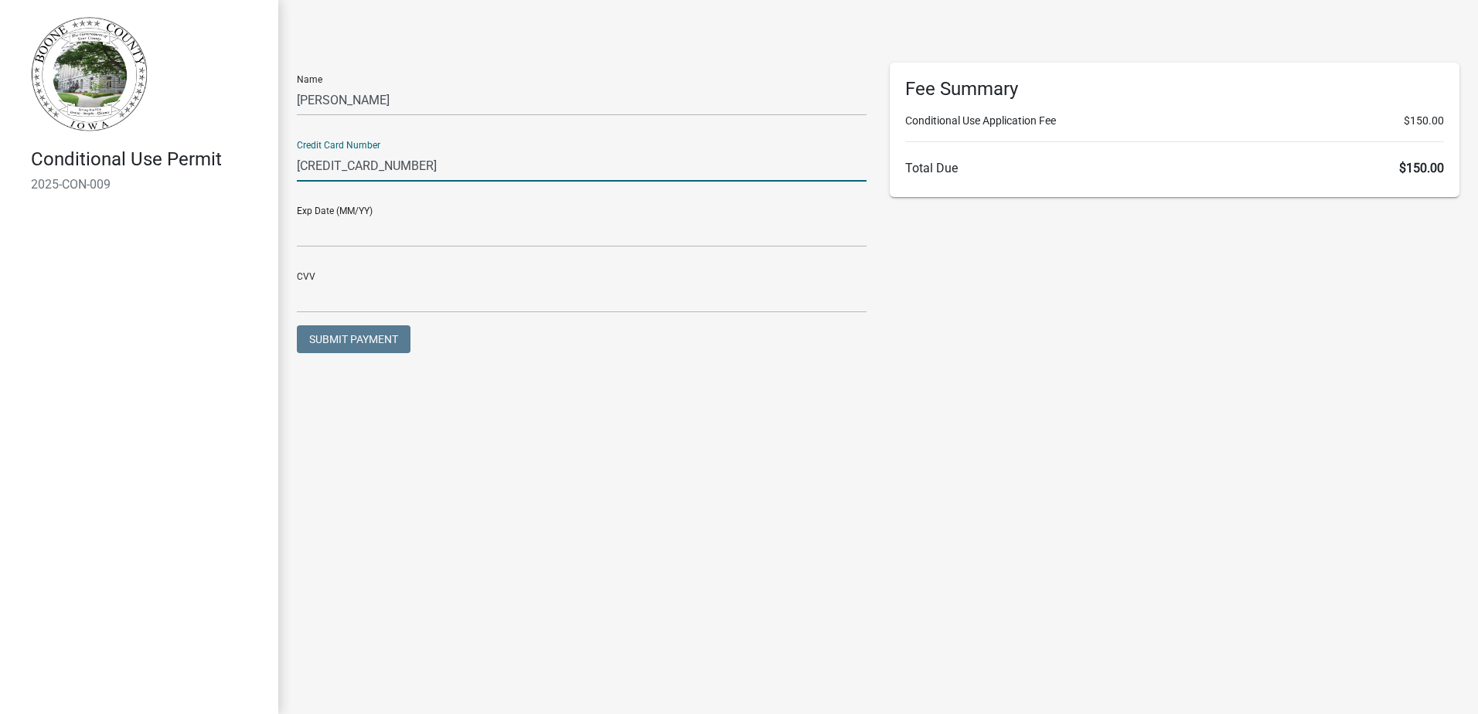
type input "5590586000260698"
click at [359, 235] on input "text" at bounding box center [582, 232] width 570 height 32
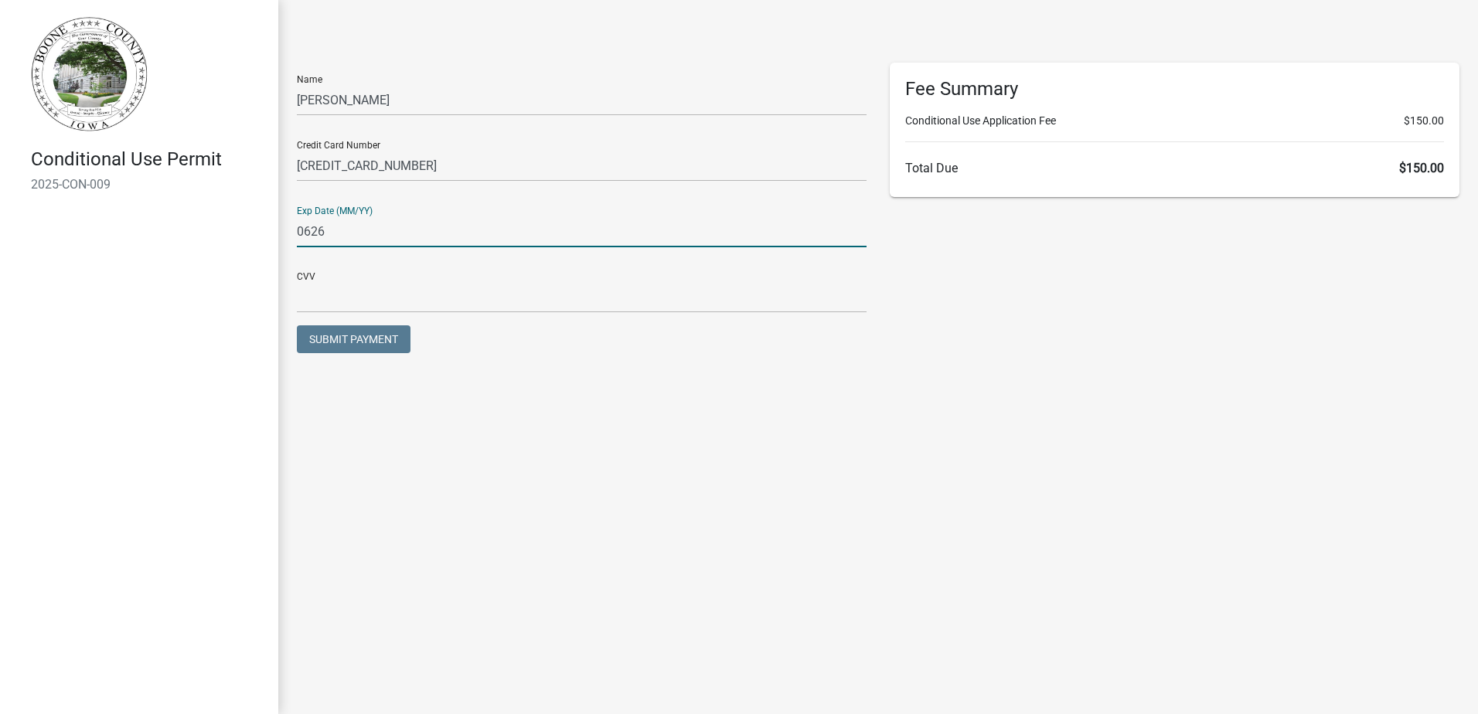
type input "0626"
click at [341, 285] on input "text" at bounding box center [582, 297] width 570 height 32
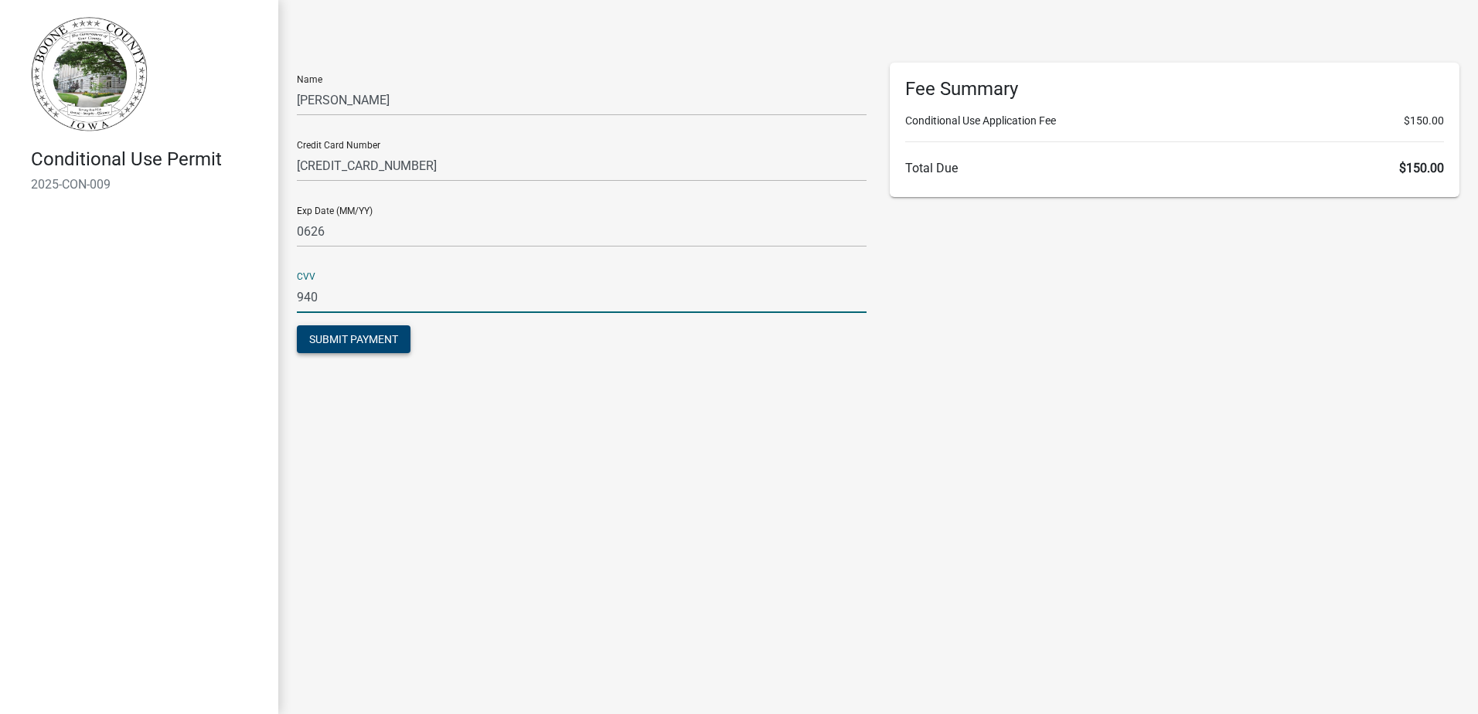
type input "940"
click at [357, 337] on span "Submit Payment" at bounding box center [353, 339] width 89 height 12
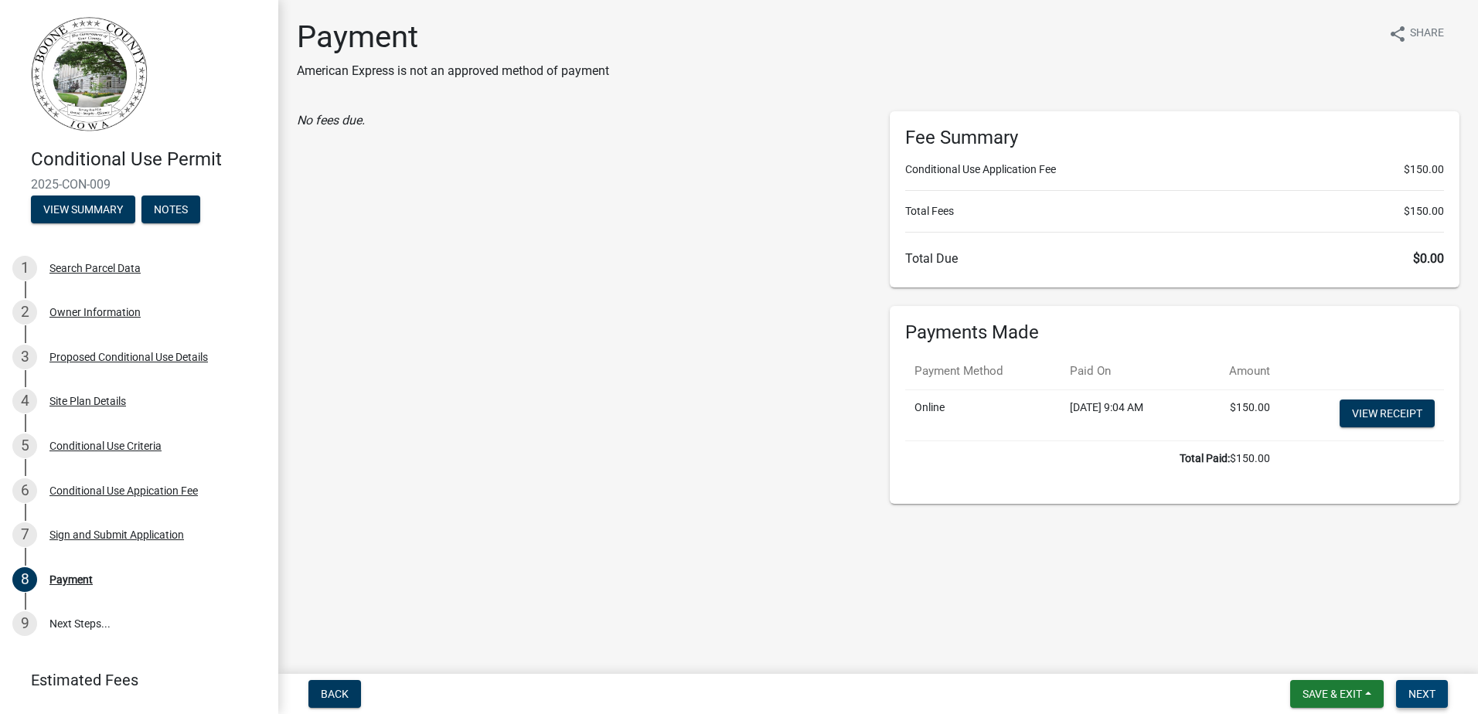
click at [1433, 695] on span "Next" at bounding box center [1422, 694] width 27 height 12
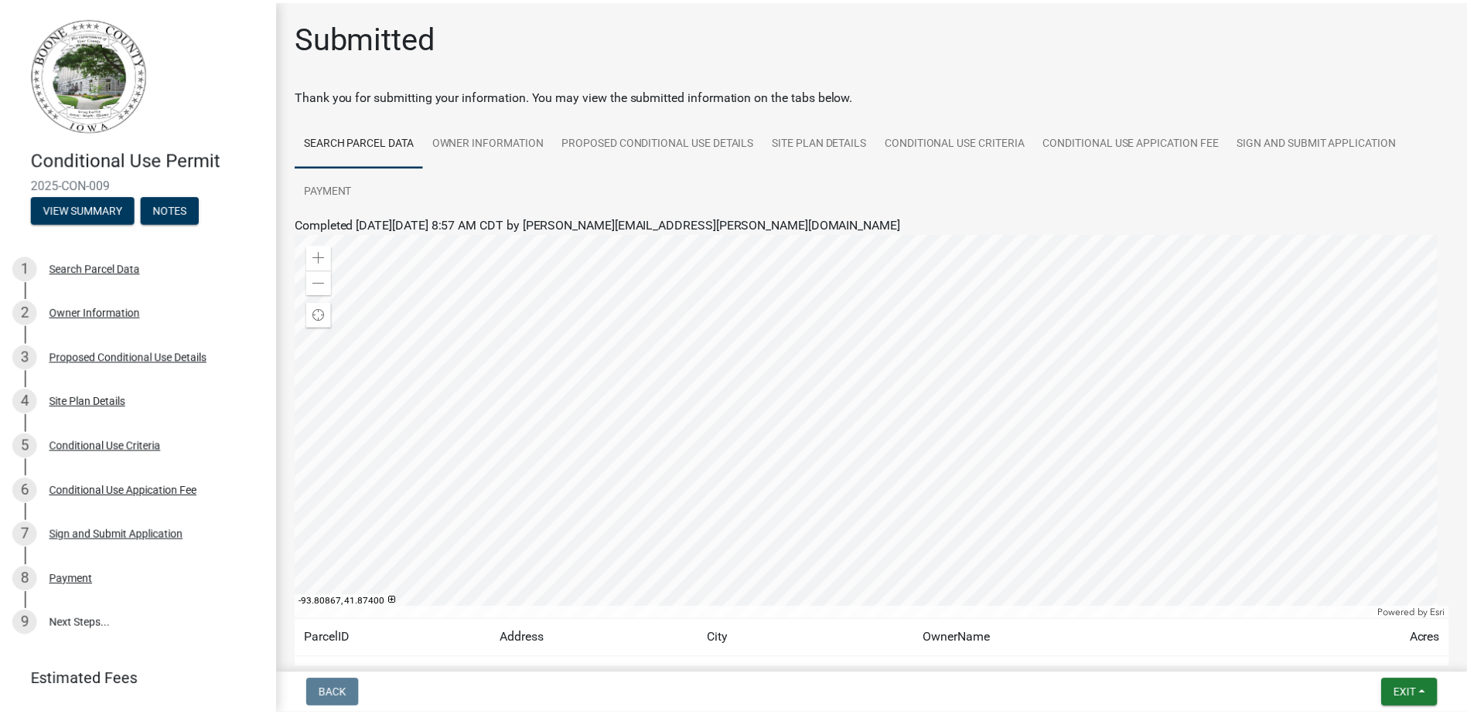
scroll to position [119, 0]
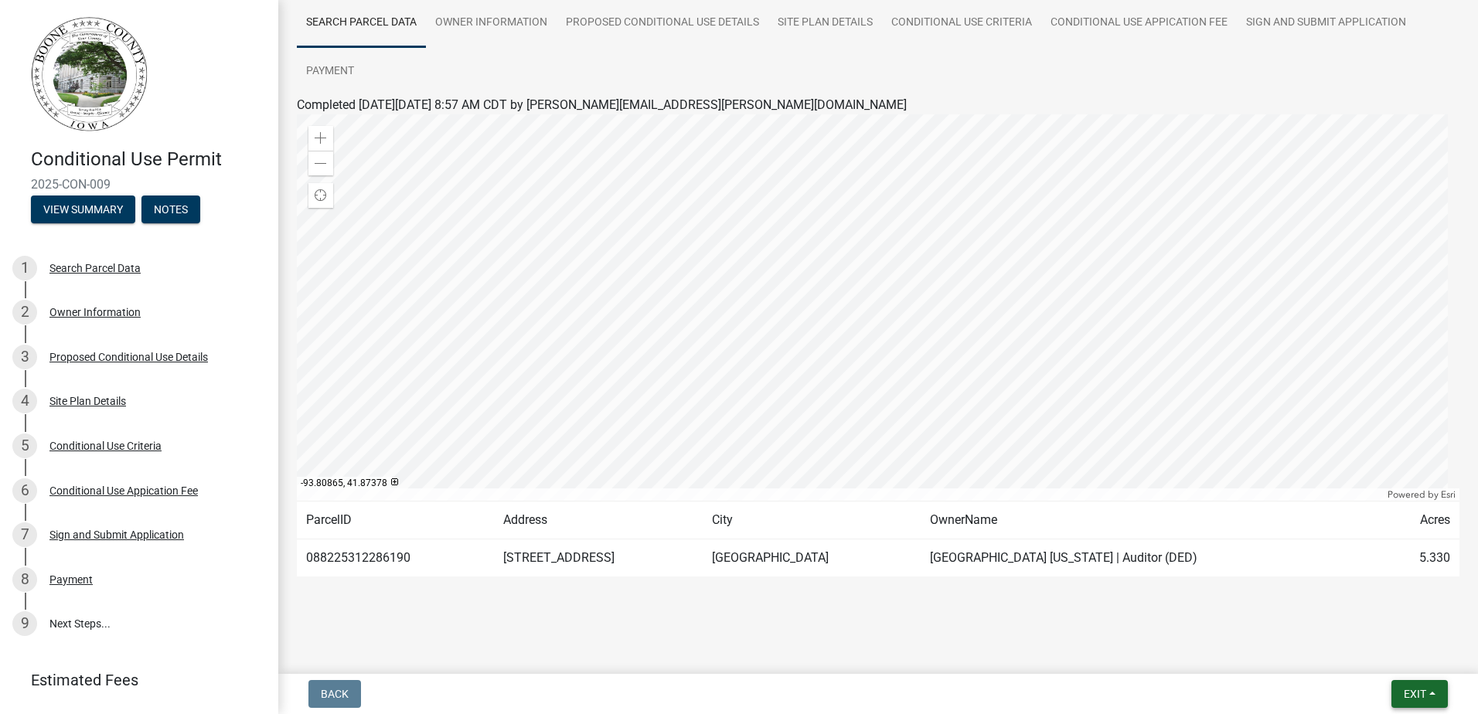
click at [1416, 700] on span "Exit" at bounding box center [1415, 694] width 22 height 12
click at [1147, 681] on div "Back Exit Save Save & Exit" at bounding box center [878, 694] width 1175 height 28
click at [1402, 697] on button "Exit" at bounding box center [1420, 694] width 56 height 28
click at [1385, 655] on button "Save & Exit" at bounding box center [1386, 654] width 124 height 37
